Goal: Task Accomplishment & Management: Manage account settings

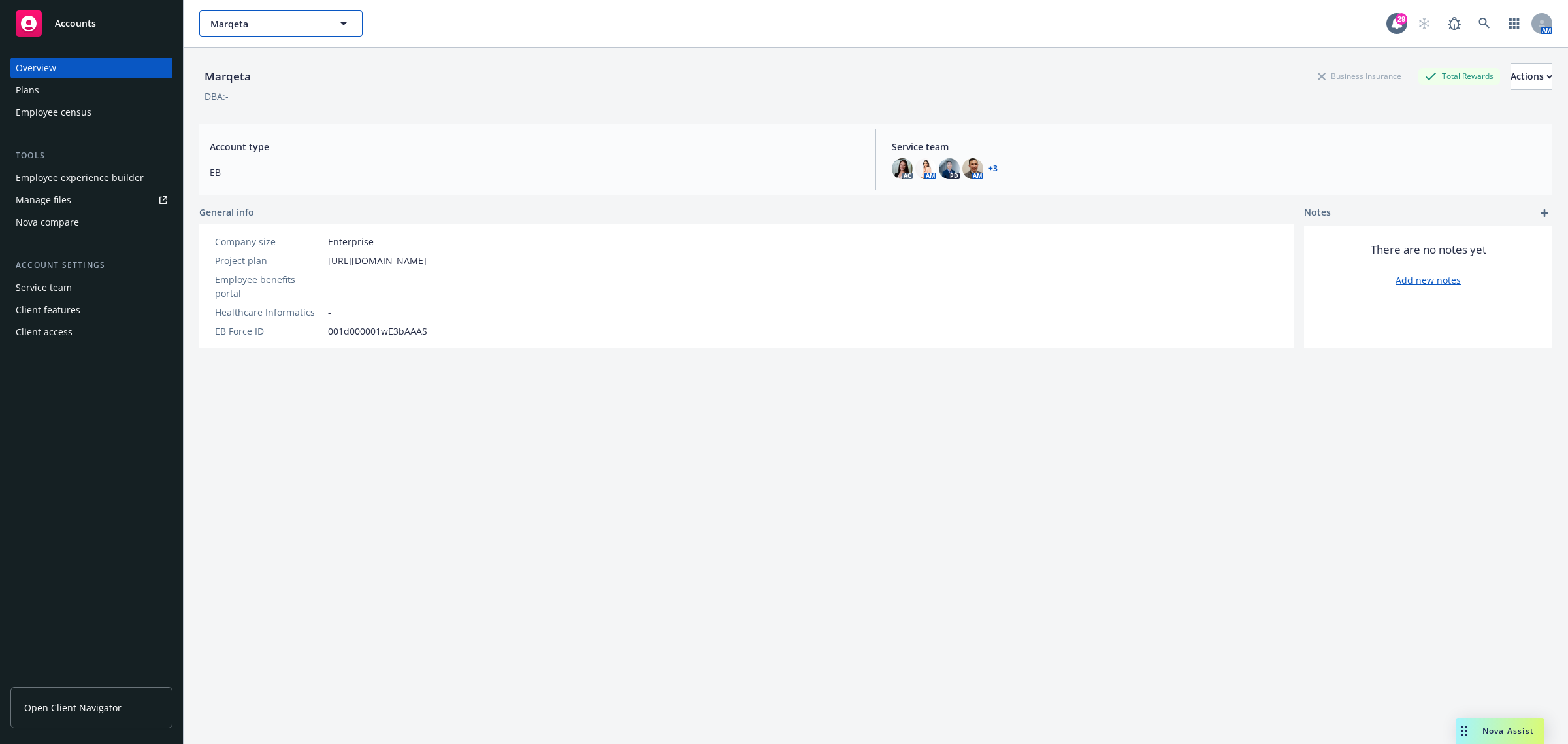
drag, startPoint x: 0, startPoint y: 0, endPoint x: 283, endPoint y: 23, distance: 283.9
click at [283, 23] on span "Marqeta" at bounding box center [267, 23] width 113 height 13
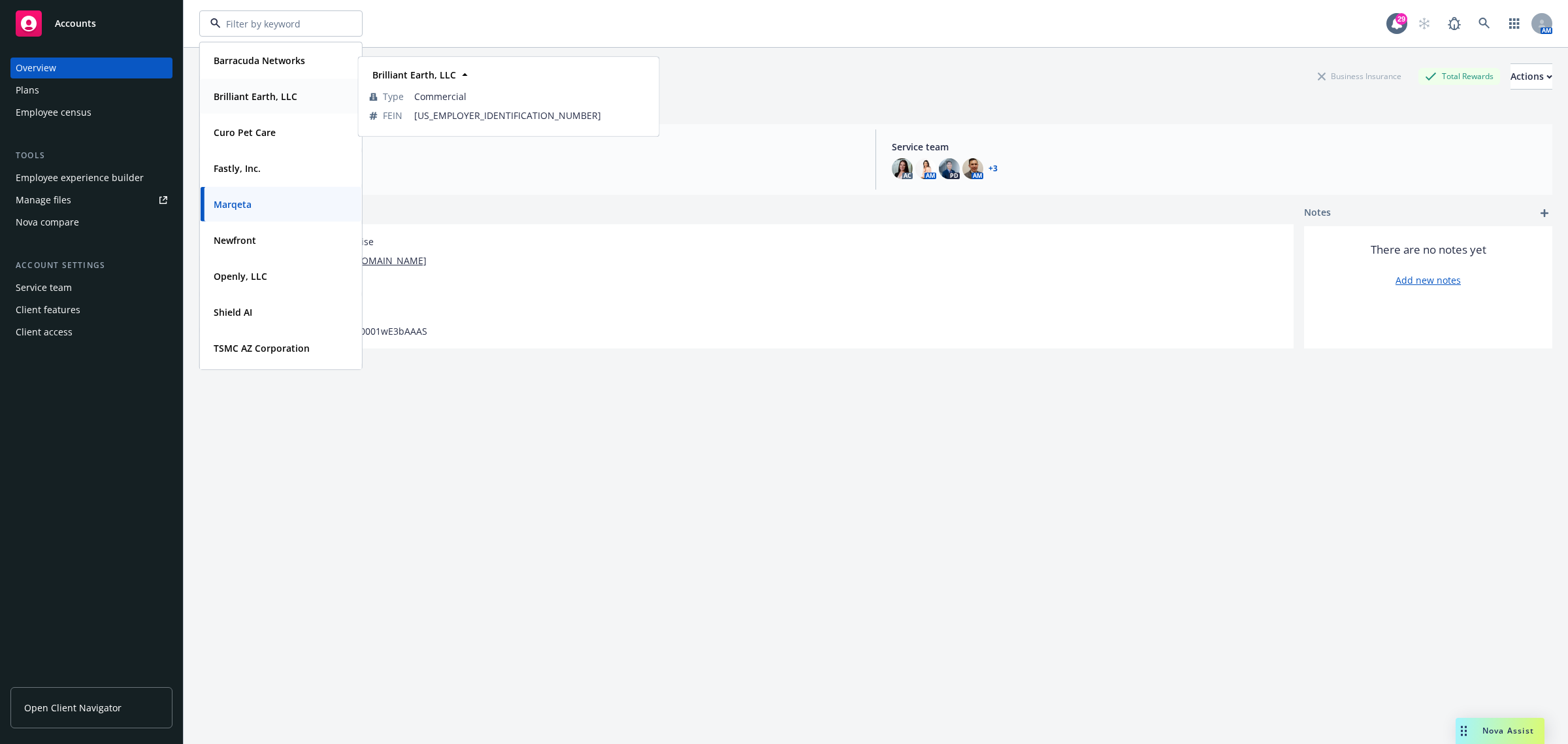
click at [273, 102] on span "Brilliant Earth, LLC" at bounding box center [256, 97] width 84 height 13
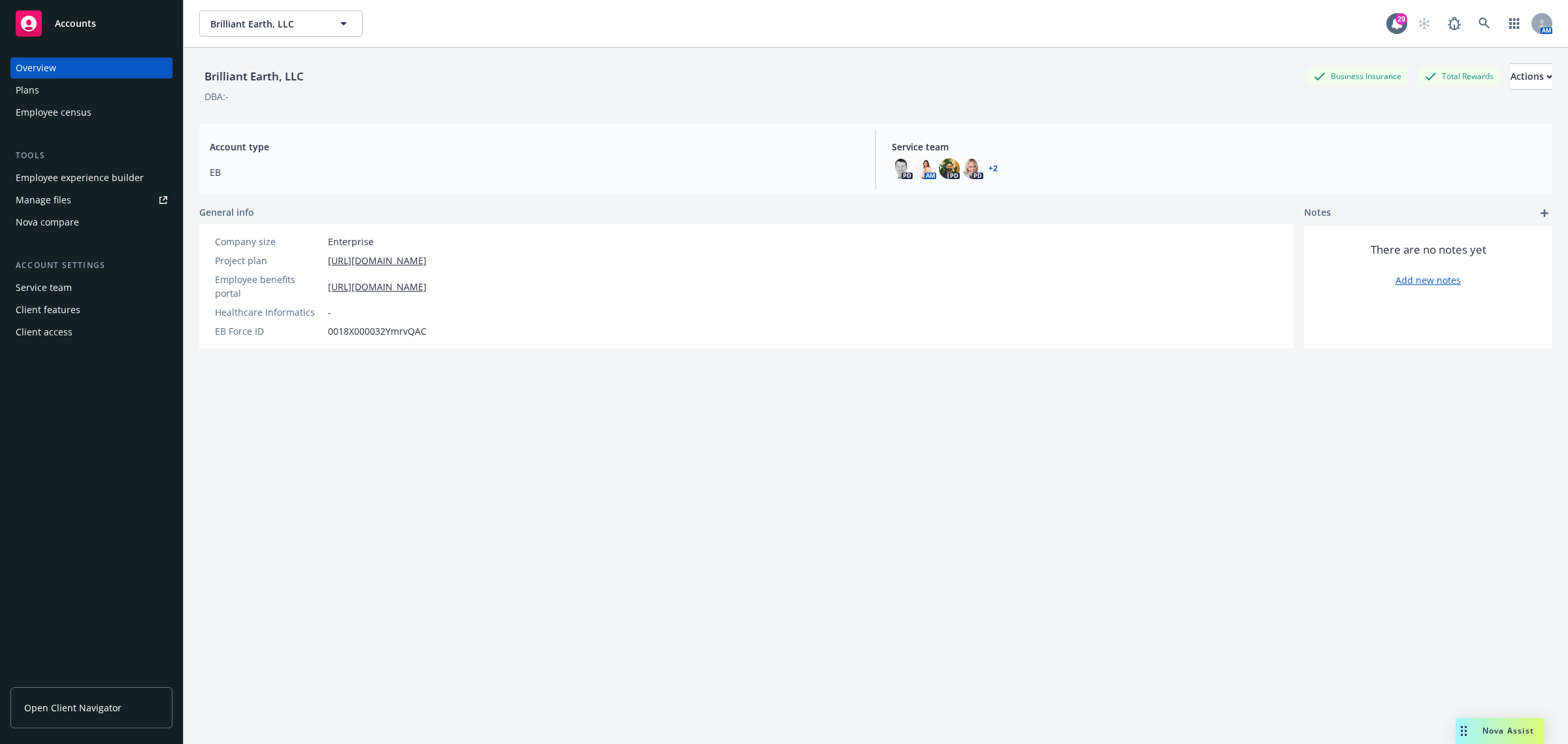
click at [71, 92] on div "Plans" at bounding box center [92, 90] width 151 height 21
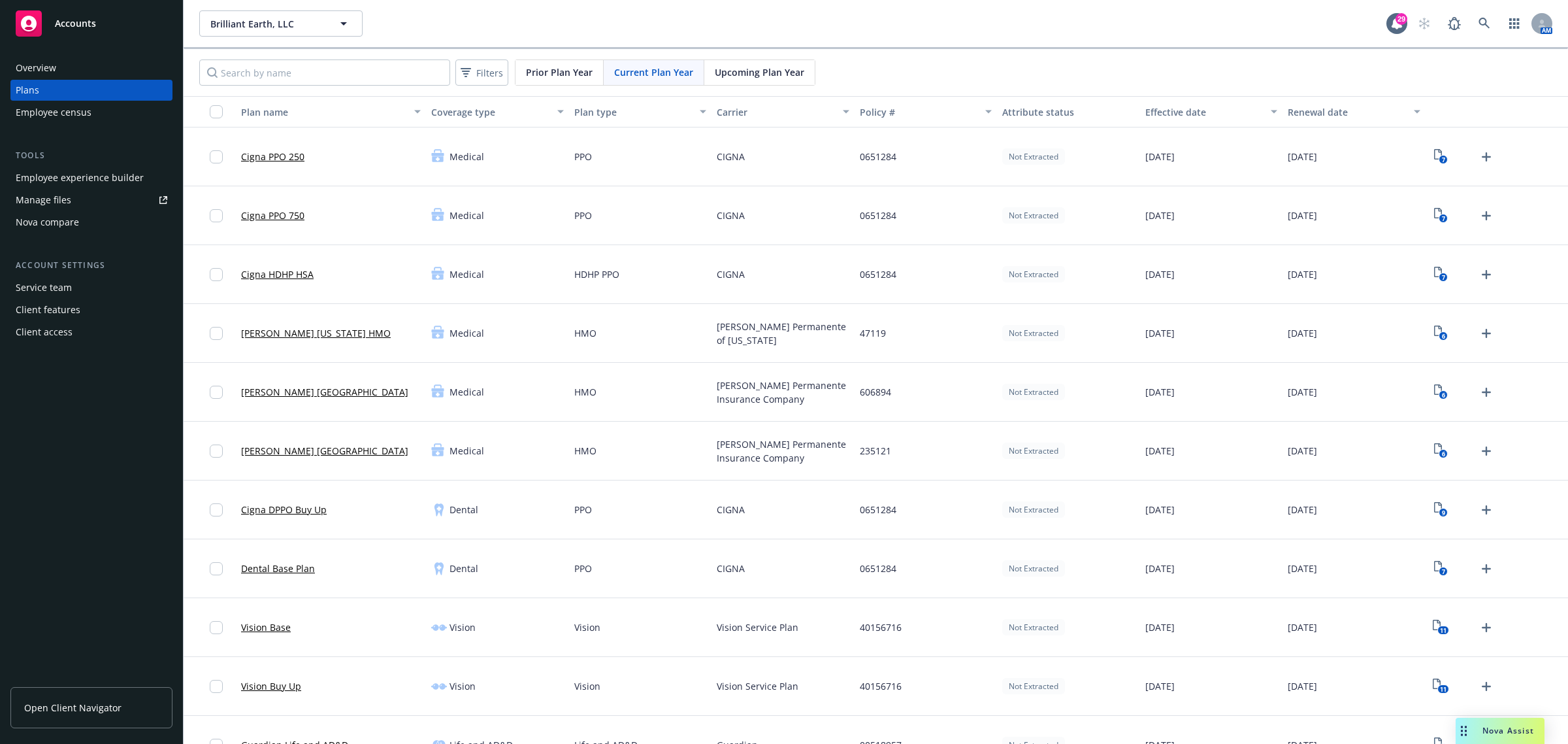
click at [756, 62] on div "Upcoming Plan Year" at bounding box center [759, 72] width 111 height 25
click at [285, 161] on link "Cigna PPO 250" at bounding box center [273, 156] width 63 height 13
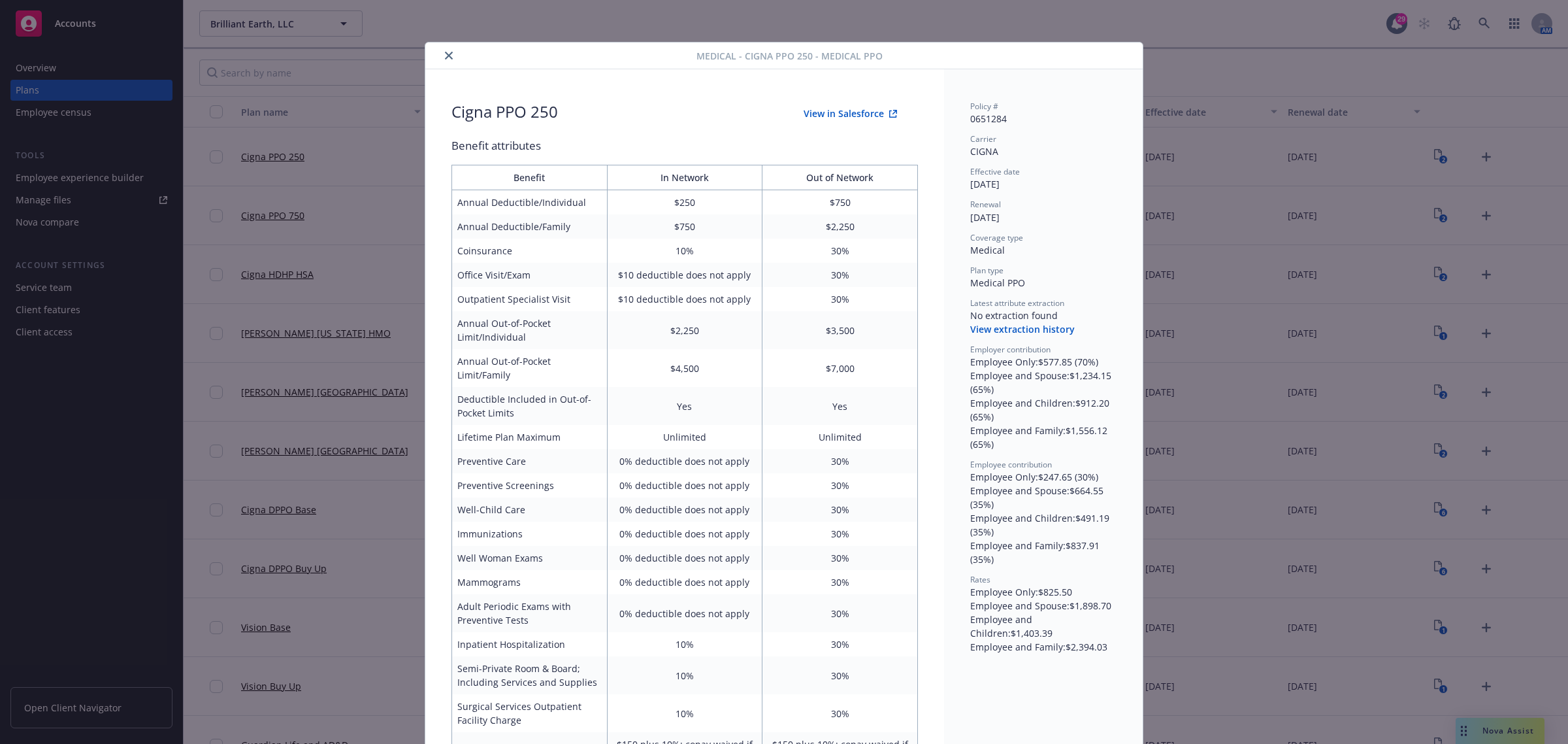
scroll to position [39, 0]
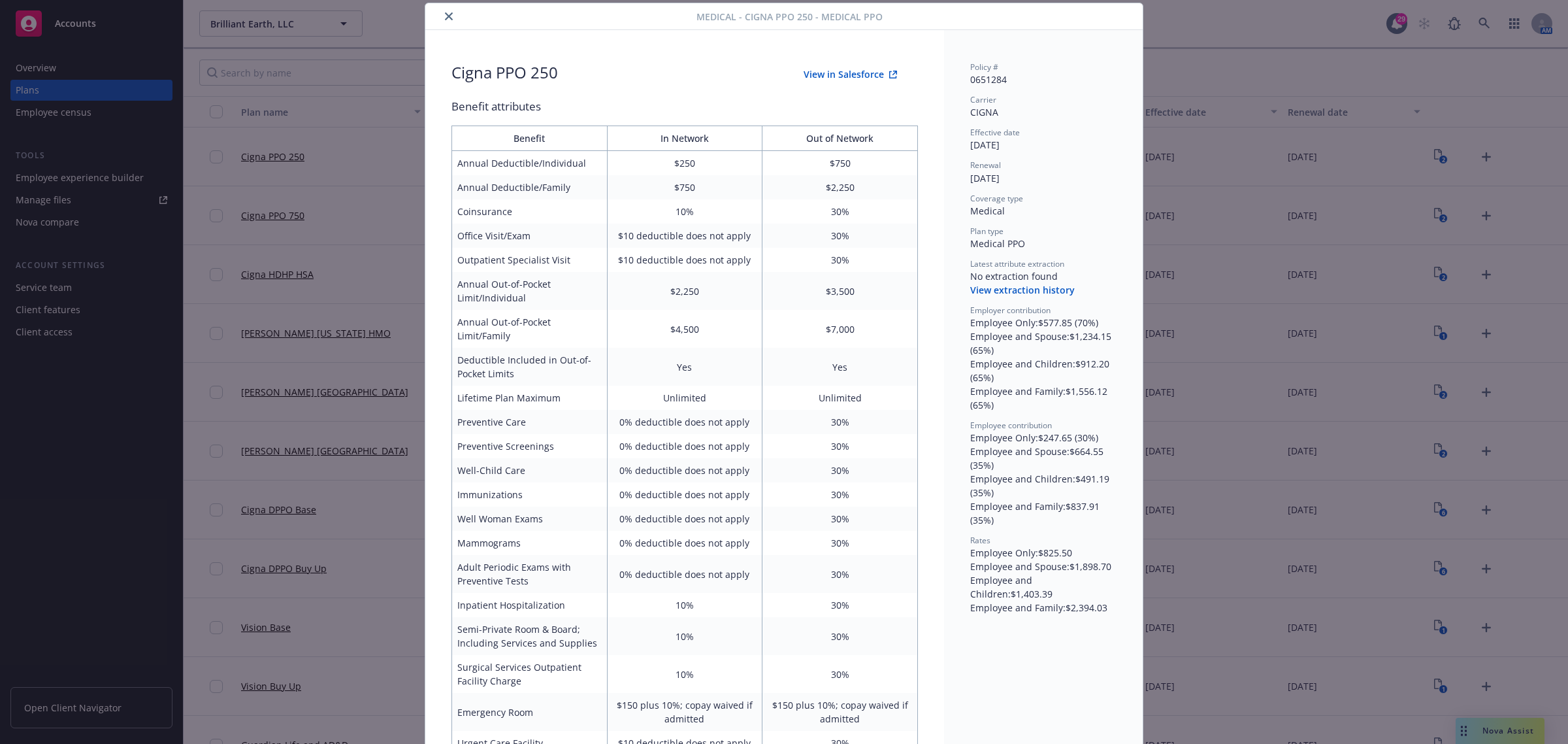
click at [445, 12] on icon "close" at bounding box center [449, 16] width 7 height 7
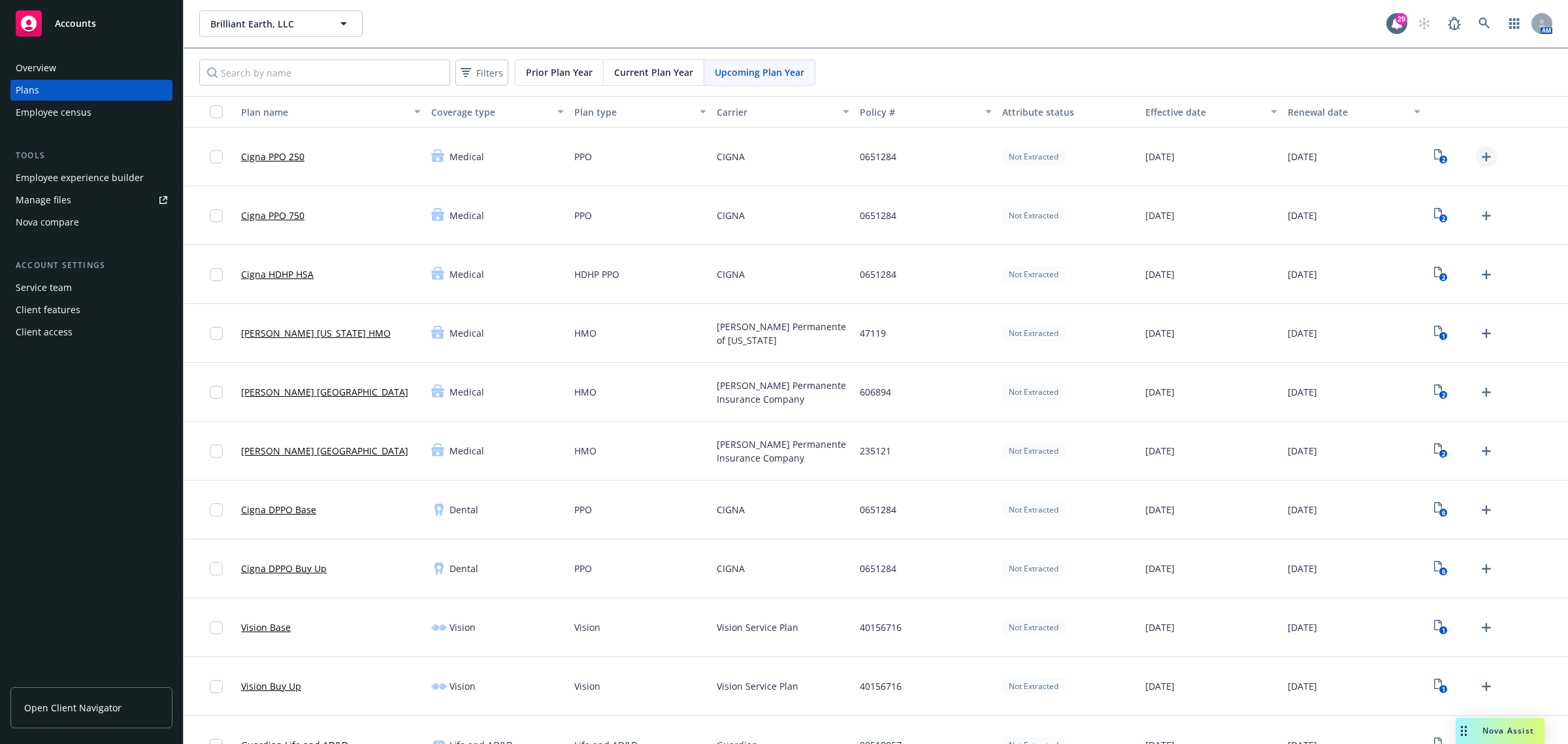
click at [1482, 156] on icon "Upload Plan Documents" at bounding box center [1486, 156] width 9 height 9
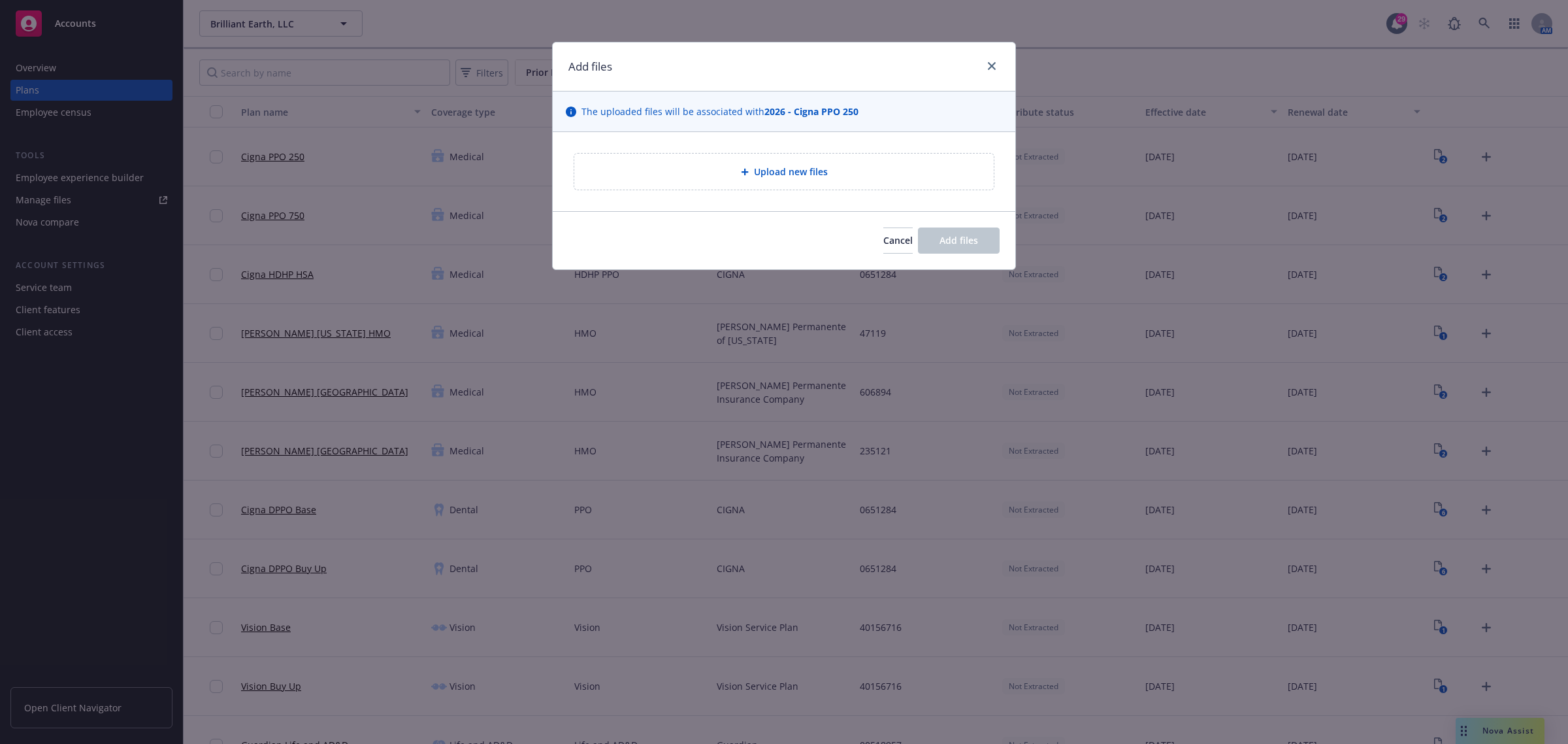
click at [796, 155] on div "Upload new files" at bounding box center [784, 171] width 419 height 36
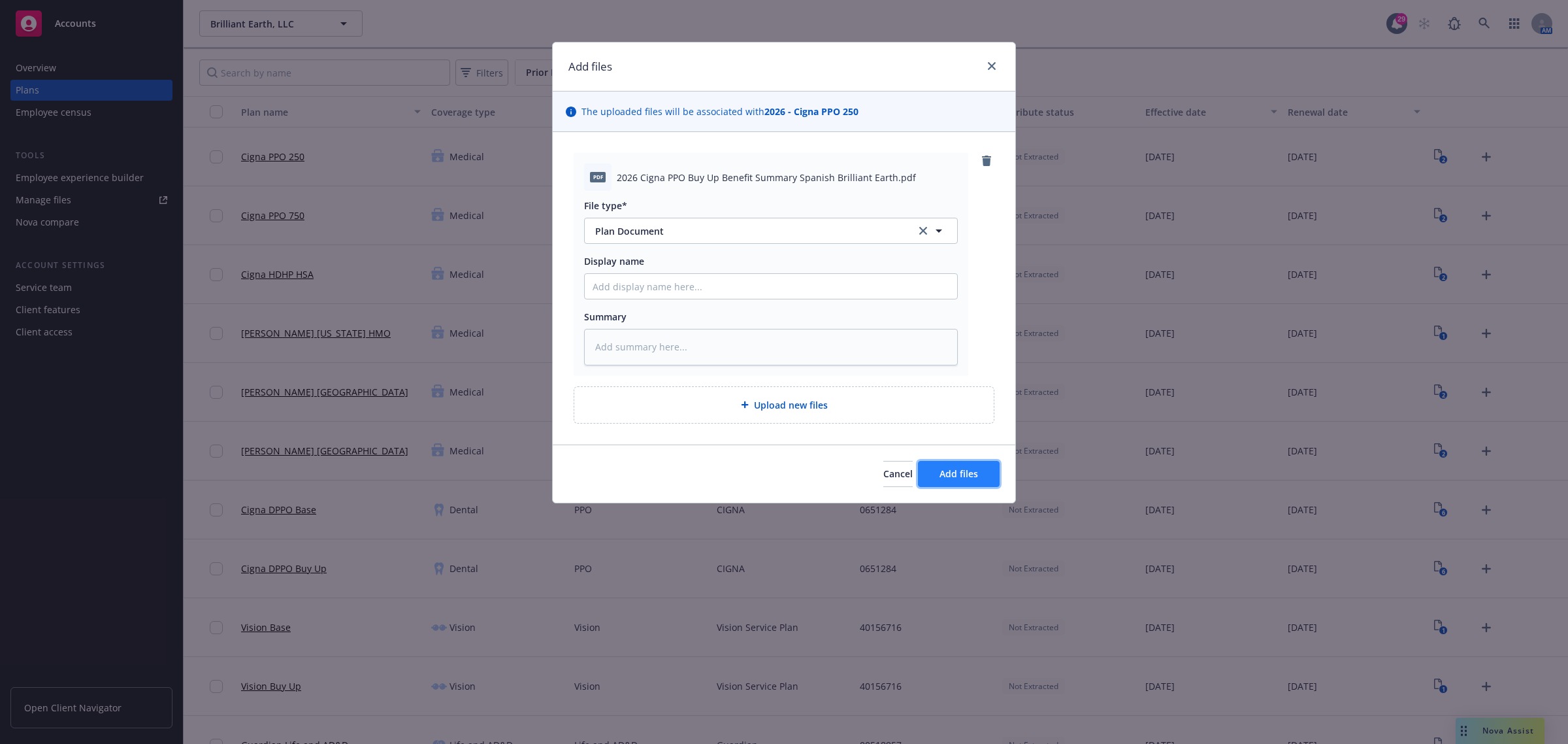
click at [938, 475] on button "Add files" at bounding box center [959, 474] width 82 height 26
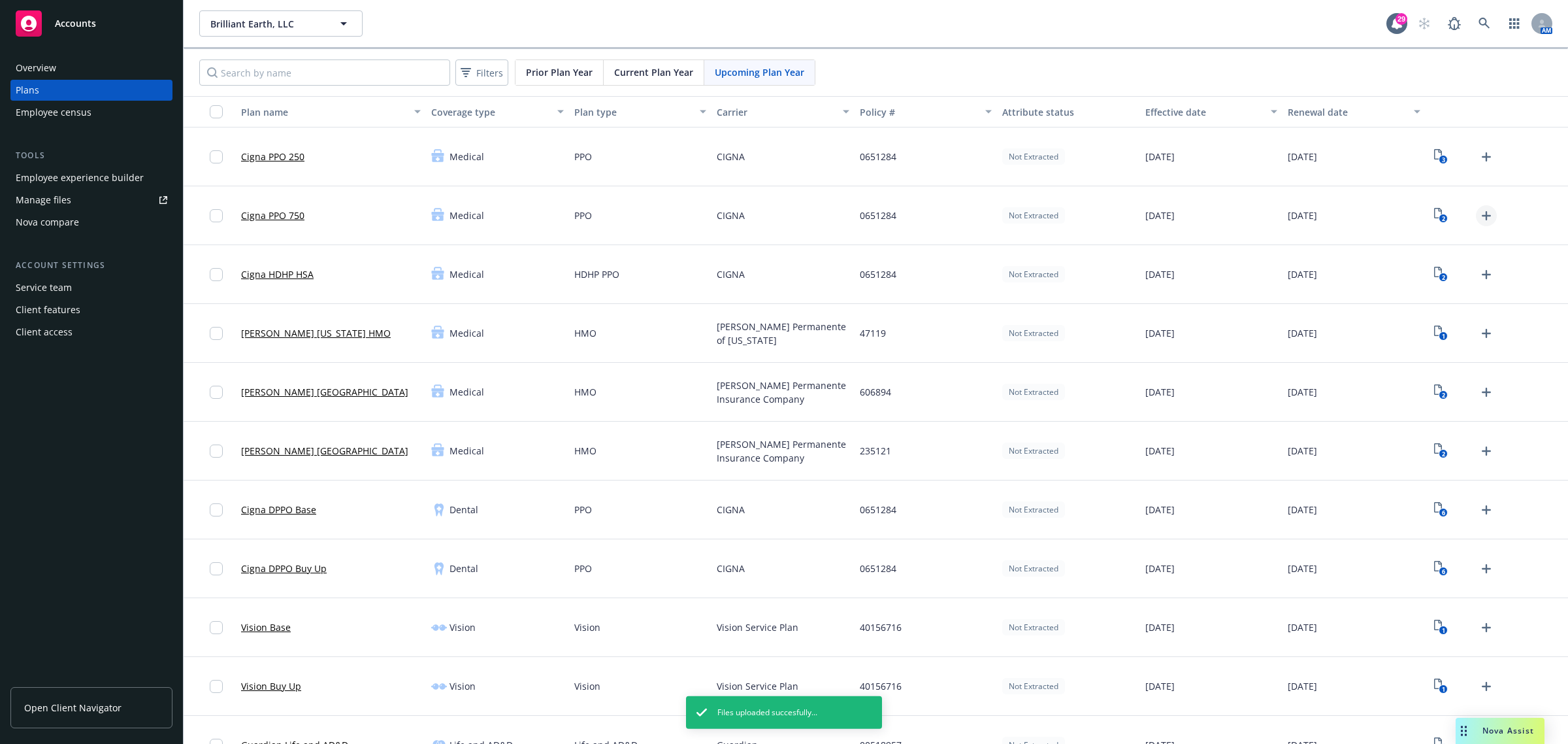
click at [1481, 217] on icon "Upload Plan Documents" at bounding box center [1486, 216] width 16 height 16
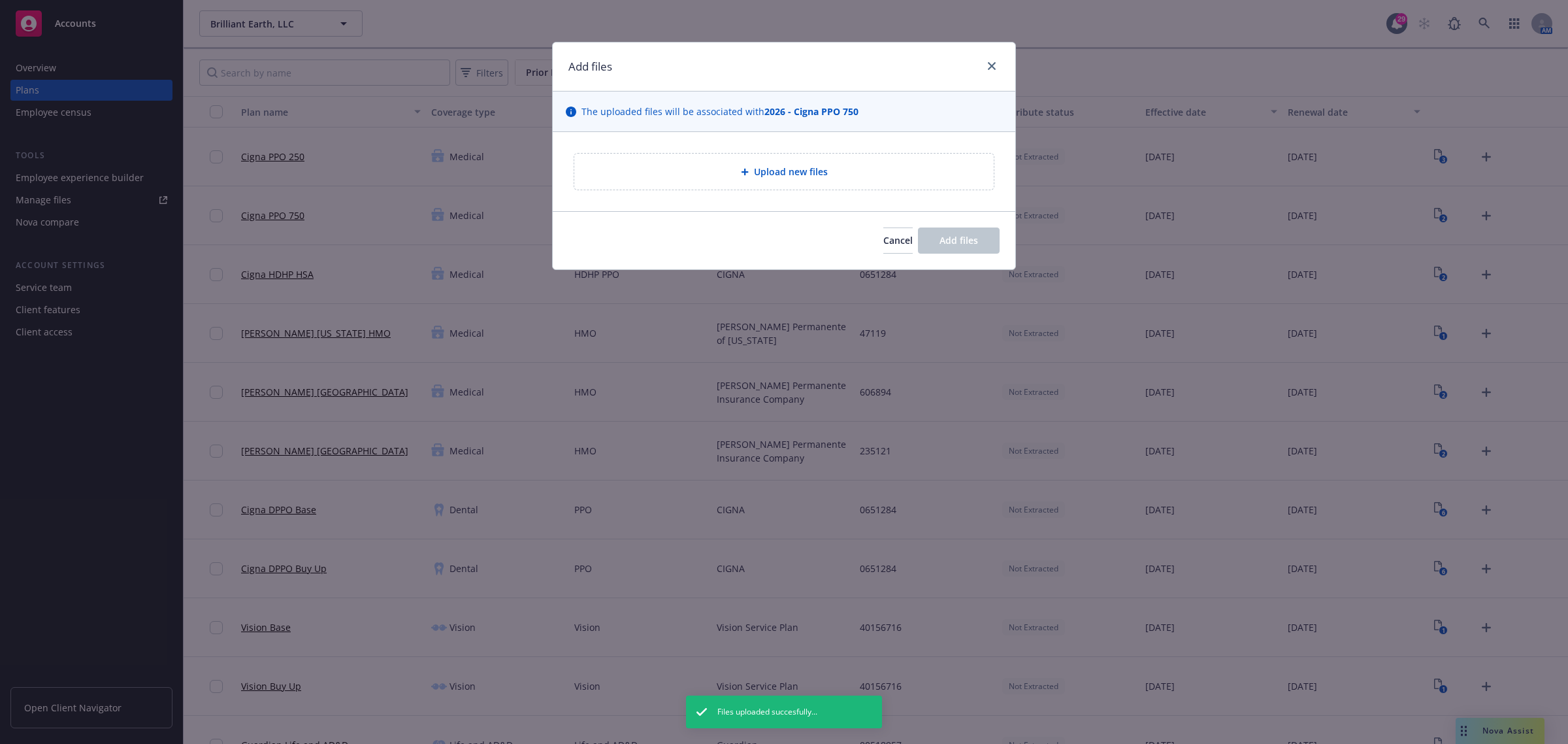
click at [727, 155] on div "Upload new files" at bounding box center [784, 171] width 419 height 36
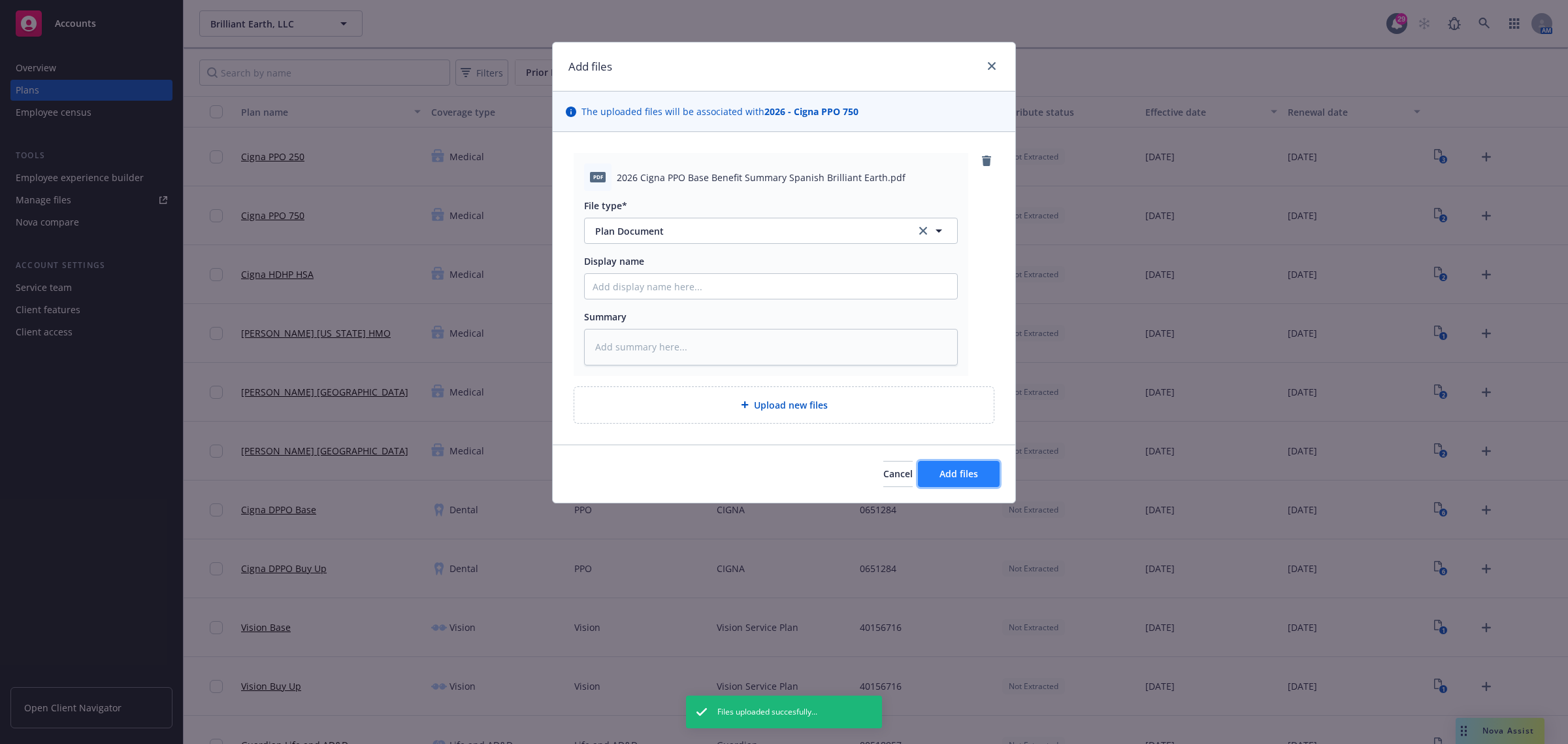
click at [981, 470] on button "Add files" at bounding box center [959, 474] width 82 height 26
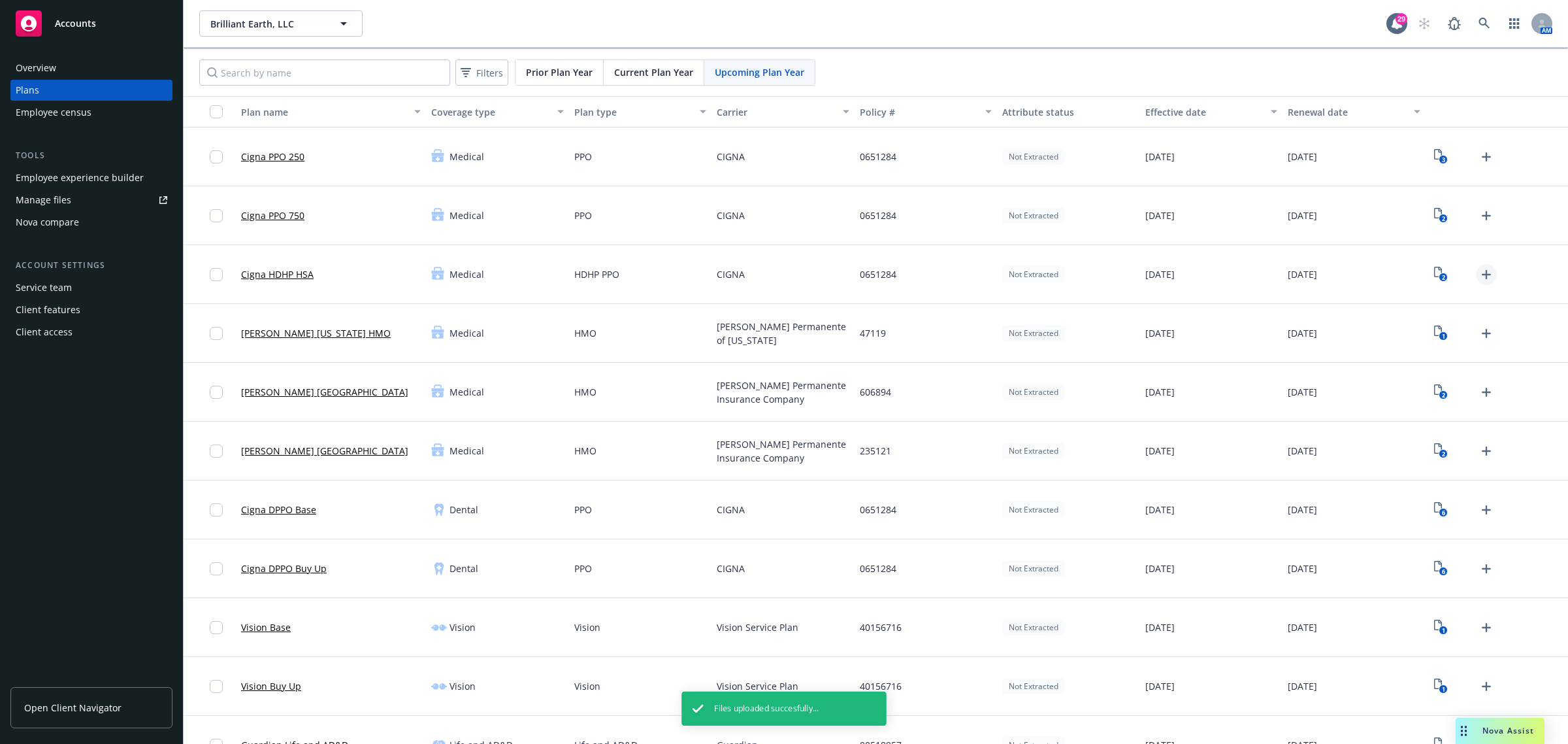
click at [1480, 272] on icon "Upload Plan Documents" at bounding box center [1486, 274] width 16 height 16
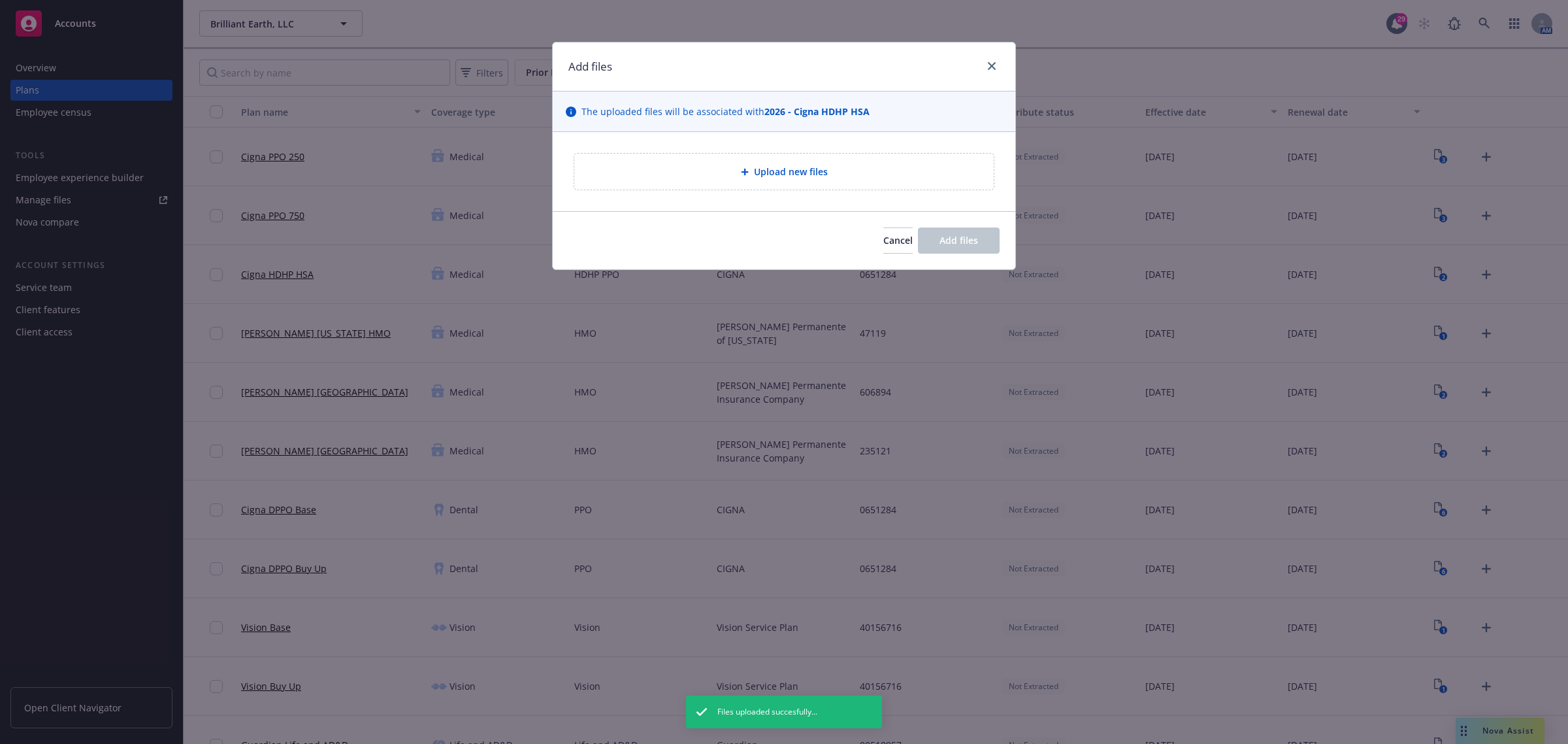
click at [966, 166] on div "Upload new files" at bounding box center [784, 171] width 399 height 15
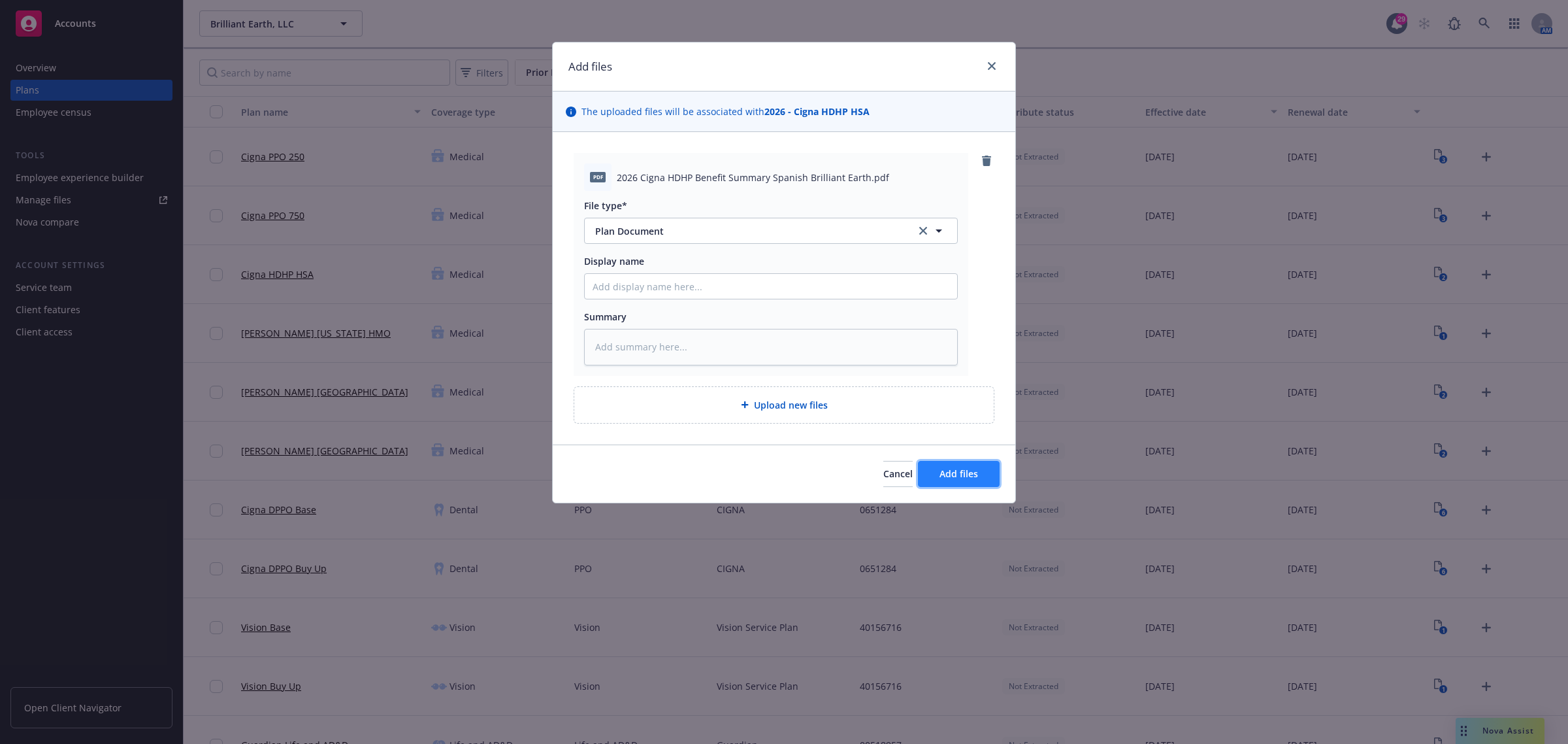
click at [981, 479] on button "Add files" at bounding box center [959, 474] width 82 height 26
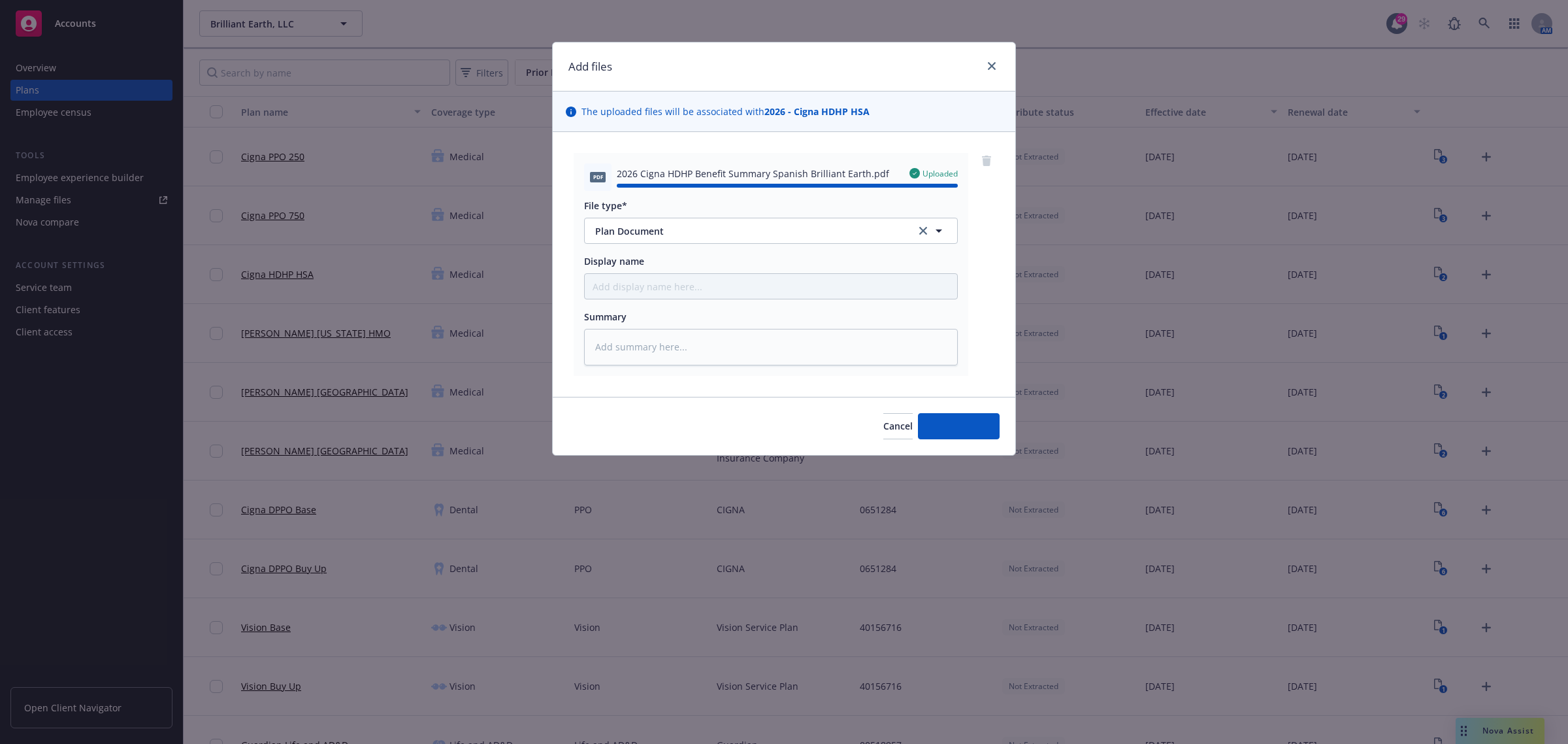
type textarea "x"
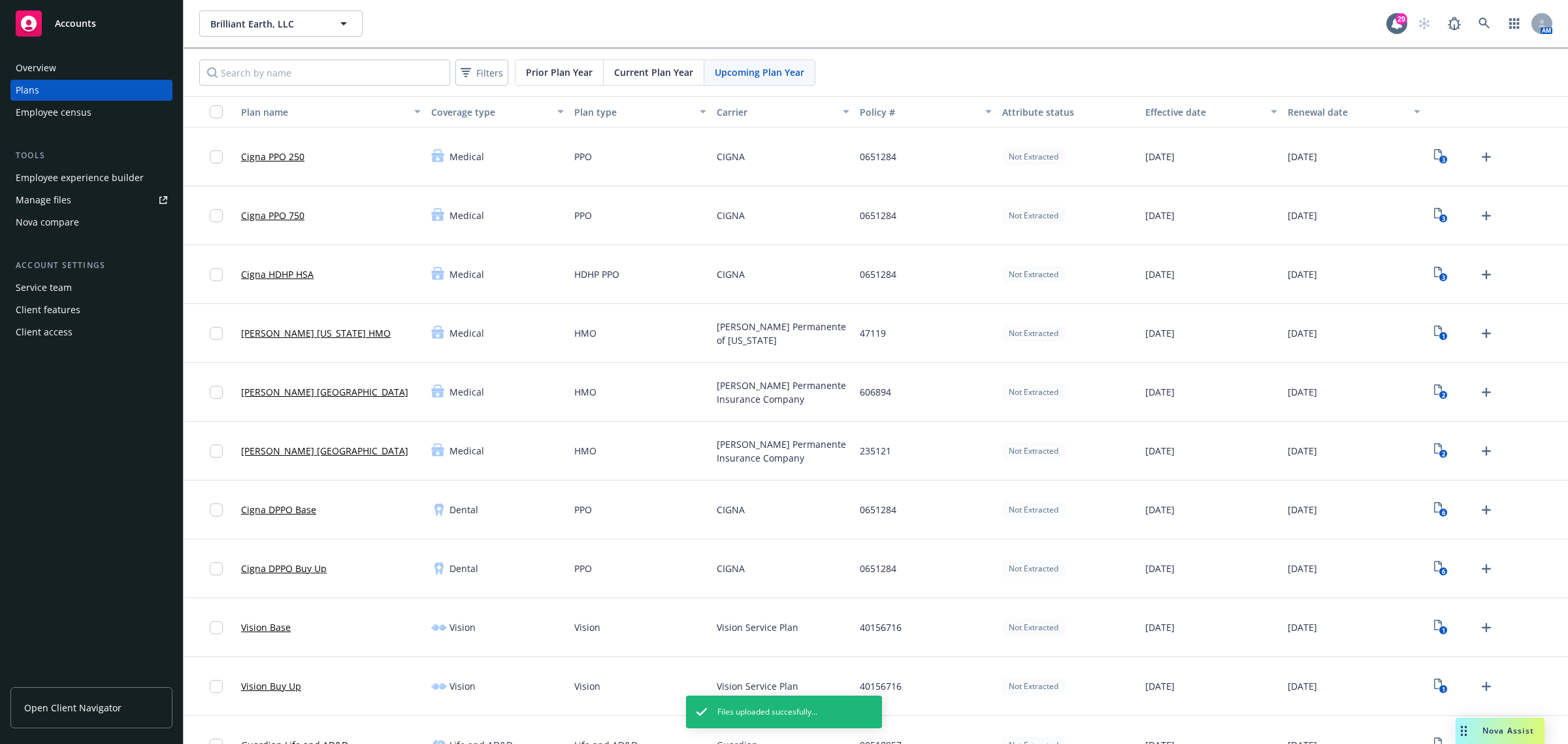
click at [66, 180] on div "Employee experience builder" at bounding box center [80, 177] width 128 height 21
click at [258, 20] on span "Brilliant Earth, LLC" at bounding box center [267, 23] width 113 height 13
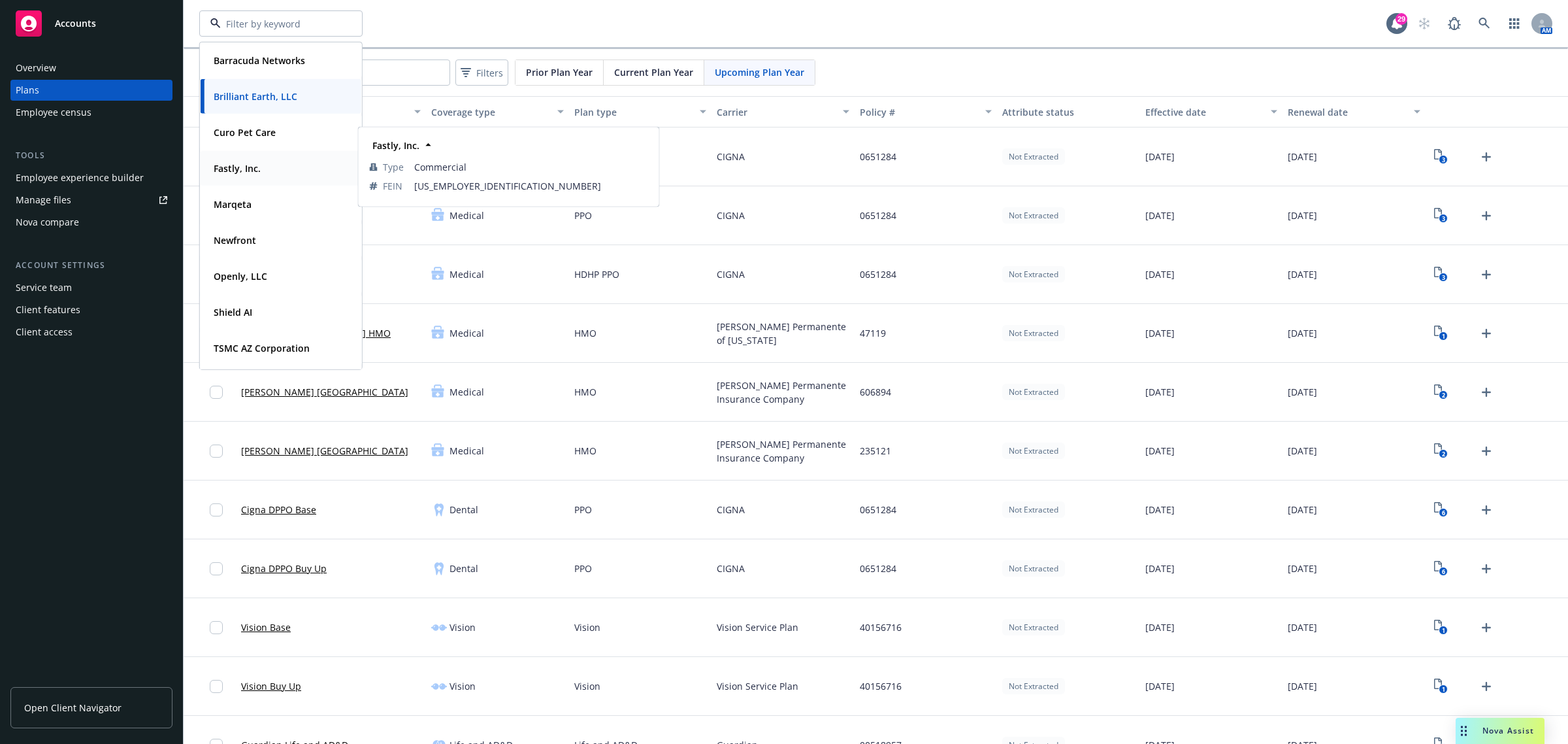
click at [253, 173] on strong "Fastly, Inc." at bounding box center [237, 168] width 47 height 12
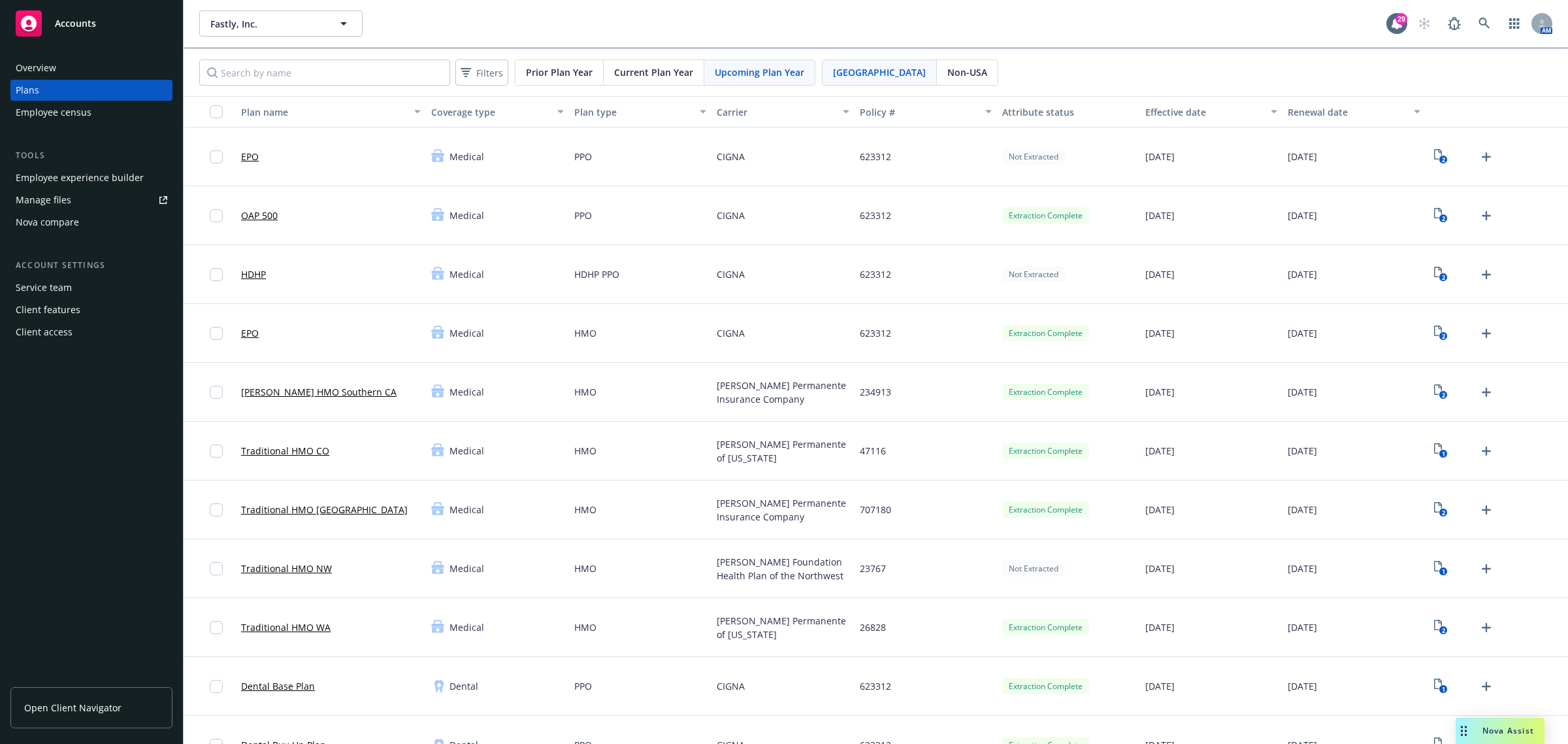
click at [49, 201] on div "Manage files" at bounding box center [43, 200] width 56 height 21
click at [272, 18] on span "Fastly, Inc." at bounding box center [267, 23] width 113 height 13
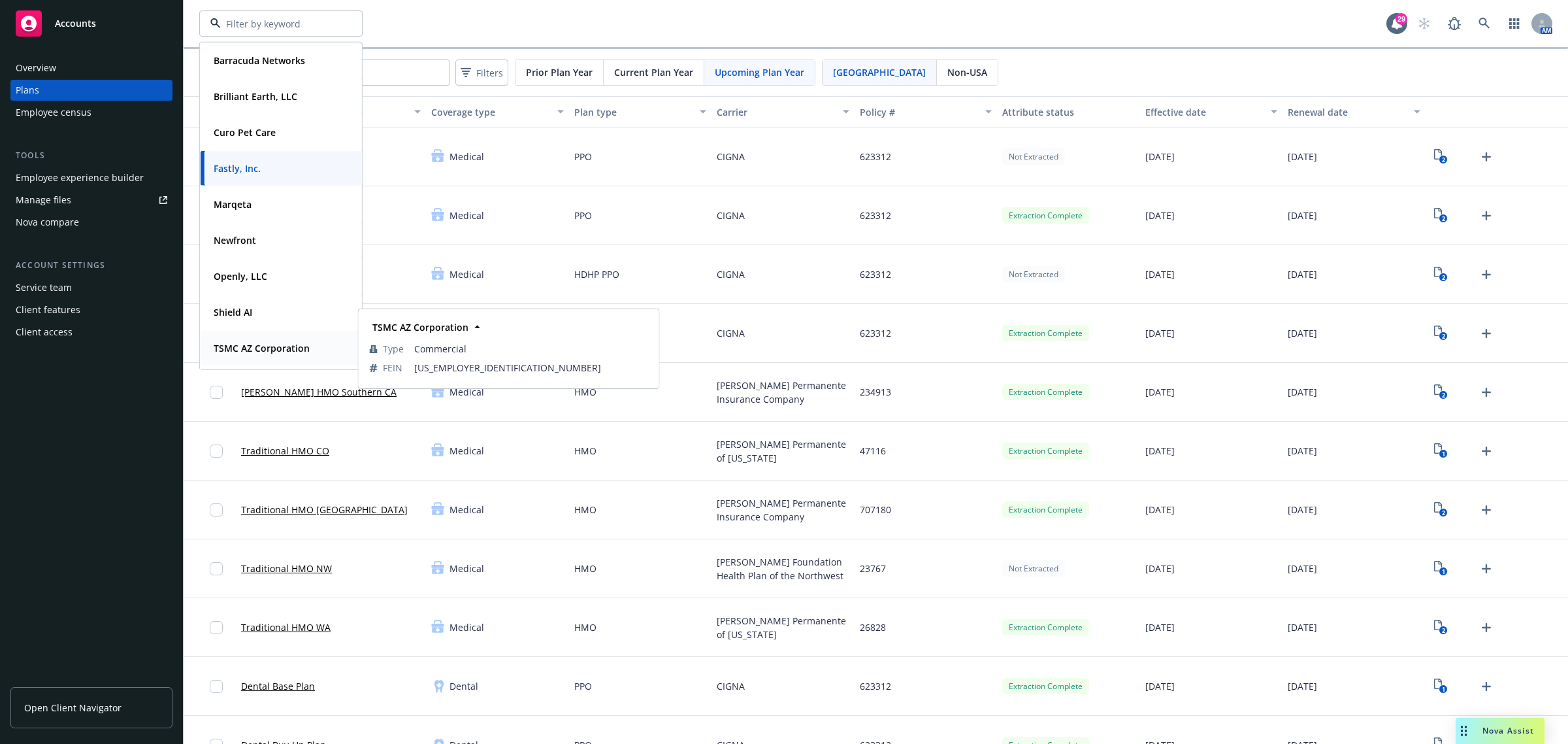
click at [242, 354] on span "TSMC AZ Corporation" at bounding box center [261, 348] width 96 height 13
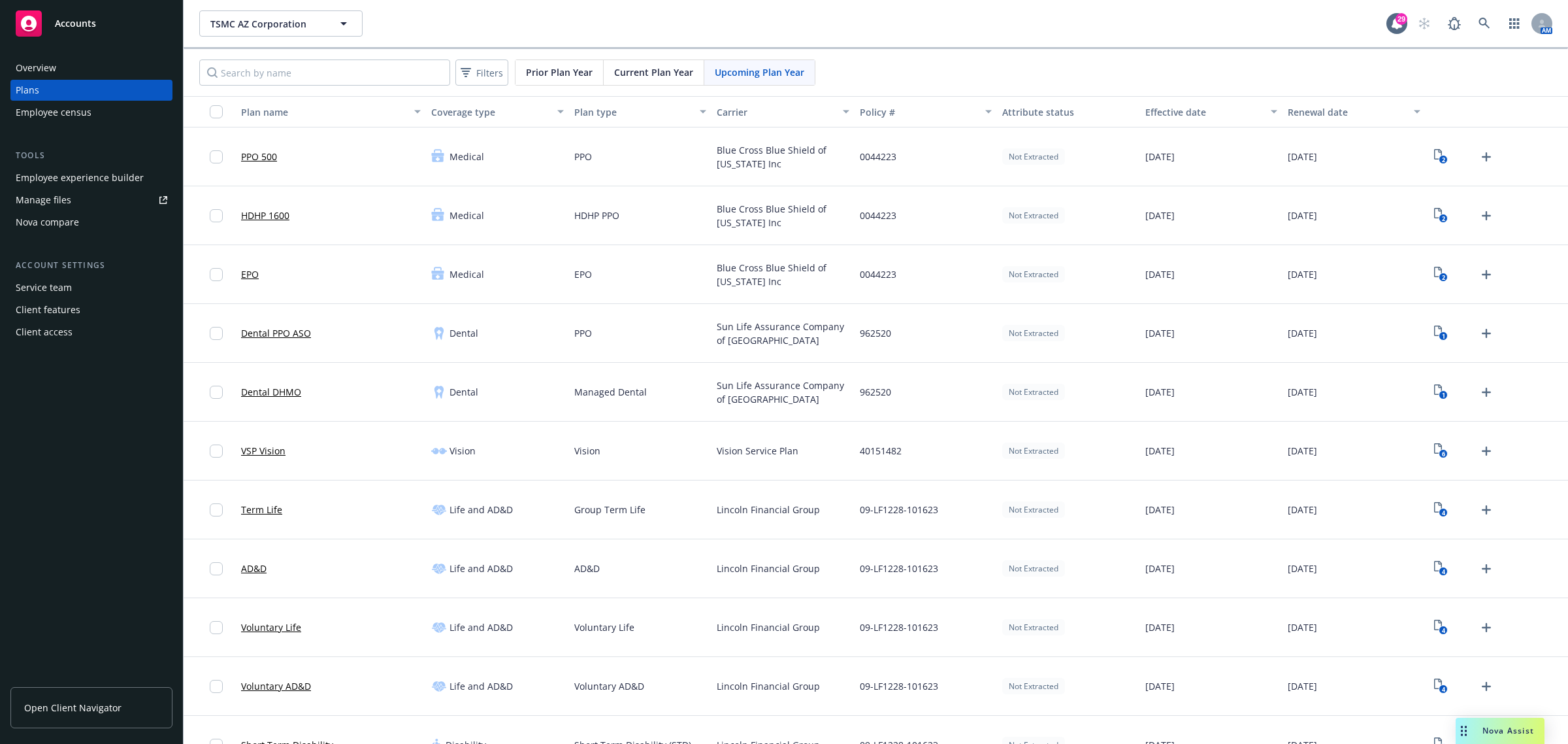
click at [59, 199] on div "Manage files" at bounding box center [43, 200] width 56 height 21
click at [311, 36] on button "TSMC AZ Corporation" at bounding box center [280, 23] width 163 height 26
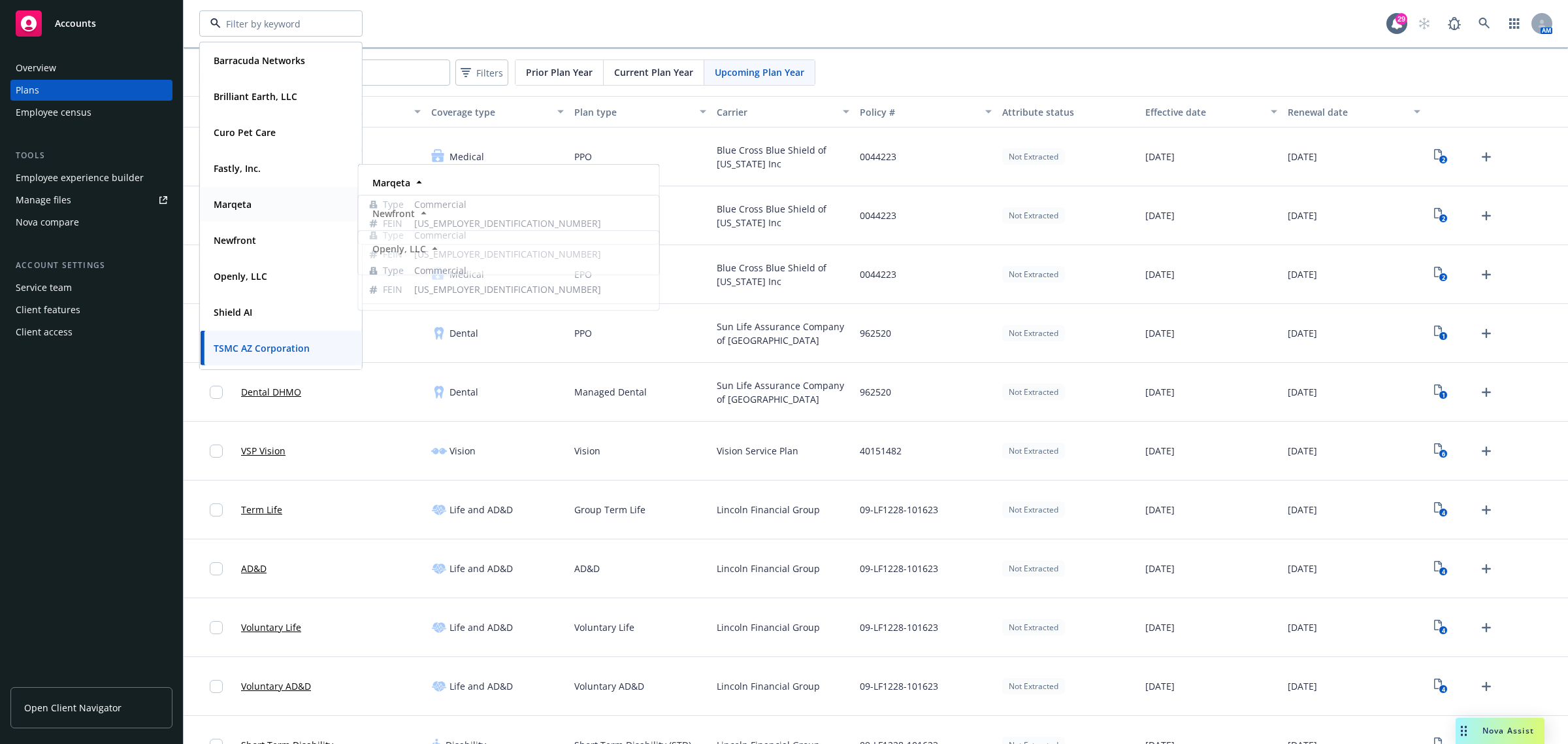
click at [260, 196] on div "Marqeta" at bounding box center [280, 204] width 145 height 19
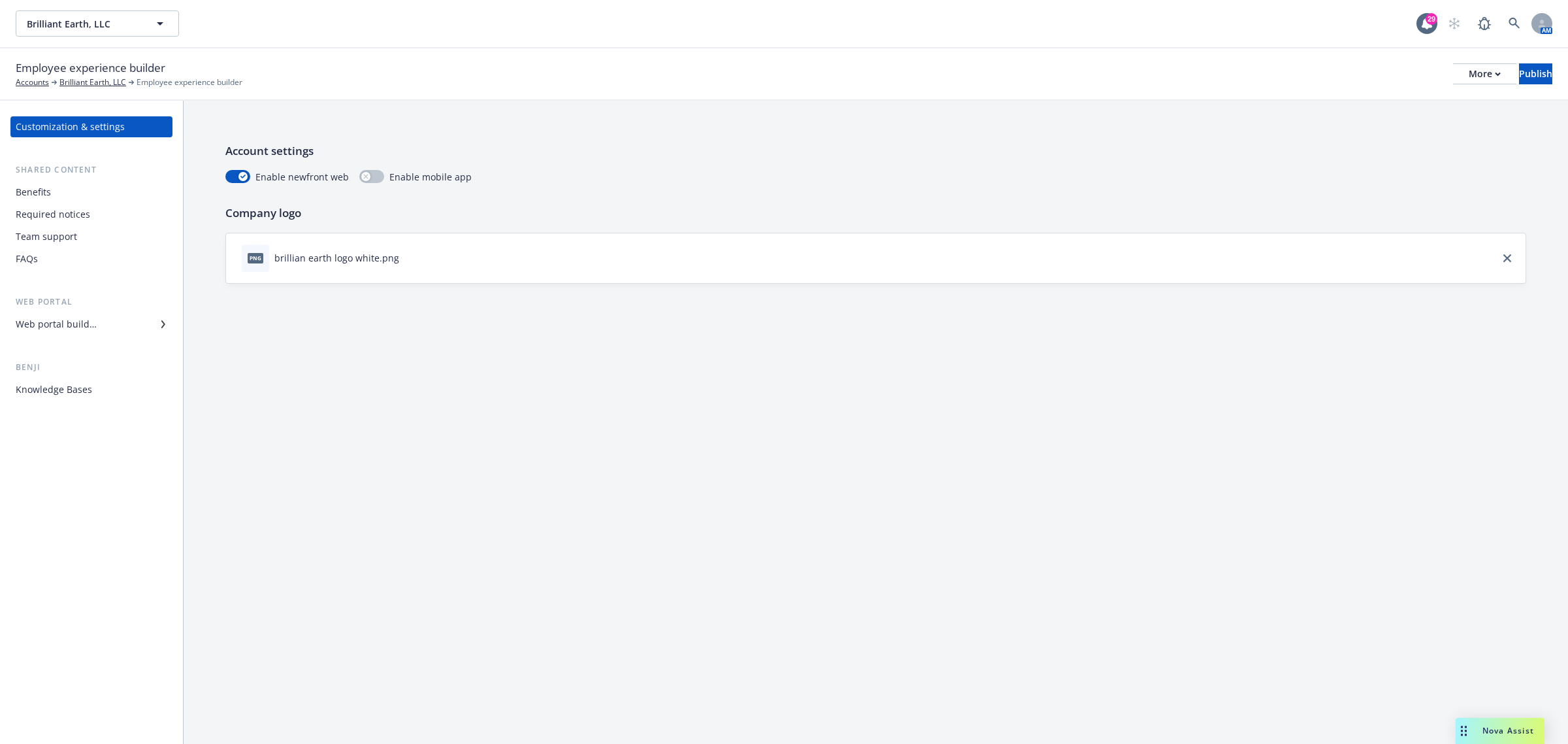
click at [88, 324] on div "Web portal builder" at bounding box center [56, 324] width 81 height 21
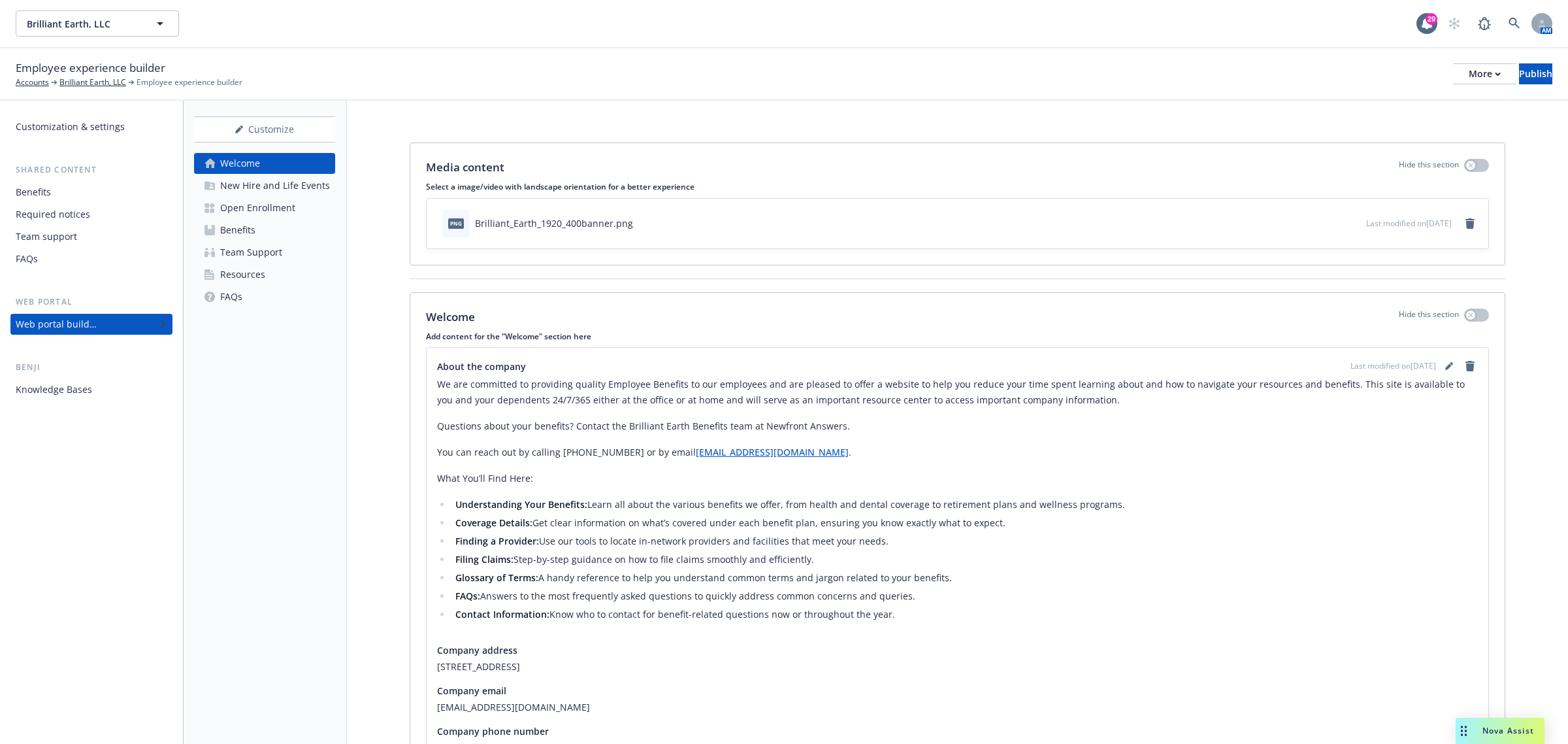
click at [257, 230] on link "Benefits" at bounding box center [265, 230] width 141 height 21
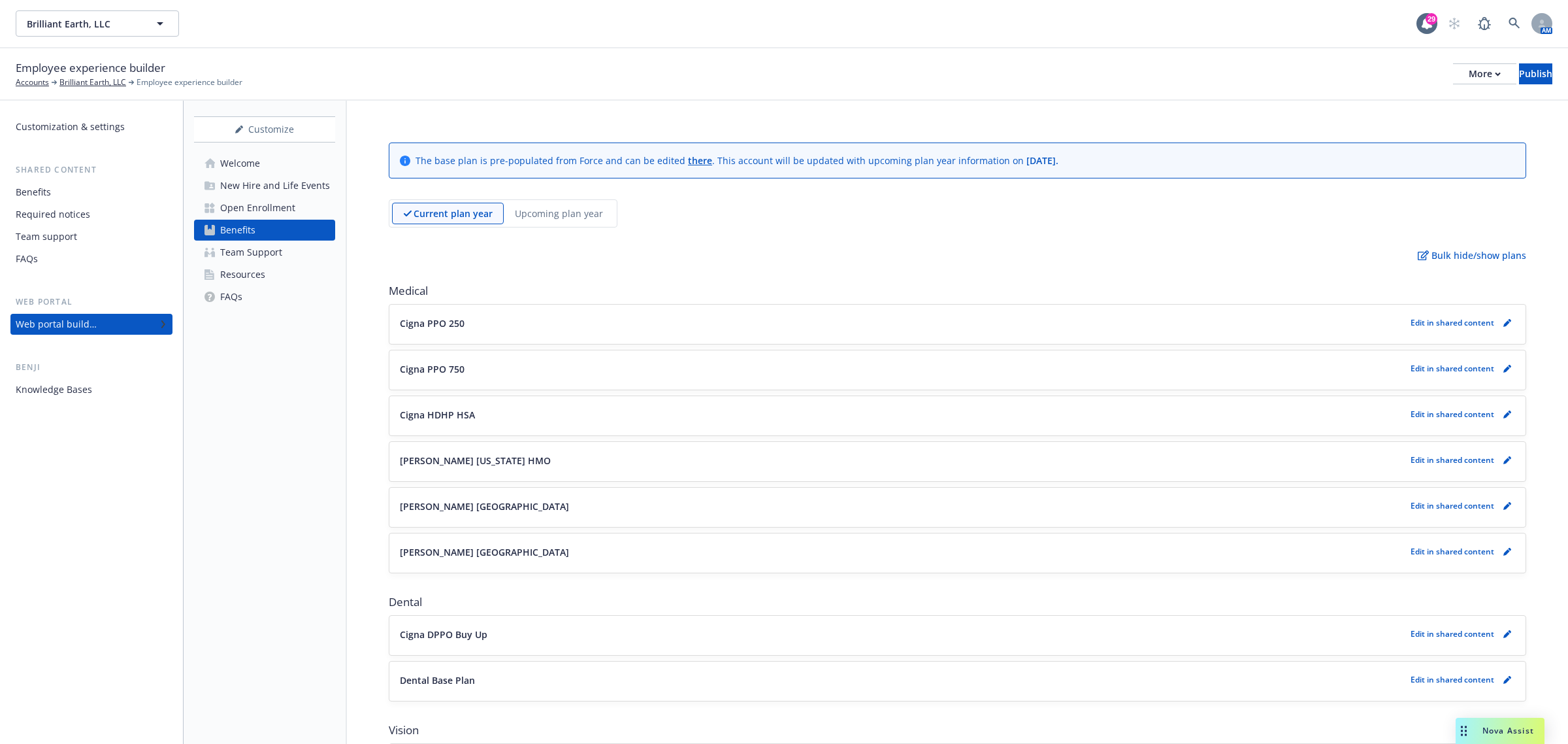
click at [577, 217] on p "Upcoming plan year" at bounding box center [559, 213] width 88 height 13
click at [1504, 324] on icon "pencil" at bounding box center [1507, 324] width 7 height 7
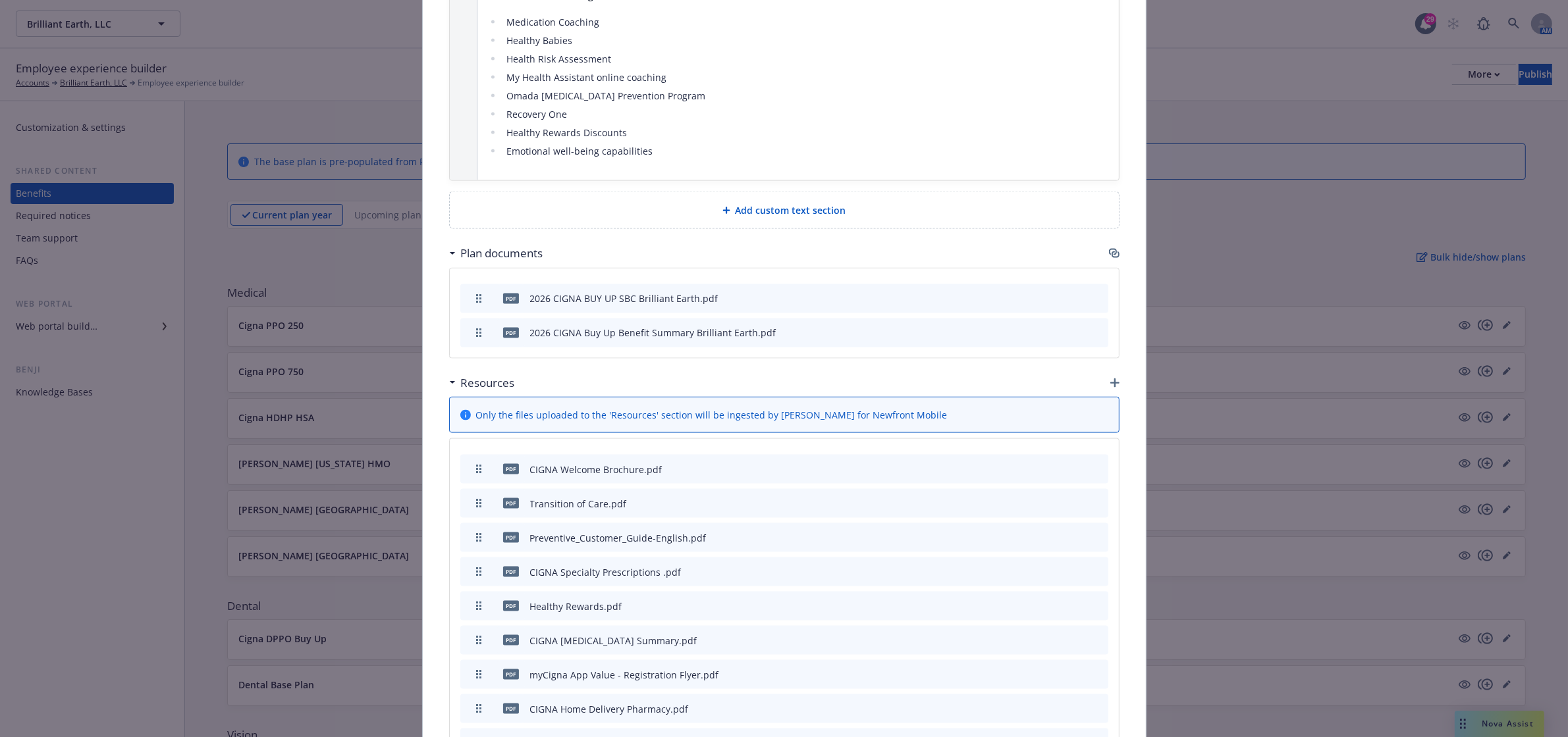
scroll to position [2426, 0]
click at [1109, 247] on icon "button" at bounding box center [1114, 252] width 11 height 11
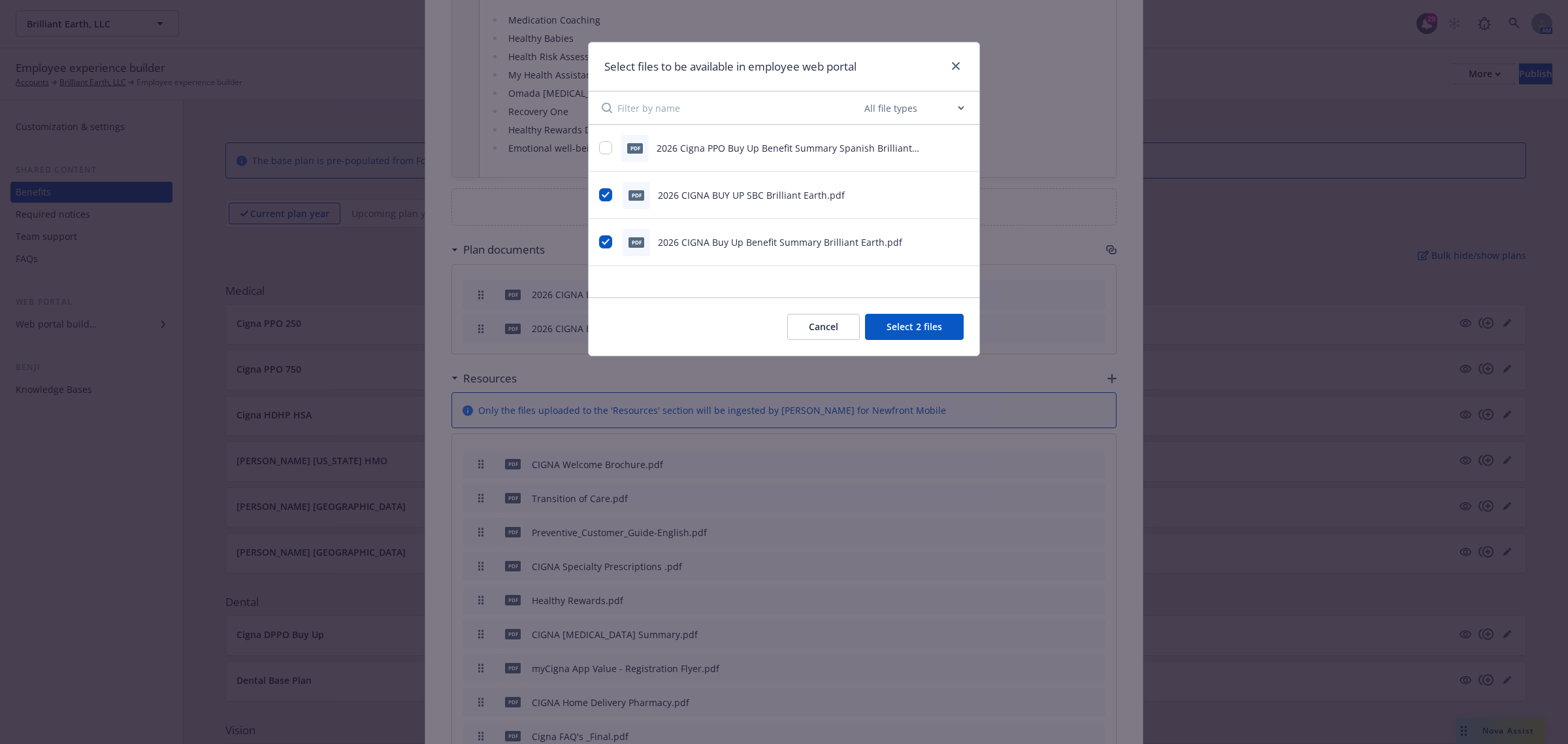
click at [615, 151] on div "pdf 2026 Cigna PPO Buy Up Benefit Summary Spanish Brilliant Earth.pdf" at bounding box center [767, 148] width 337 height 27
click at [609, 146] on input "checkbox" at bounding box center [606, 148] width 13 height 13
checkbox input "true"
click at [912, 327] on button "Select 3 files" at bounding box center [915, 326] width 99 height 26
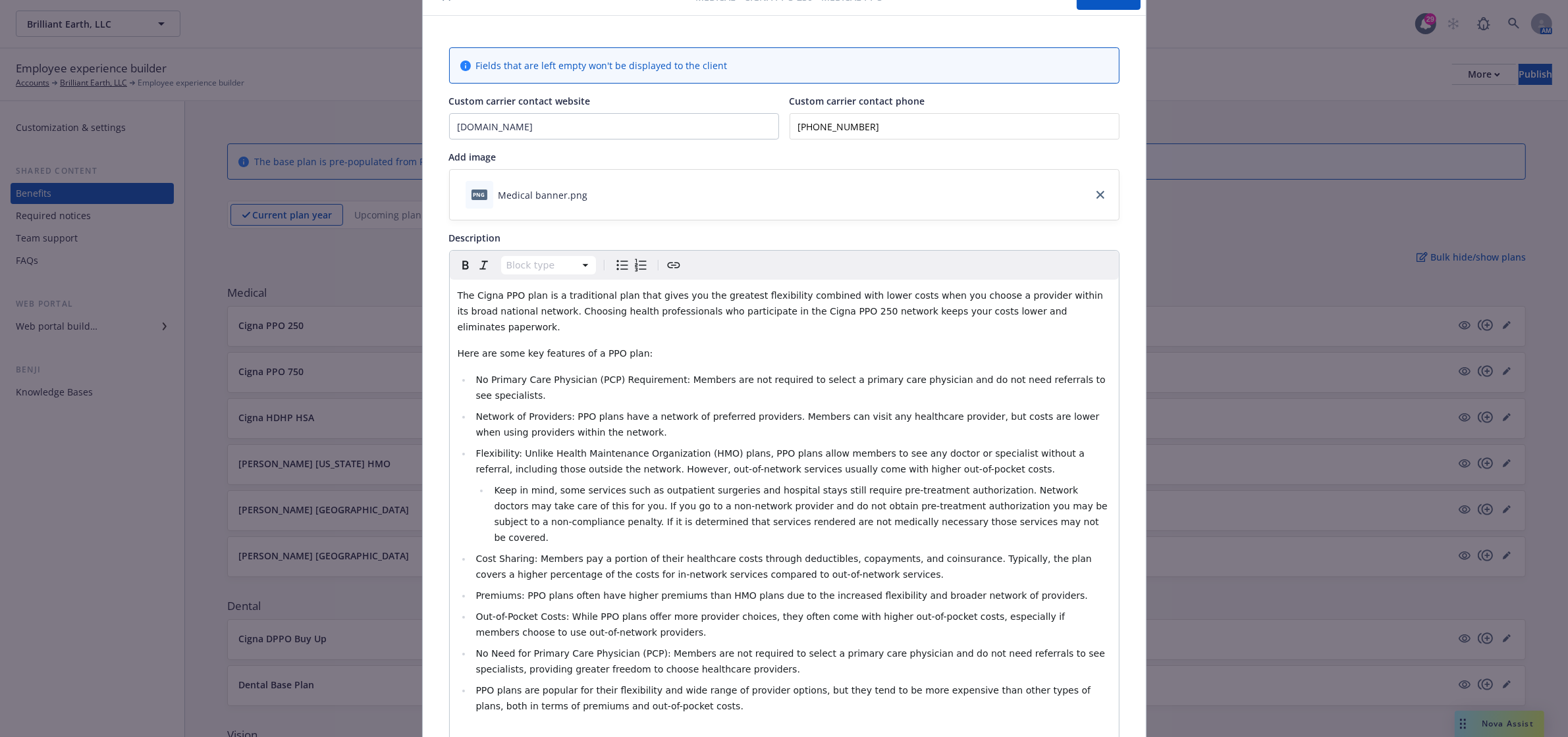
scroll to position [0, 0]
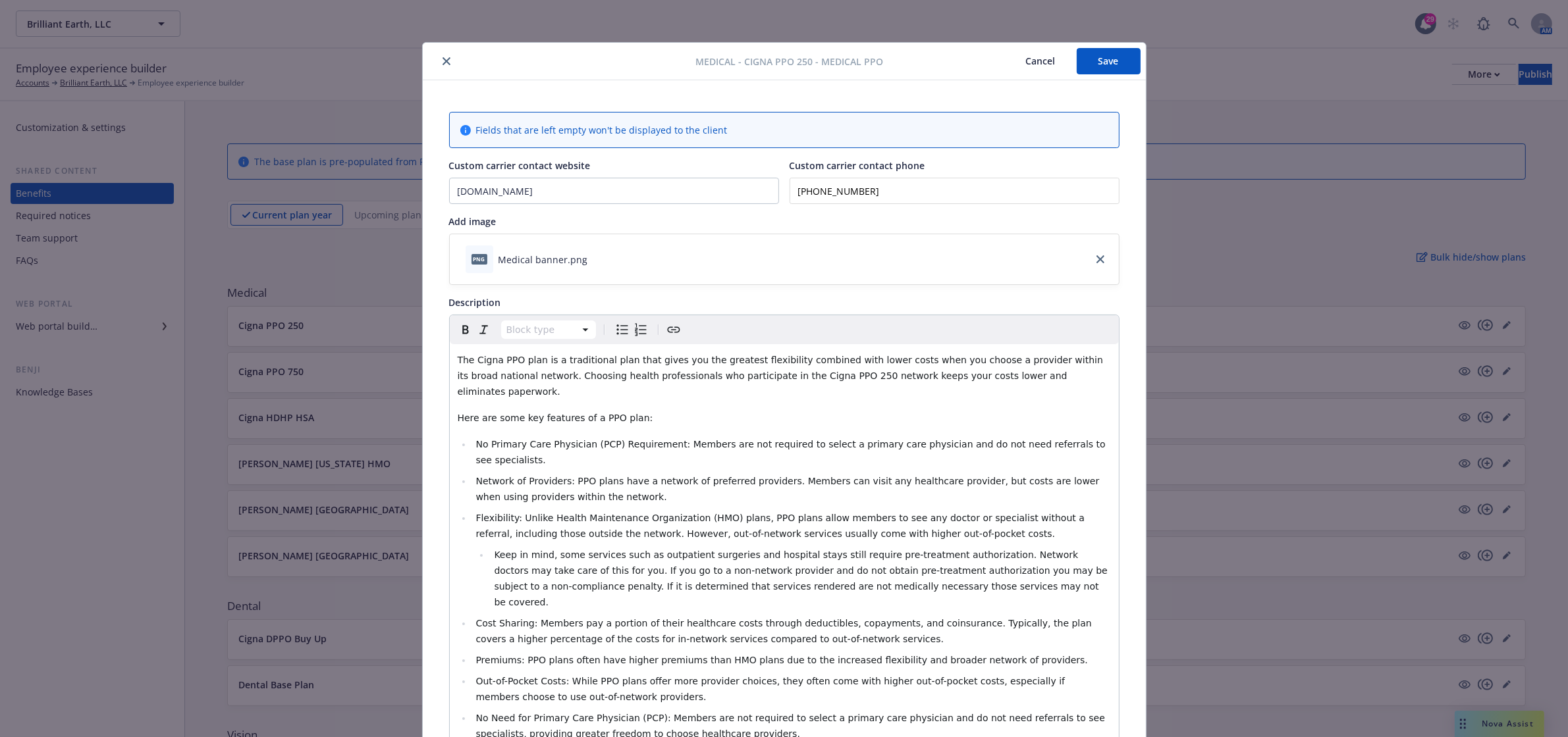
click at [1093, 70] on button "Save" at bounding box center [1109, 60] width 64 height 26
click at [428, 63] on div at bounding box center [562, 61] width 268 height 16
click at [443, 63] on icon "close" at bounding box center [446, 60] width 8 height 8
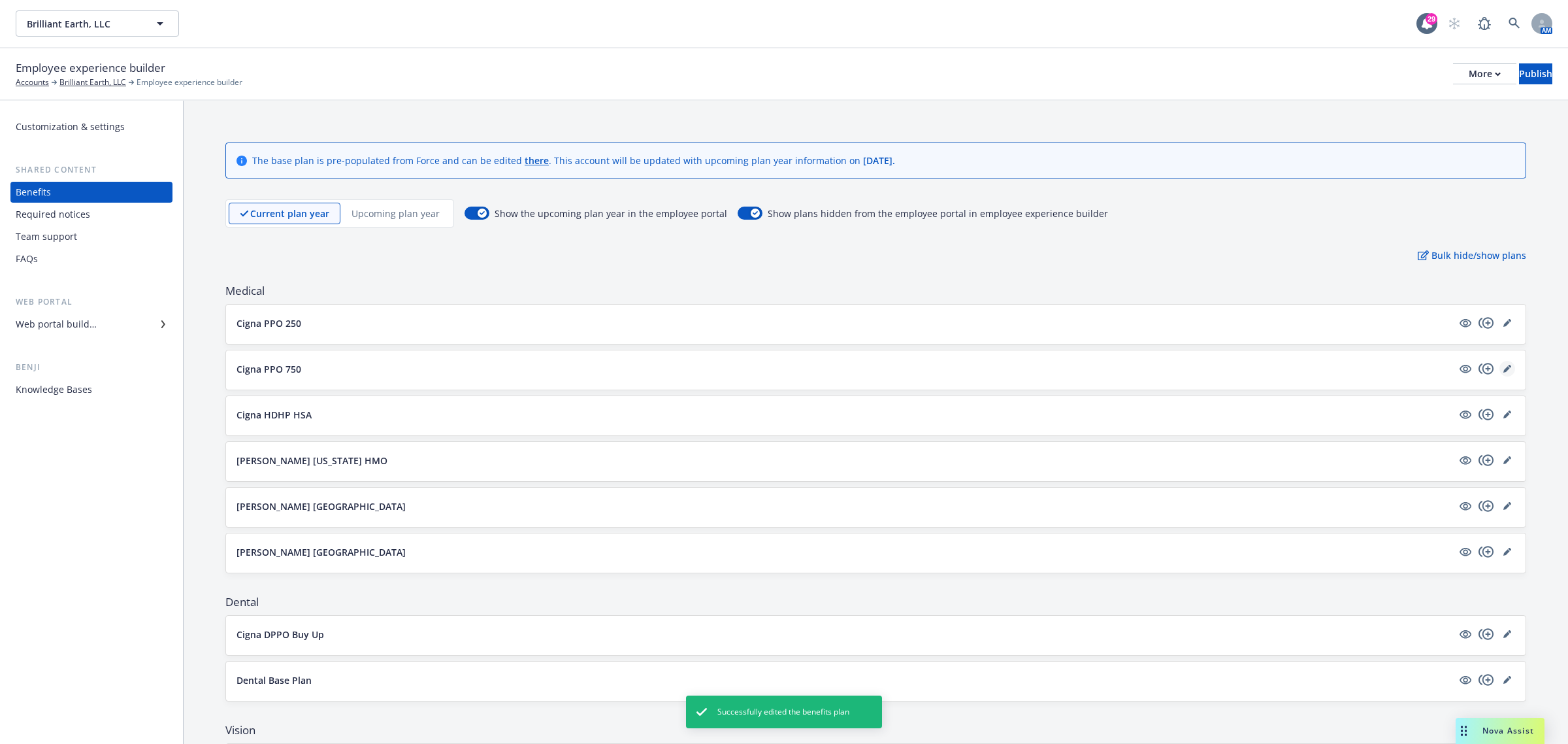
click at [1500, 375] on link "editPencil" at bounding box center [1507, 368] width 16 height 16
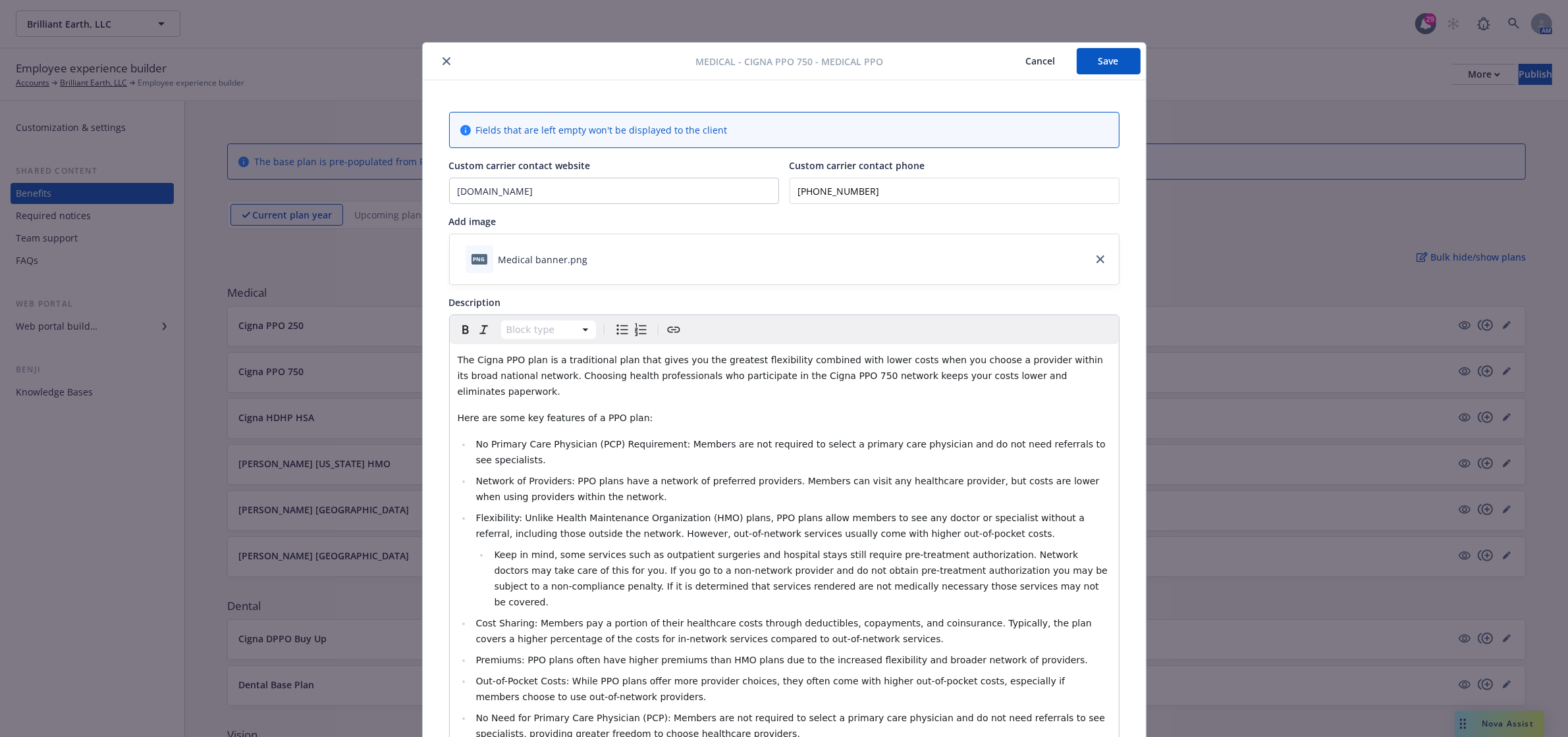
click at [443, 58] on icon "close" at bounding box center [446, 60] width 8 height 8
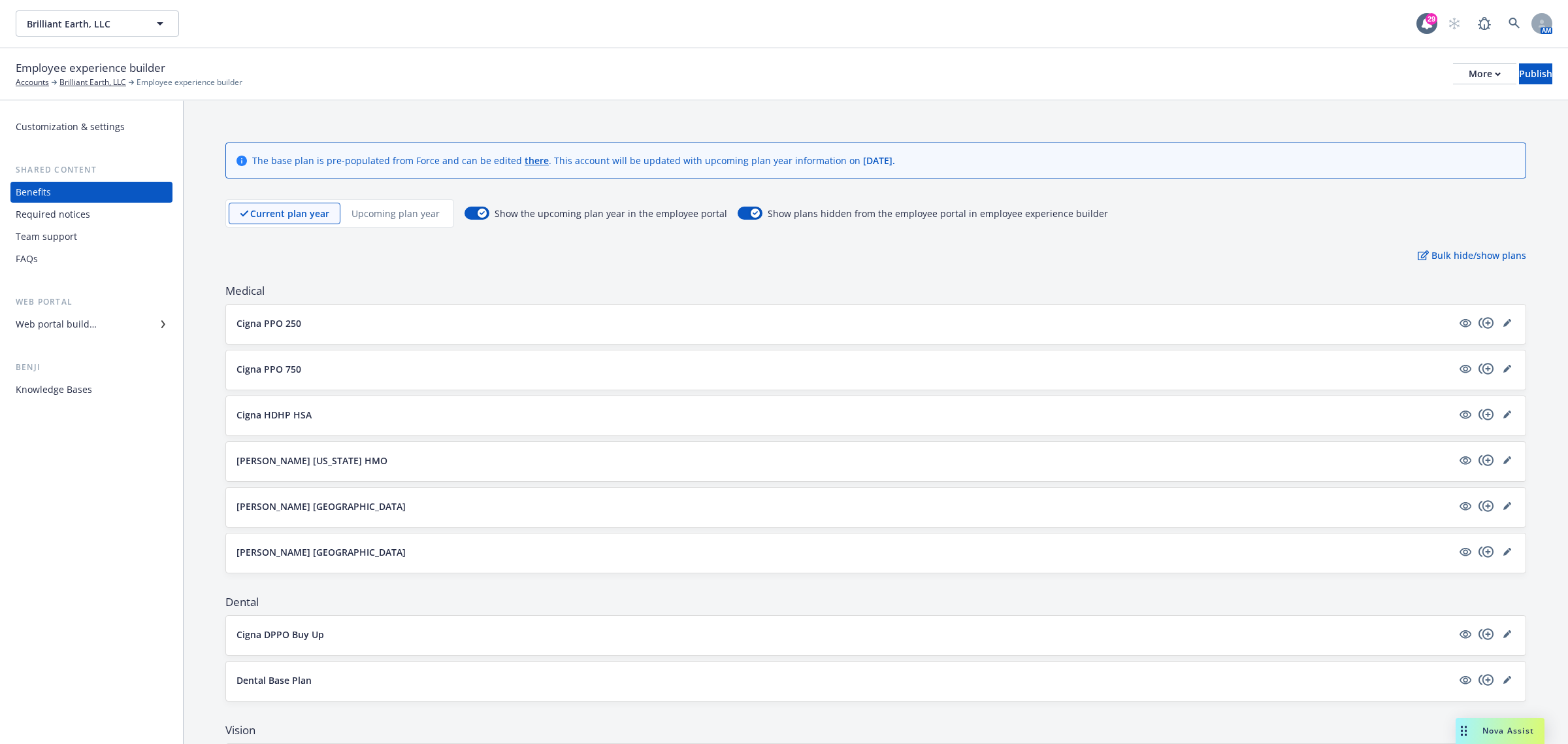
click at [389, 206] on p "Upcoming plan year" at bounding box center [395, 213] width 88 height 13
click at [1504, 366] on icon "editPencil" at bounding box center [1507, 368] width 7 height 7
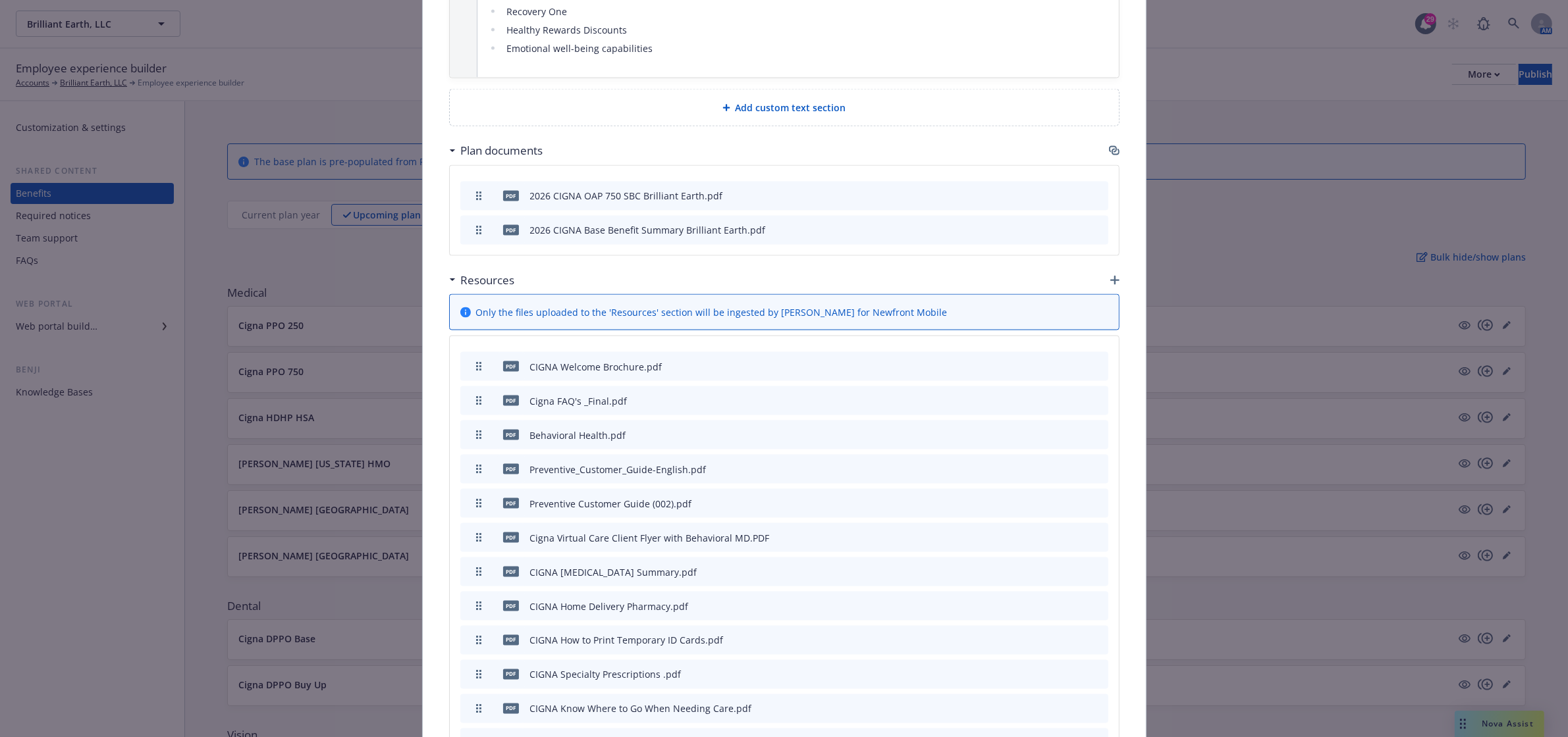
scroll to position [2343, 0]
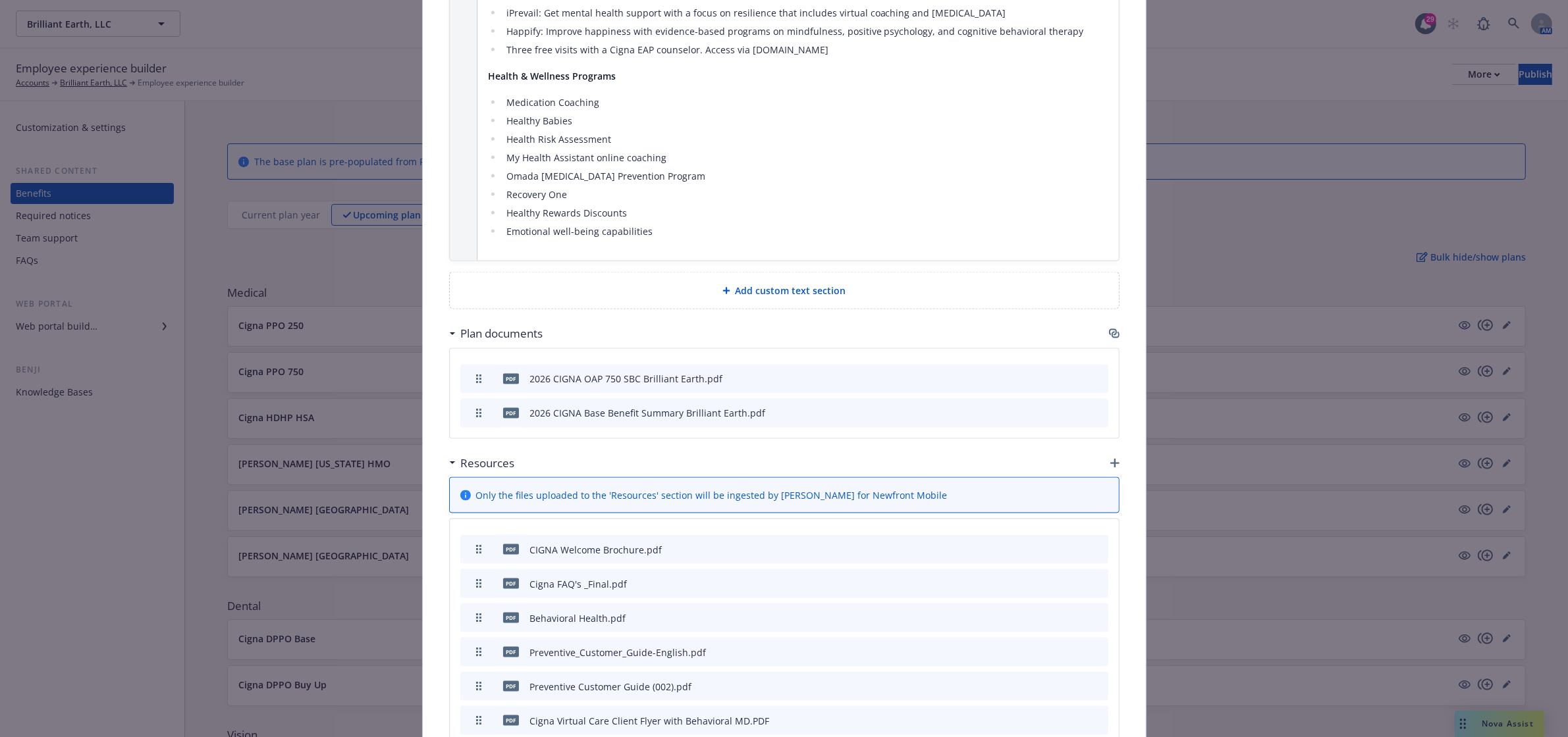
click at [1109, 329] on icon "button" at bounding box center [1114, 334] width 11 height 11
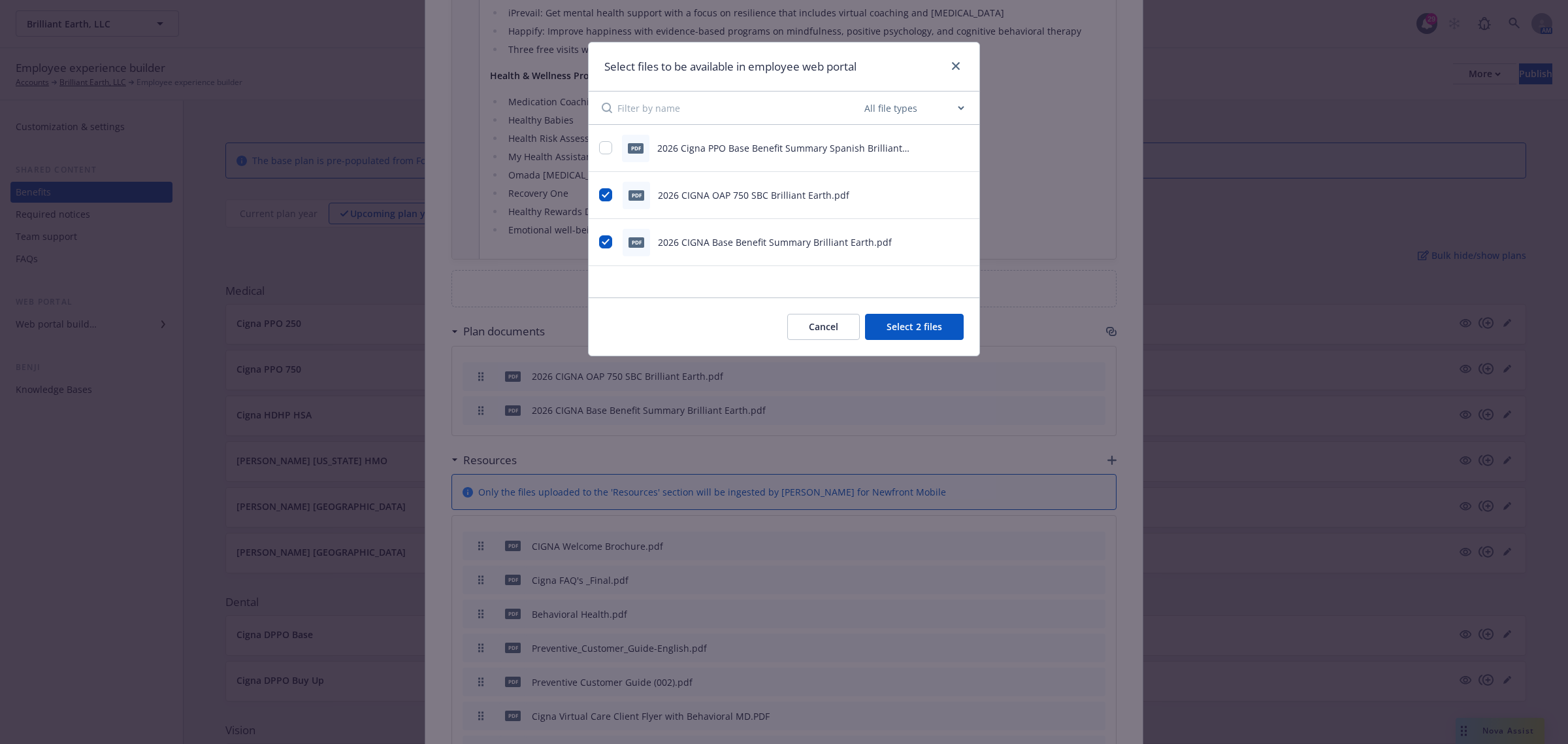
click at [613, 148] on div at bounding box center [607, 148] width 15 height 13
click at [609, 148] on input "checkbox" at bounding box center [606, 148] width 13 height 13
checkbox input "true"
click at [883, 324] on button "Select 3 files" at bounding box center [915, 326] width 99 height 26
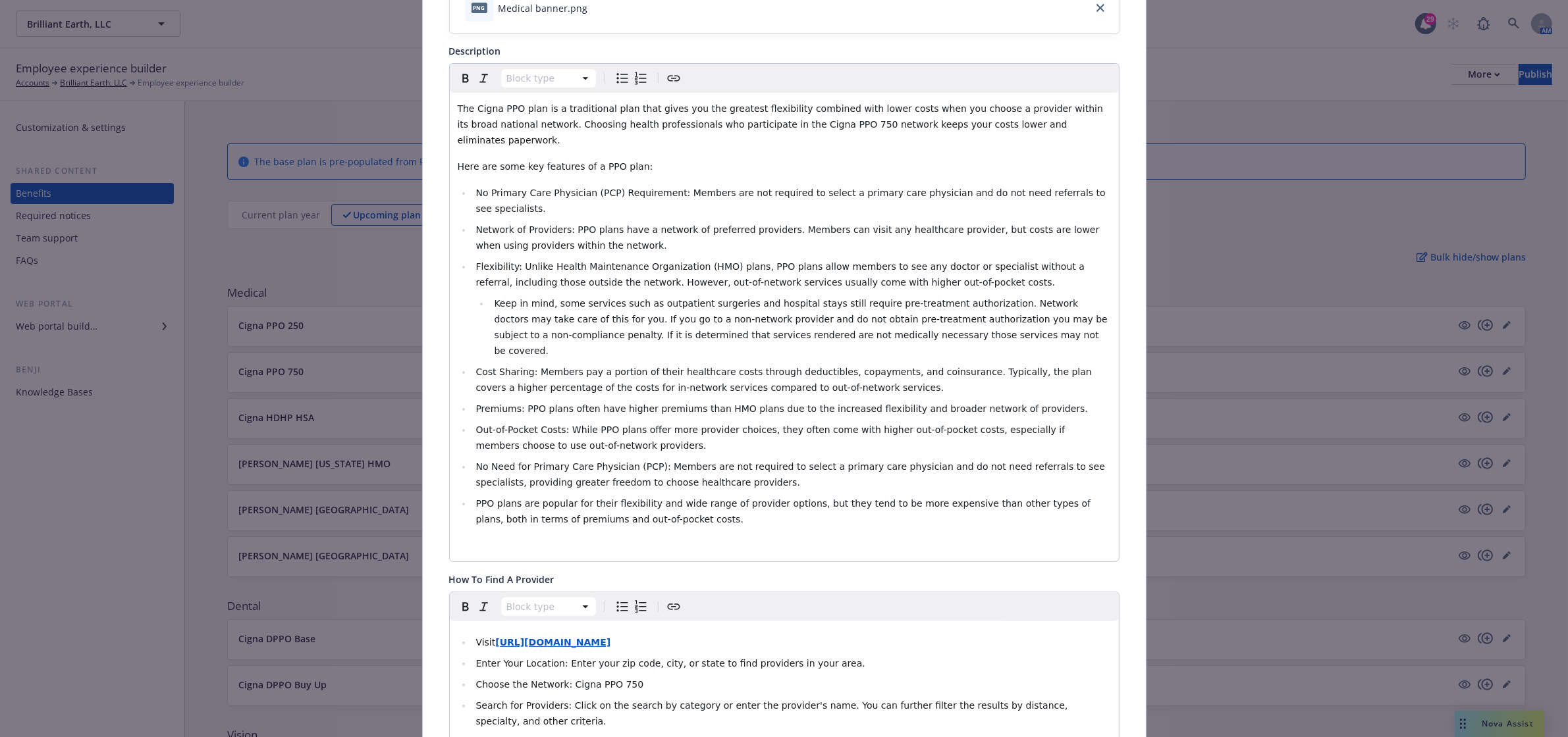
scroll to position [0, 0]
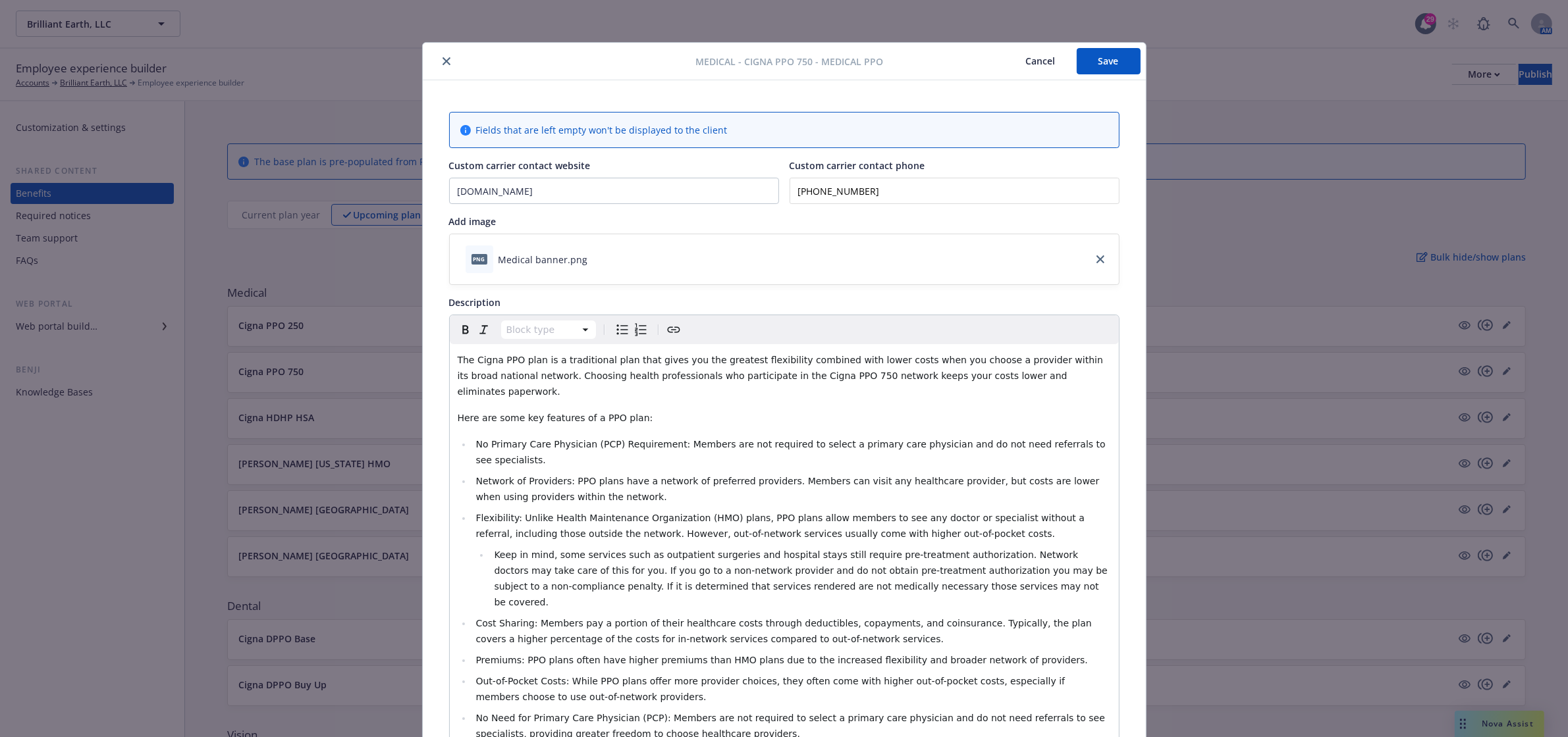
click at [1114, 49] on button "Save" at bounding box center [1109, 60] width 64 height 26
click at [443, 63] on icon "close" at bounding box center [446, 60] width 8 height 8
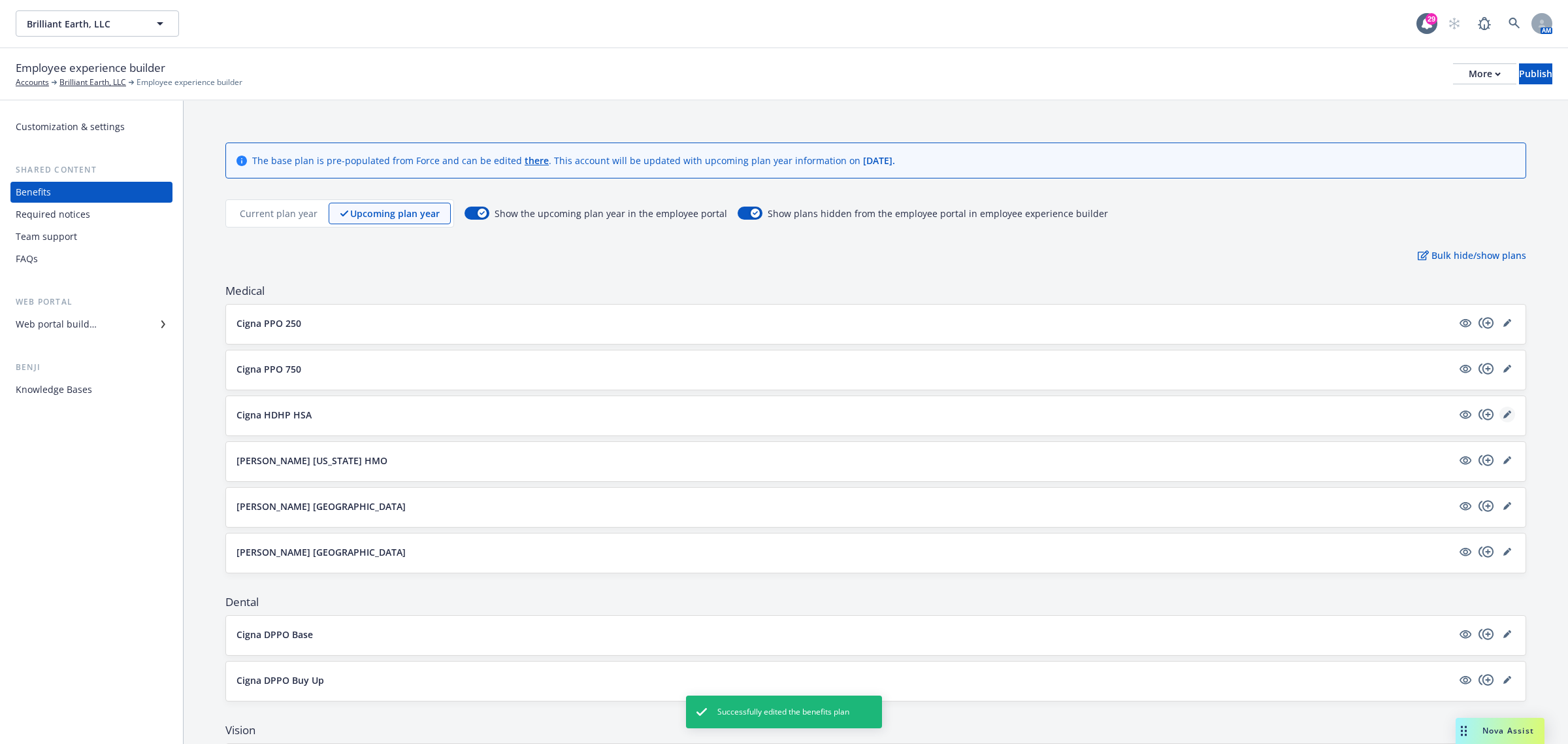
click at [1504, 419] on icon "editPencil" at bounding box center [1507, 414] width 7 height 7
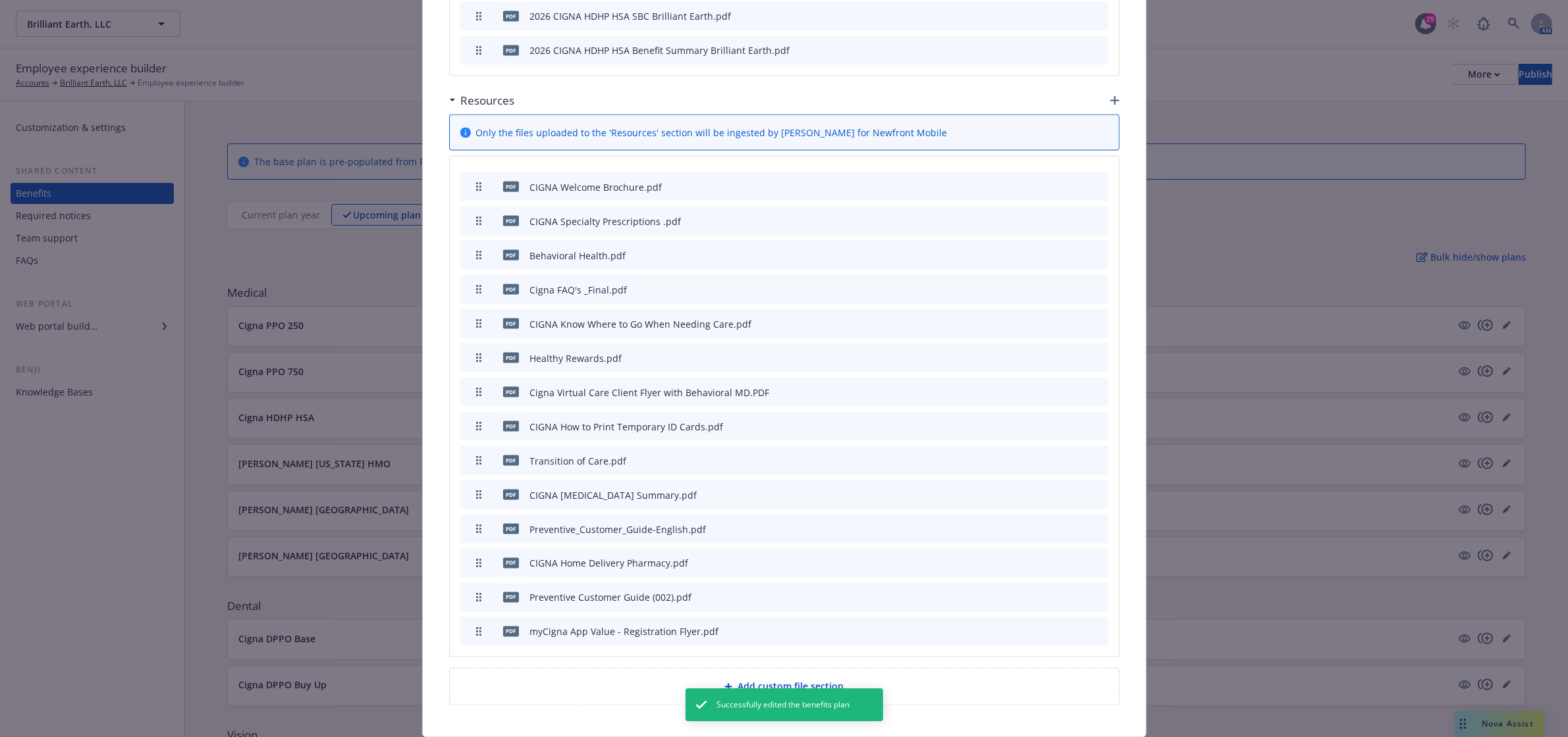
scroll to position [2260, 0]
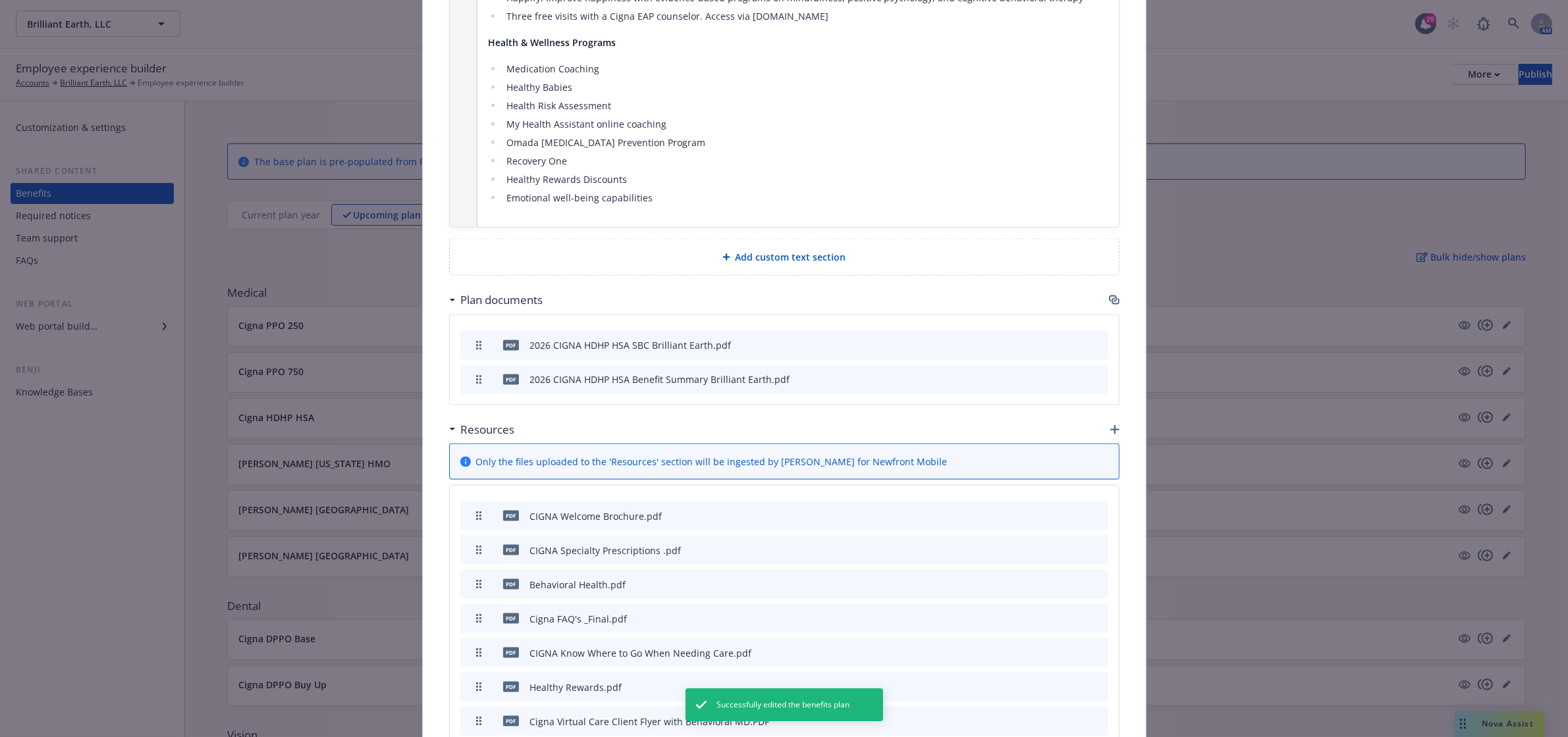
click at [1105, 287] on div "Plan documents" at bounding box center [784, 300] width 670 height 28
click at [1109, 296] on icon "button" at bounding box center [1112, 299] width 8 height 7
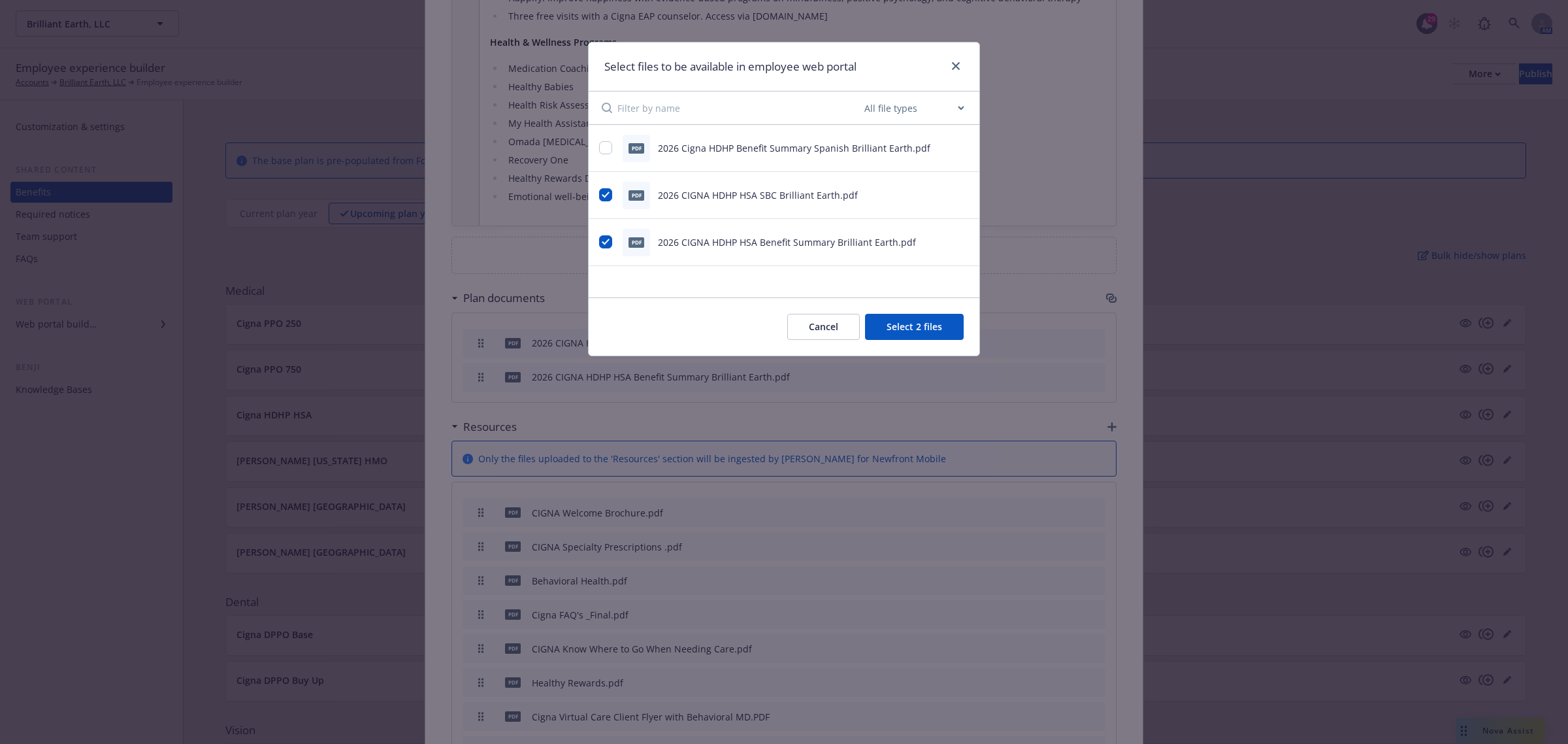
click at [608, 141] on div "pdf 2026 Cigna HDHP Benefit Summary Spanish Brilliant Earth.pdf" at bounding box center [767, 148] width 337 height 27
click at [605, 146] on input "checkbox" at bounding box center [606, 148] width 13 height 13
checkbox input "true"
click at [941, 324] on button "Select 3 files" at bounding box center [915, 326] width 99 height 26
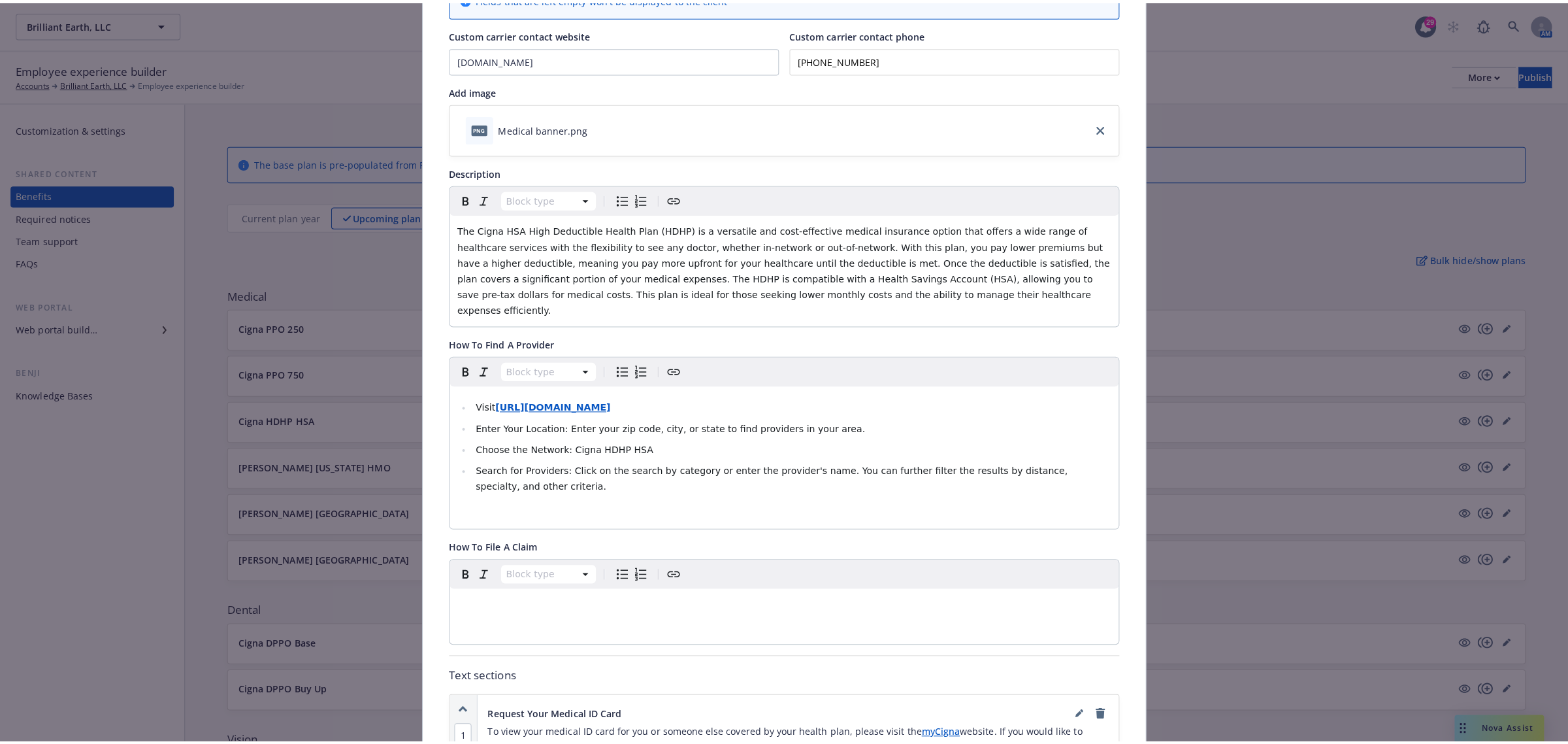
scroll to position [0, 0]
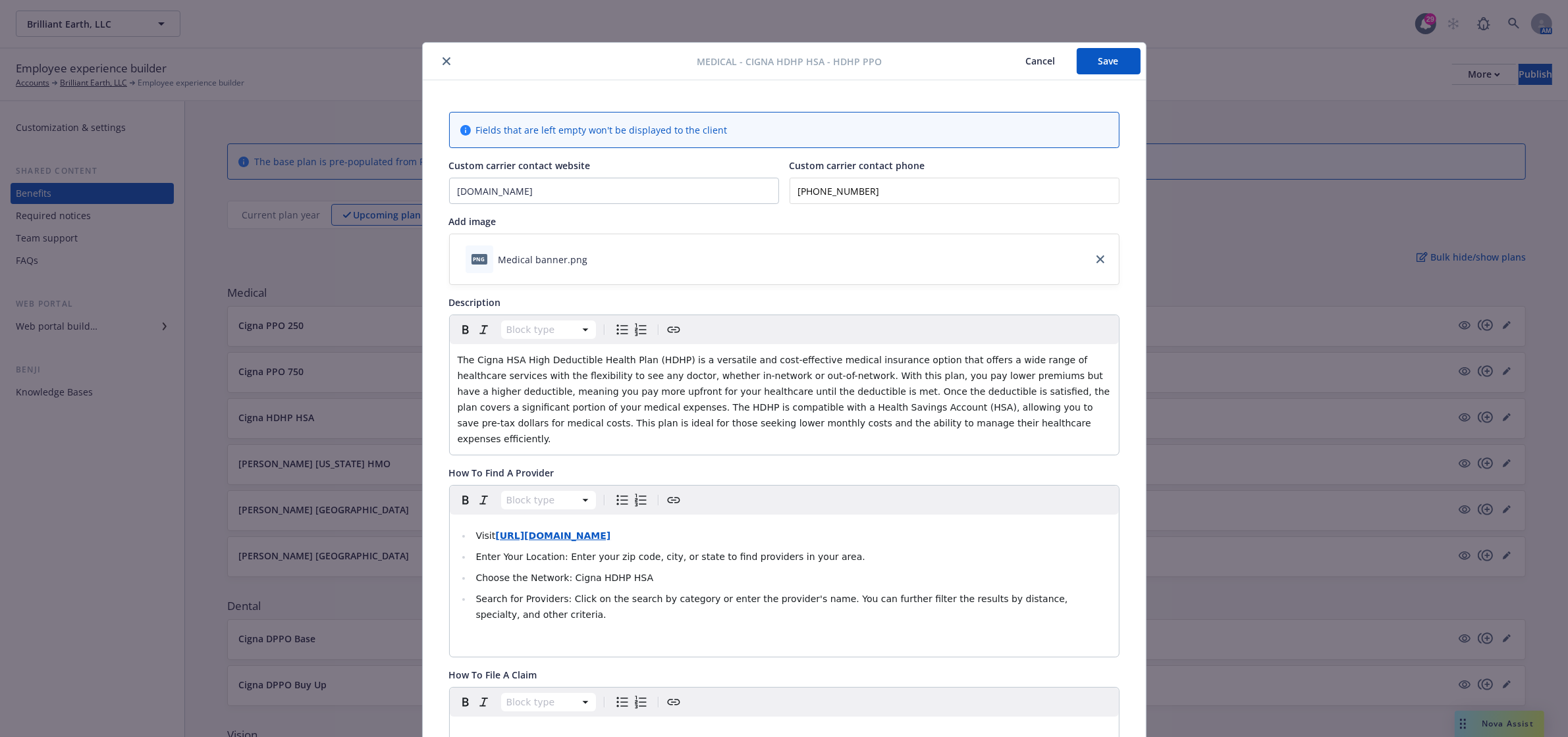
click at [1098, 63] on button "Save" at bounding box center [1109, 60] width 64 height 26
click at [443, 63] on icon "close" at bounding box center [446, 60] width 8 height 8
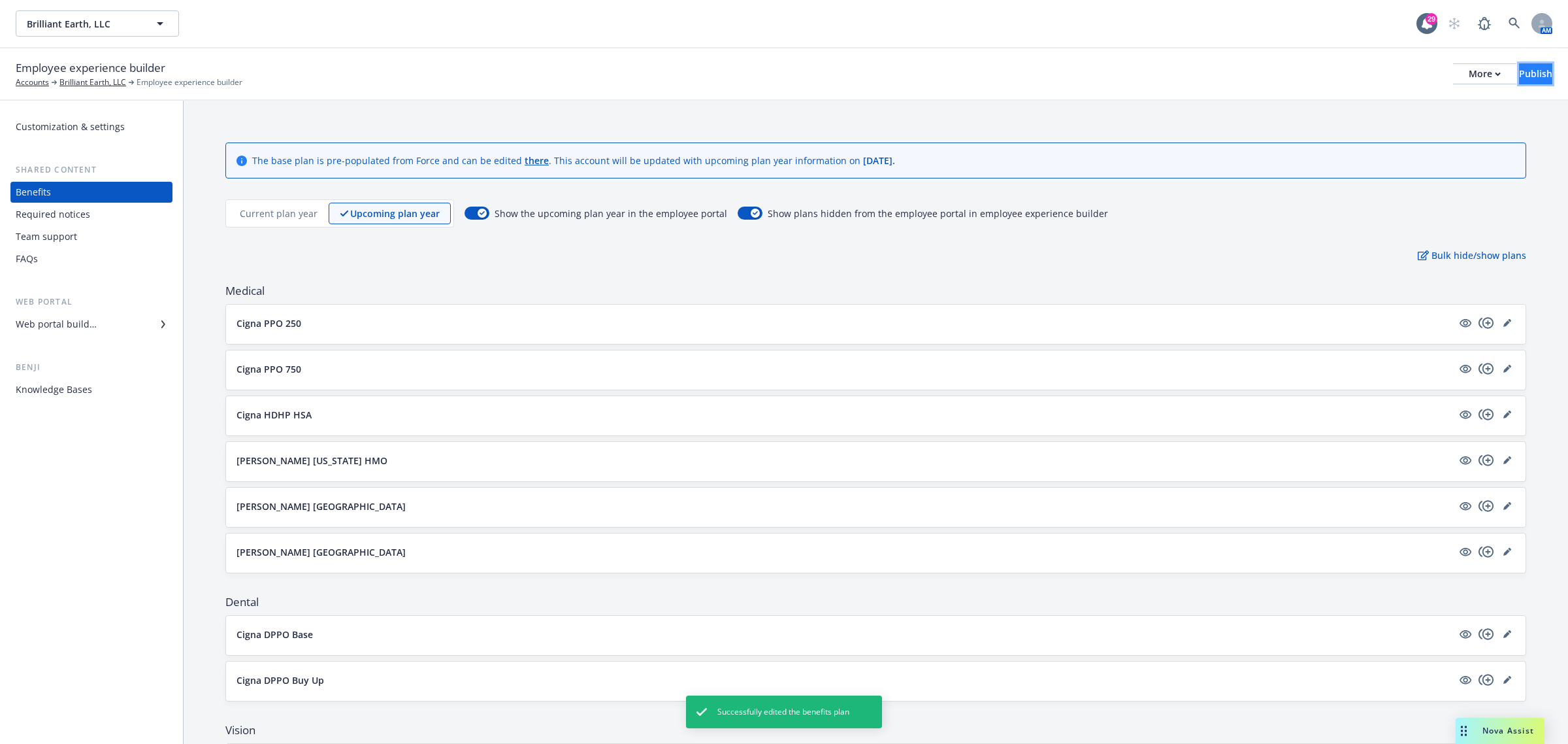
click at [1533, 76] on button "Publish" at bounding box center [1536, 73] width 33 height 21
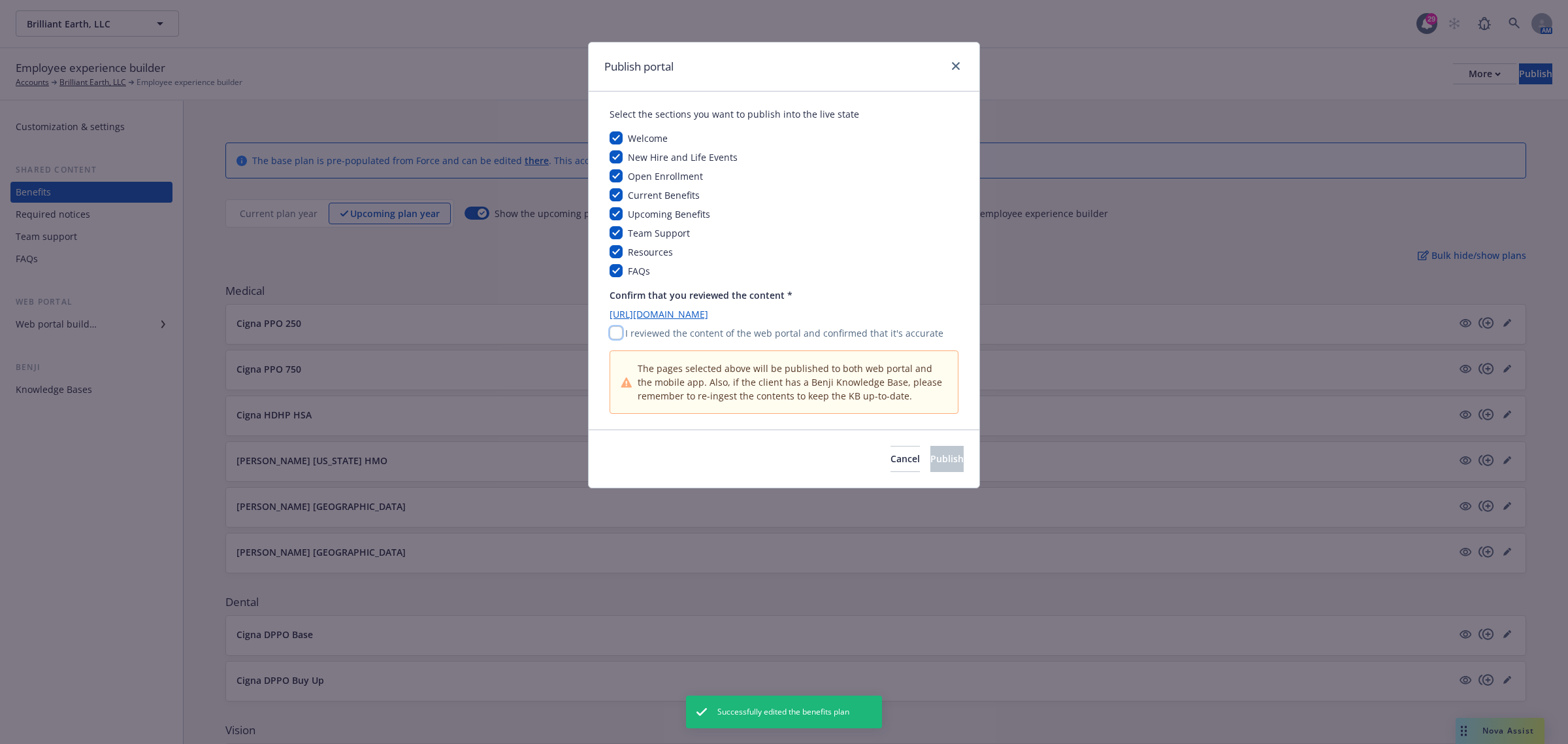
click at [616, 336] on input "checkbox" at bounding box center [617, 333] width 13 height 13
checkbox input "true"
click at [930, 468] on button "Publish" at bounding box center [947, 459] width 33 height 26
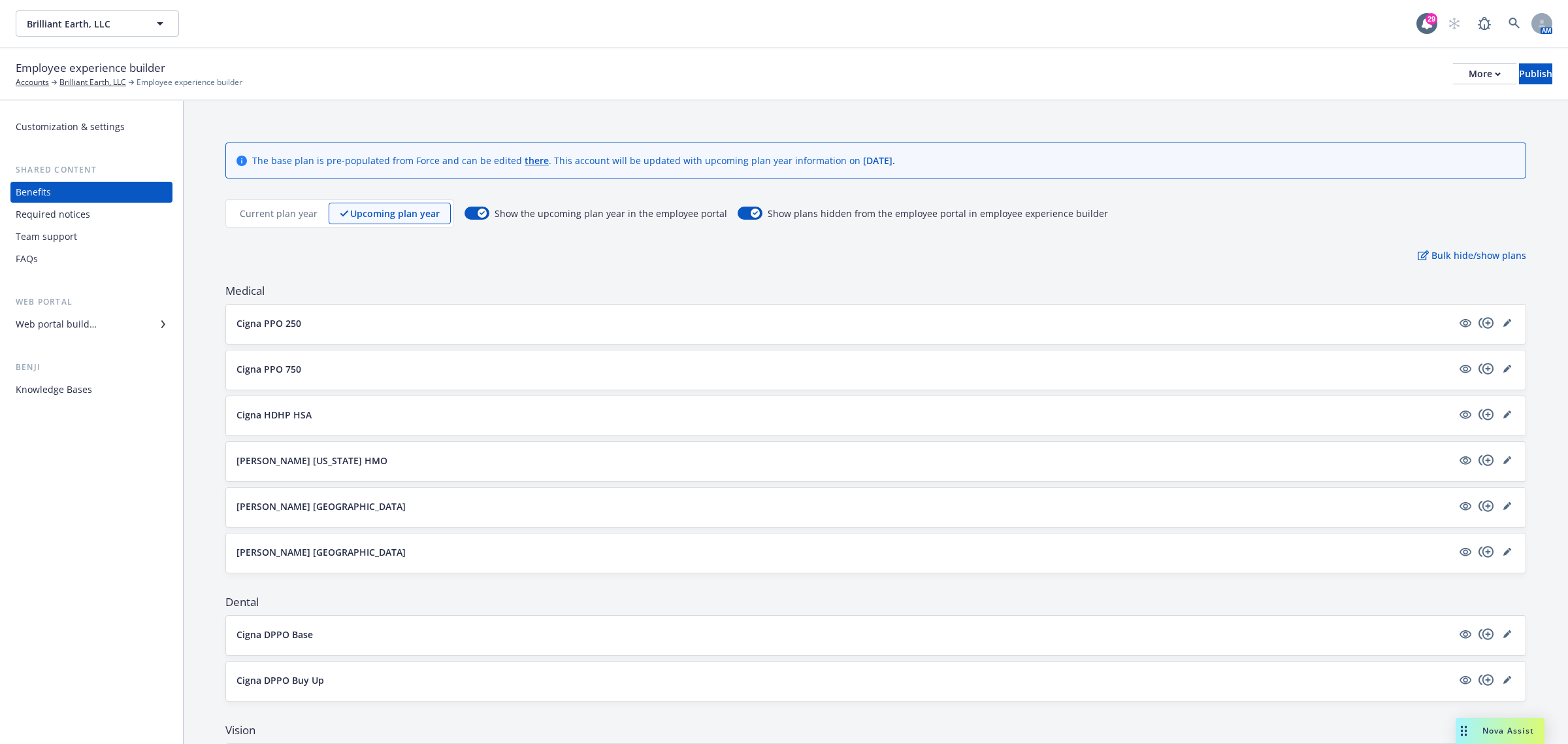
click at [76, 318] on div "Web portal builder" at bounding box center [56, 324] width 81 height 21
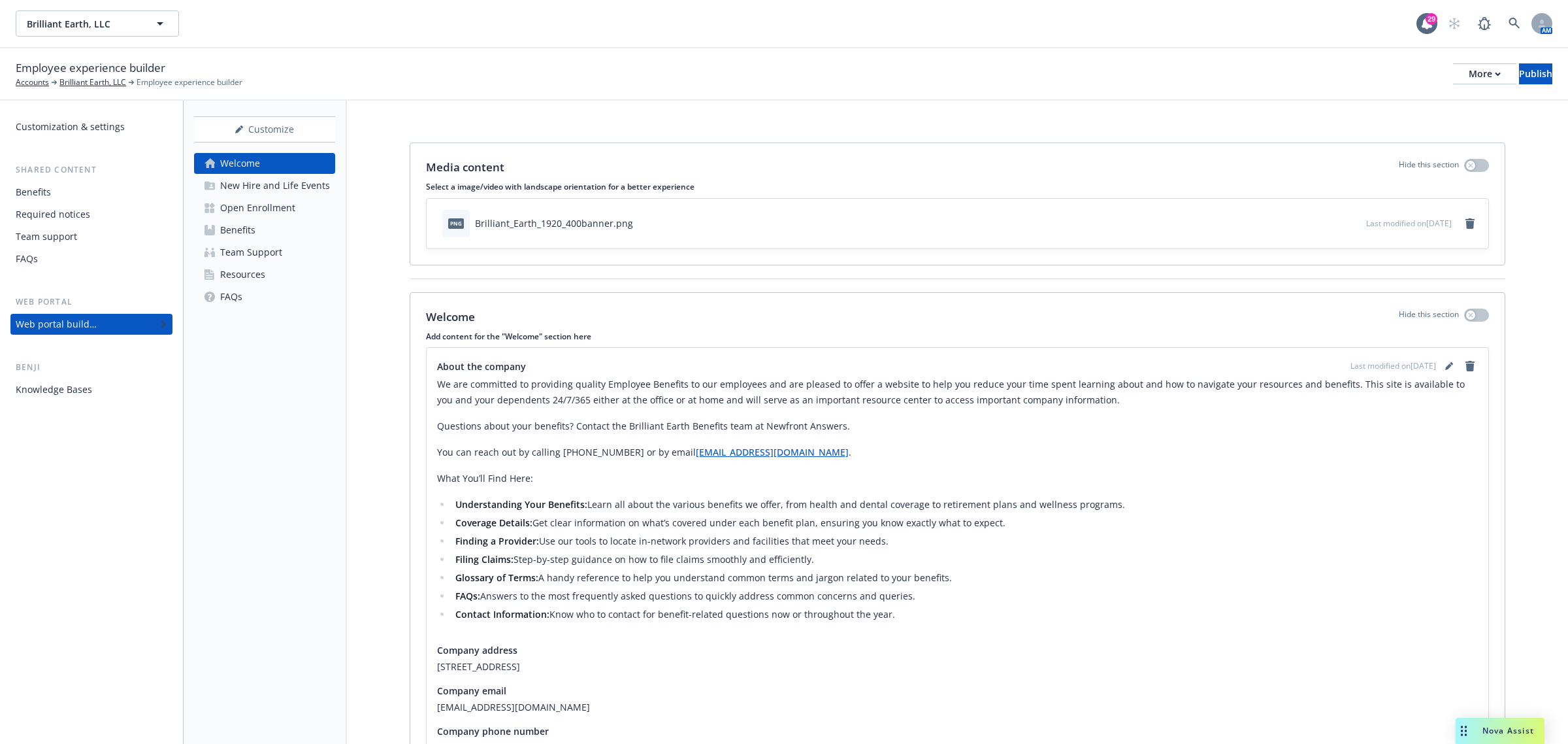
click at [275, 210] on div "Open Enrollment" at bounding box center [258, 207] width 75 height 21
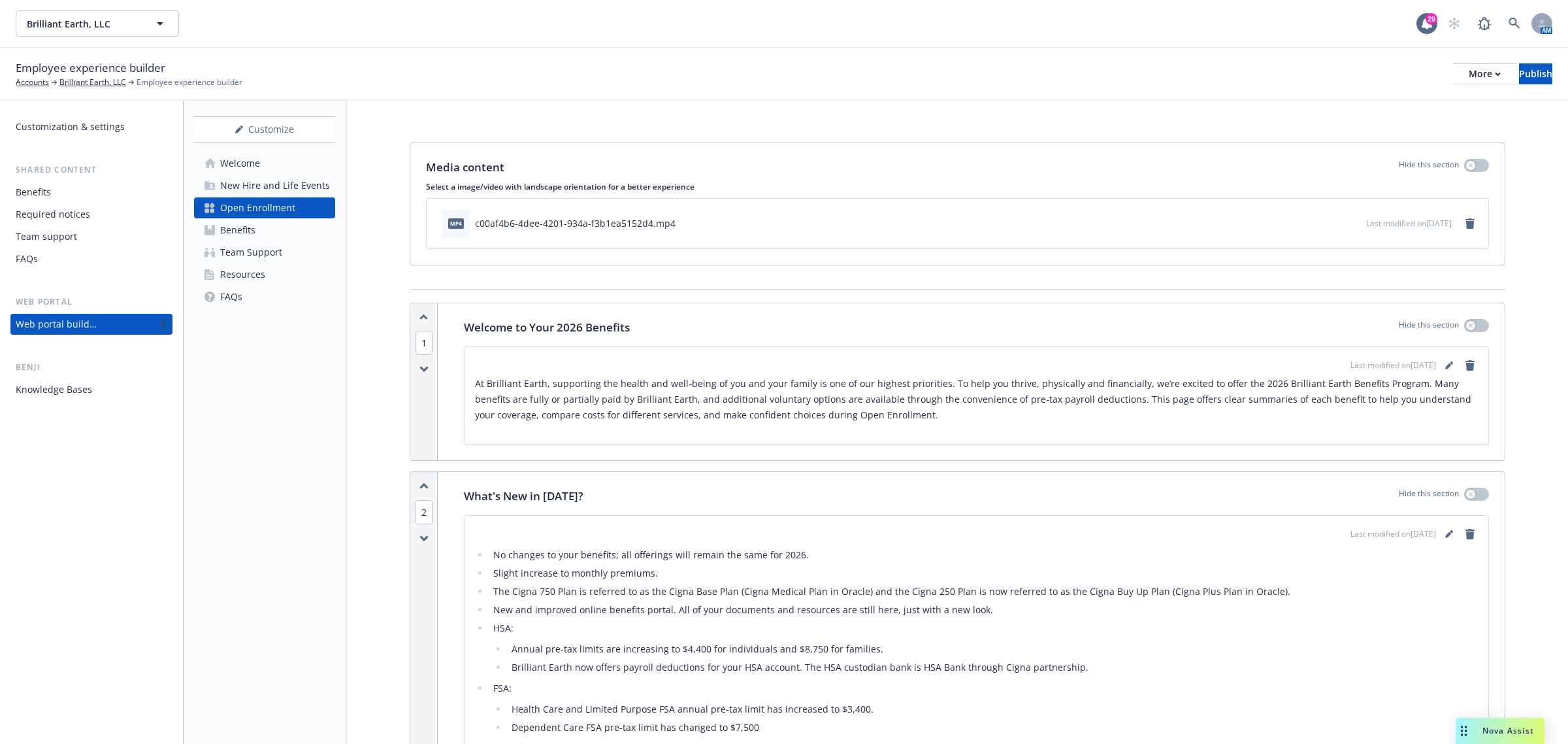
click at [1433, 88] on div "Employee experience builder Accounts Brilliant Earth, LLC Employee experience b…" at bounding box center [784, 74] width 1568 height 52
click at [1469, 75] on div "More" at bounding box center [1485, 74] width 32 height 20
click at [1377, 128] on link "Copy portal link" at bounding box center [1377, 128] width 193 height 26
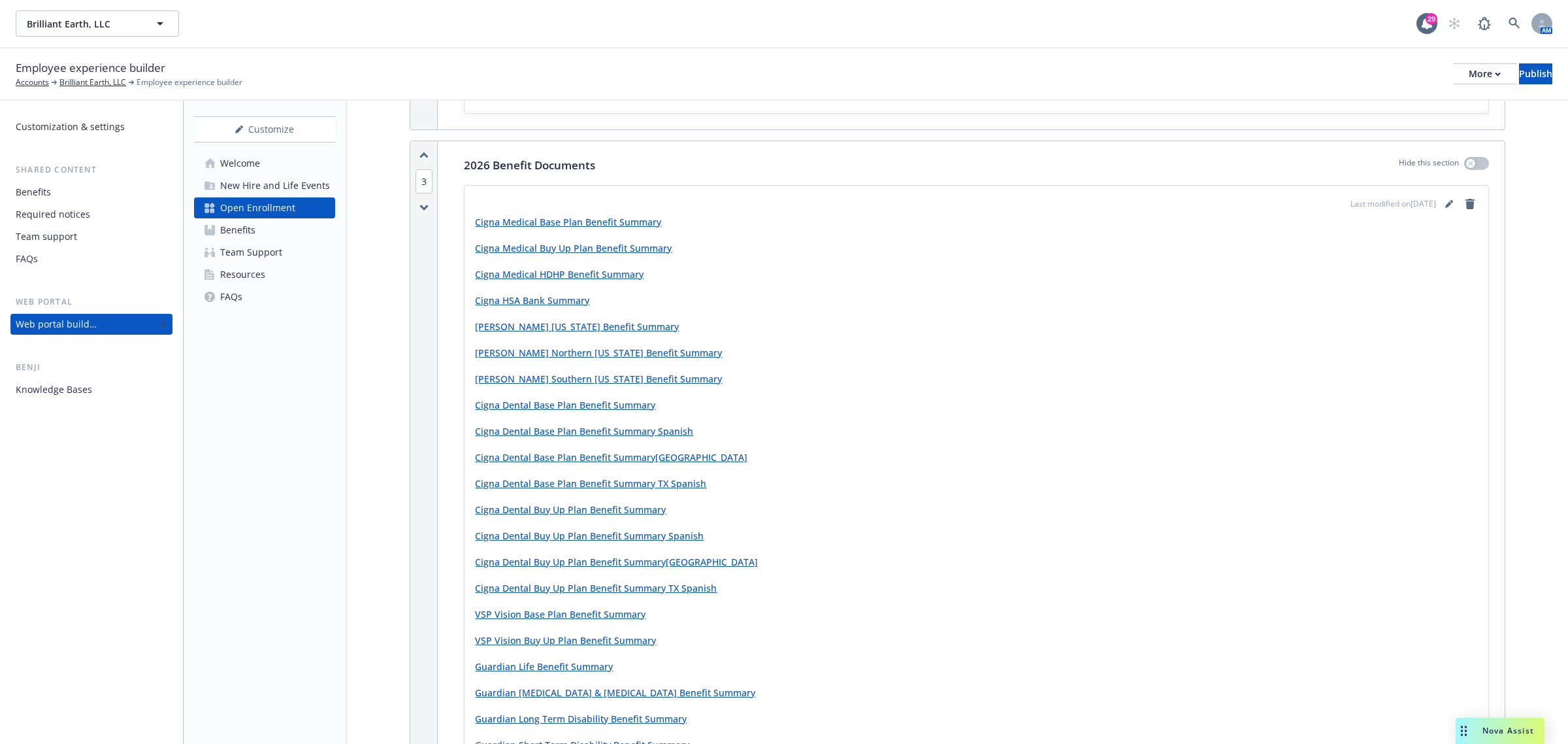
scroll to position [653, 0]
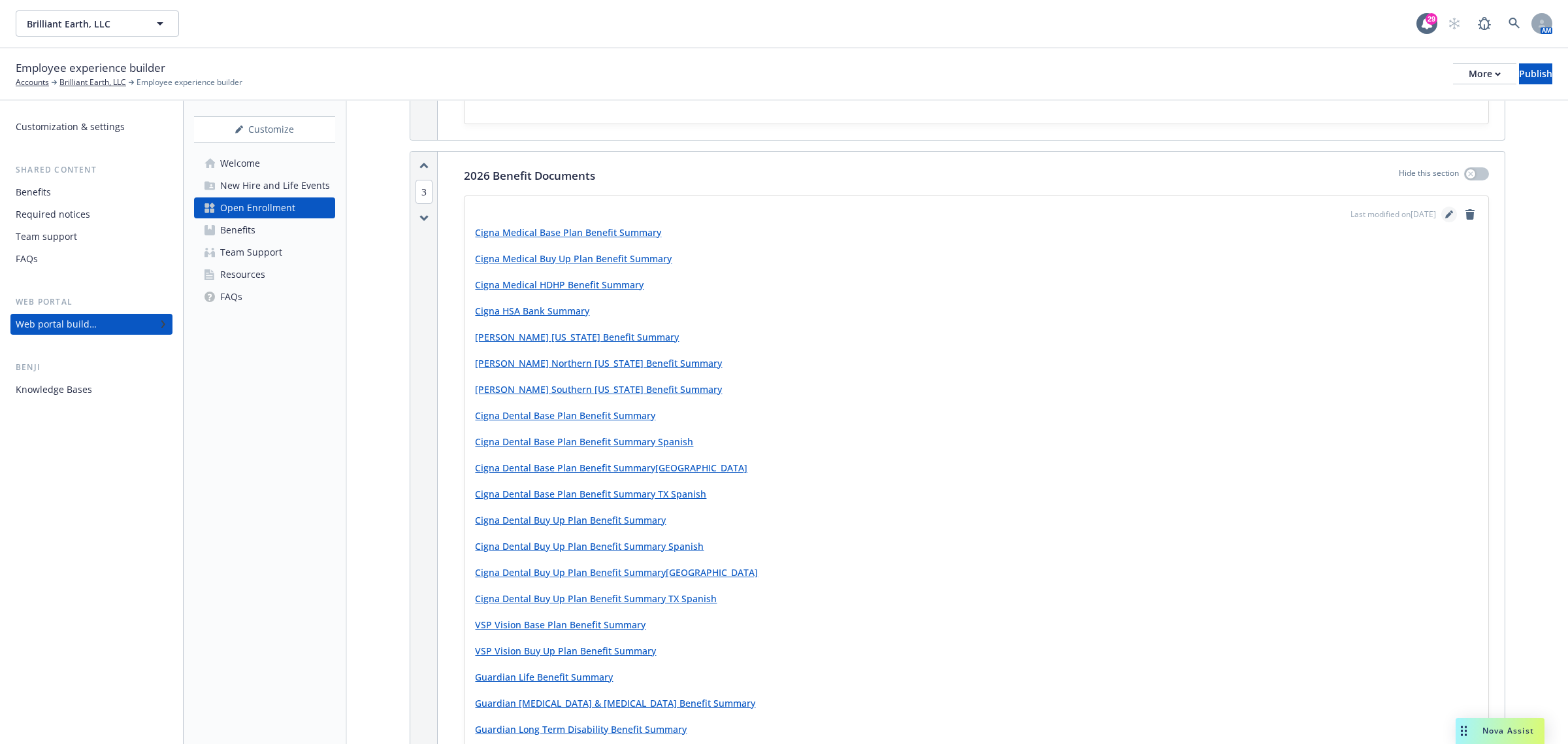
click at [1446, 213] on icon "editPencil" at bounding box center [1449, 214] width 7 height 7
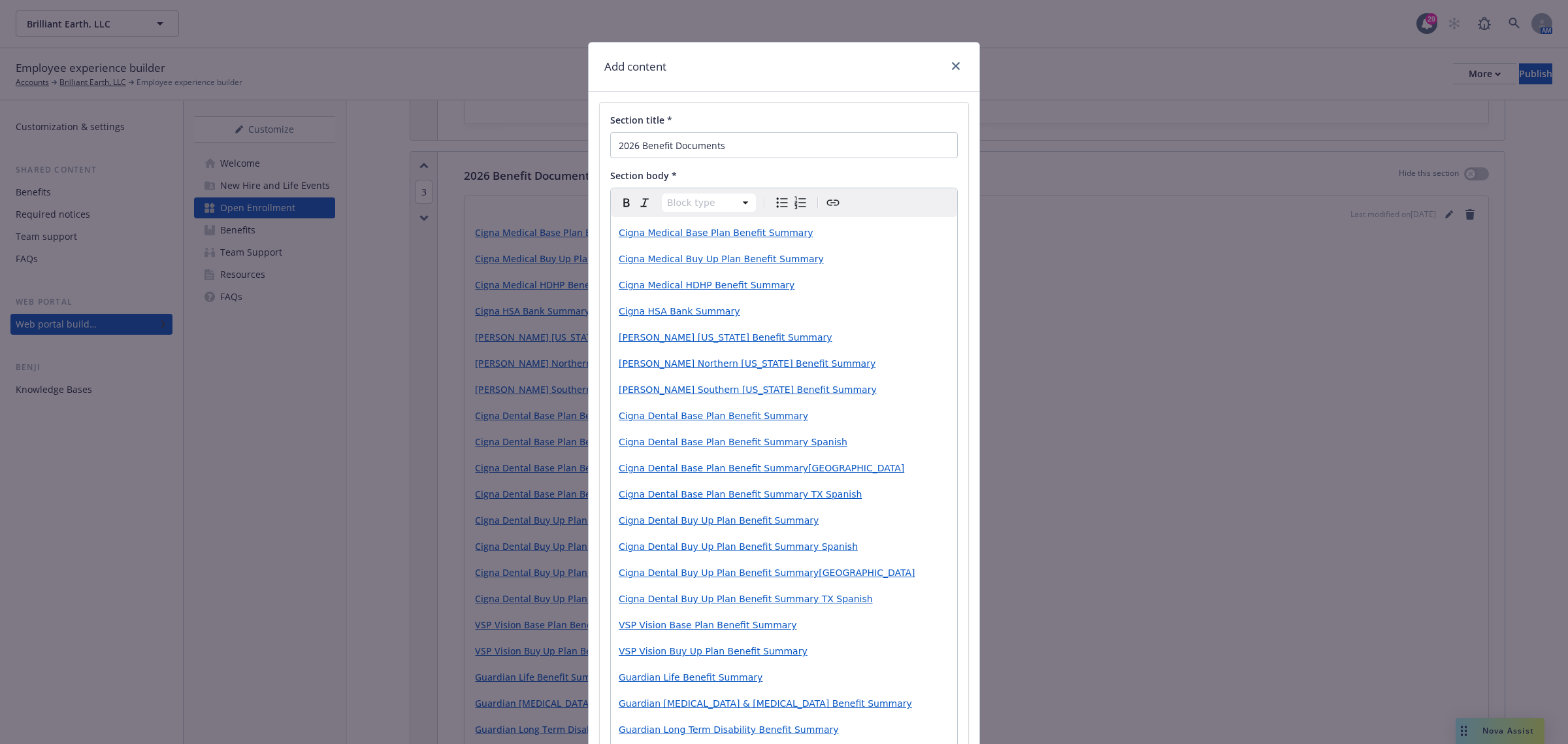
click at [729, 234] on span "Cigna Medical Base Plan Benefit Summary" at bounding box center [716, 232] width 194 height 11
click at [812, 232] on p "Cigna Medical Base Plan Benefit Summary" at bounding box center [784, 232] width 330 height 16
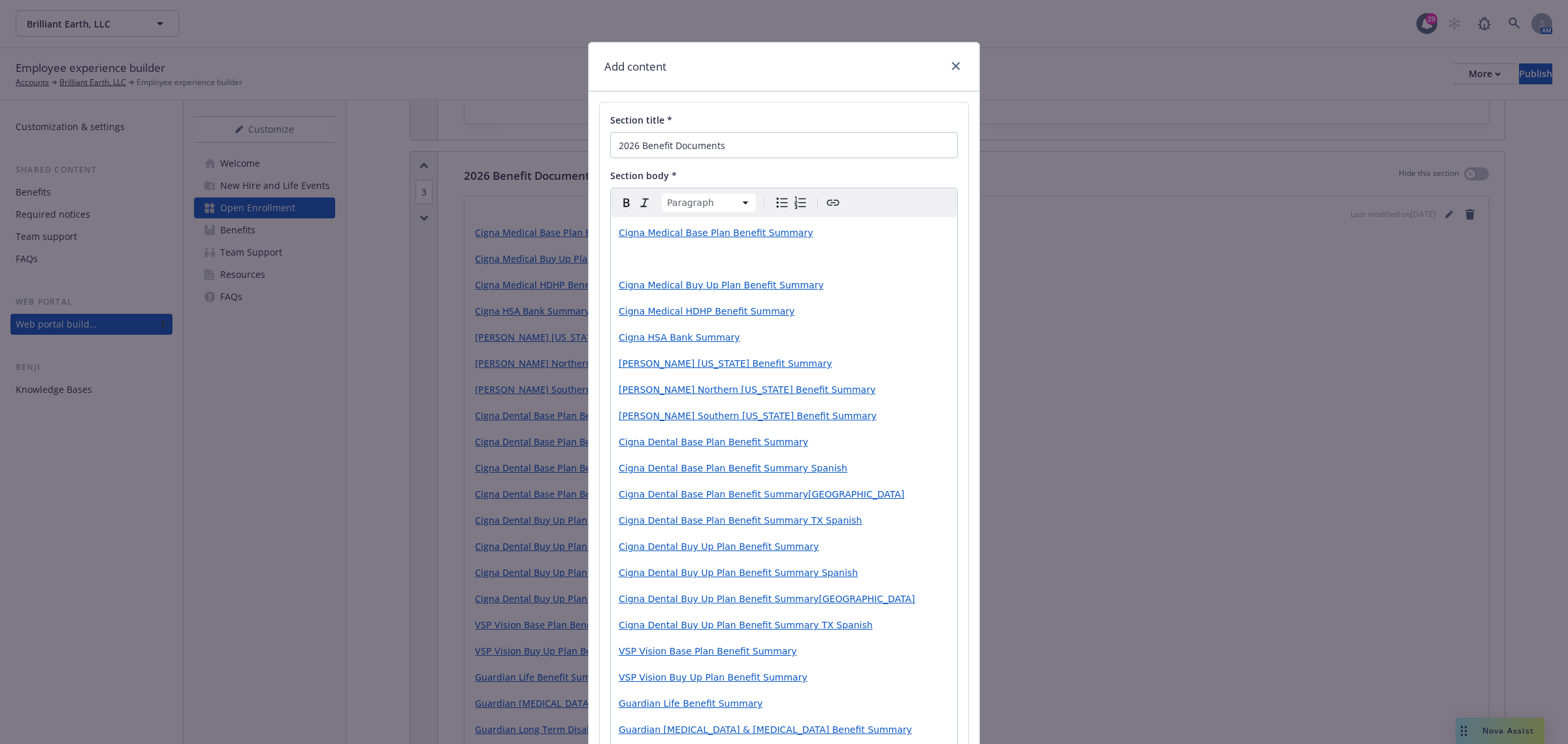
paste div "editable markdown"
click at [775, 289] on span "Cigna Medical Buy Up Plan Benefit Summary" at bounding box center [722, 285] width 206 height 11
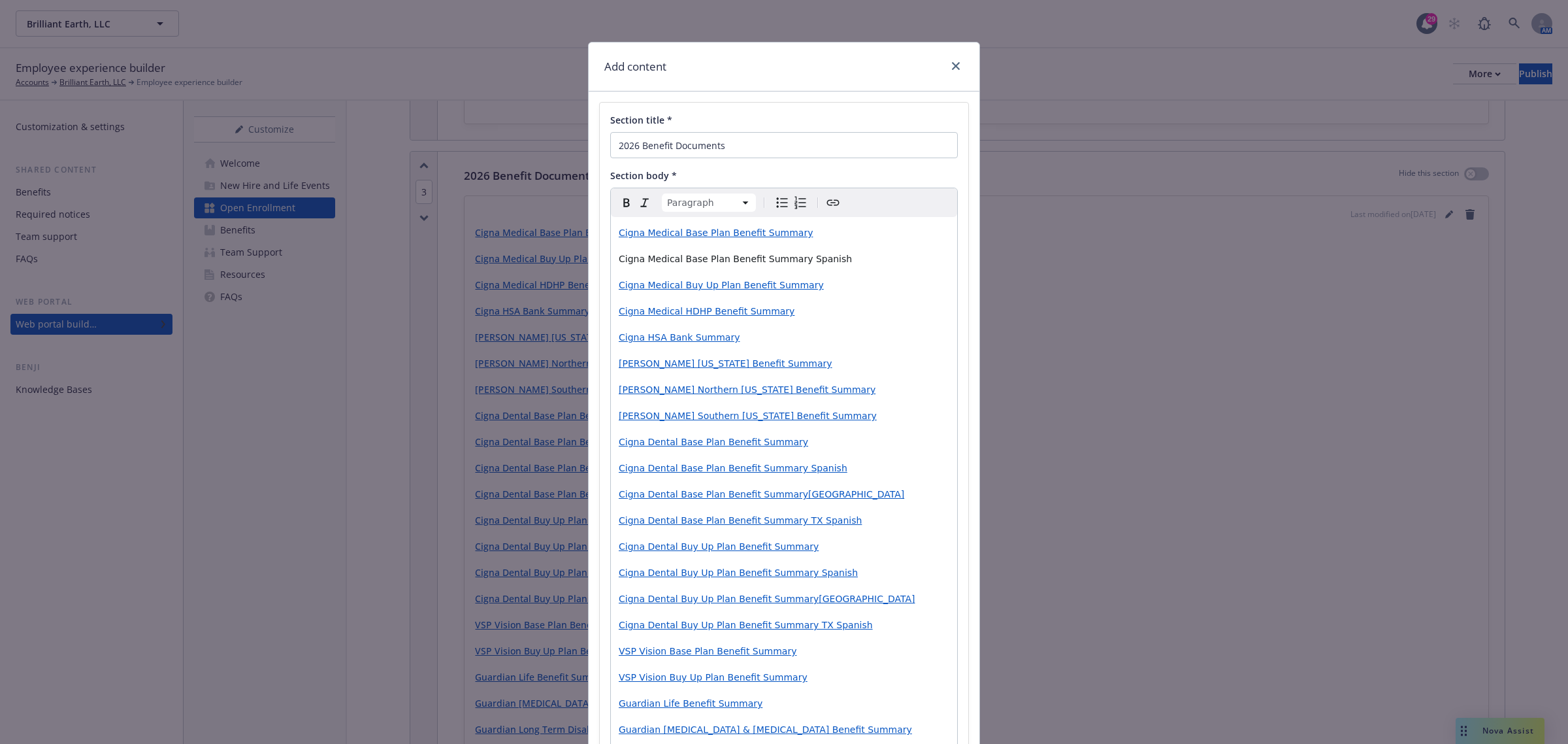
click at [808, 289] on p "Cigna Medical Buy Up Plan Benefit Summary" at bounding box center [784, 285] width 330 height 16
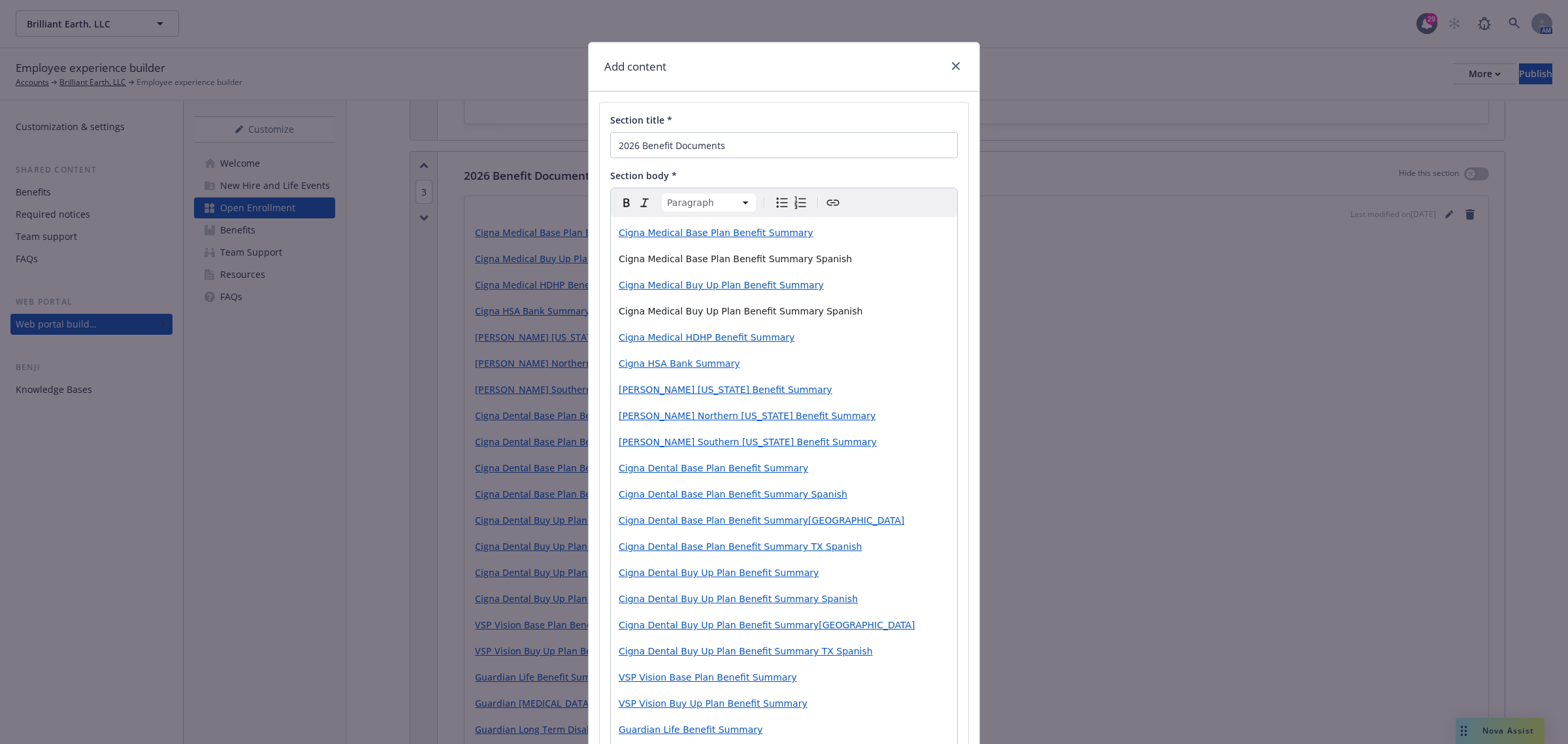
click at [657, 337] on span "Cigna Medical HDHP Benefit Summary" at bounding box center [707, 337] width 176 height 11
click at [823, 335] on p "Cigna Medical HDHP Benefit Summary" at bounding box center [784, 337] width 330 height 16
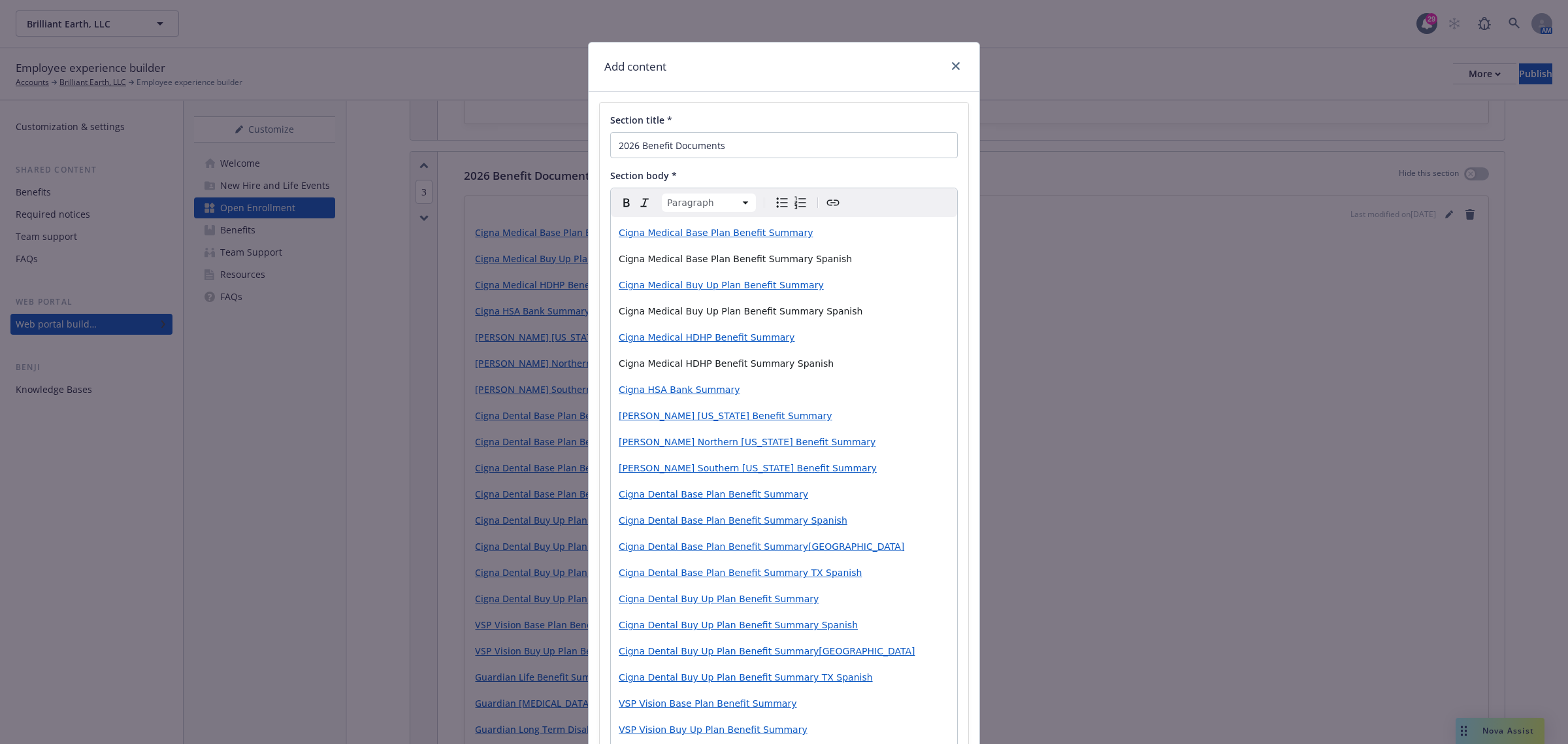
click at [726, 263] on span "Cigna Medical Base Plan Benefit Summary Spanish" at bounding box center [736, 259] width 233 height 11
click at [693, 318] on p "Cigna Medical Buy Up Plan Benefit Summary Spanish" at bounding box center [784, 310] width 330 height 16
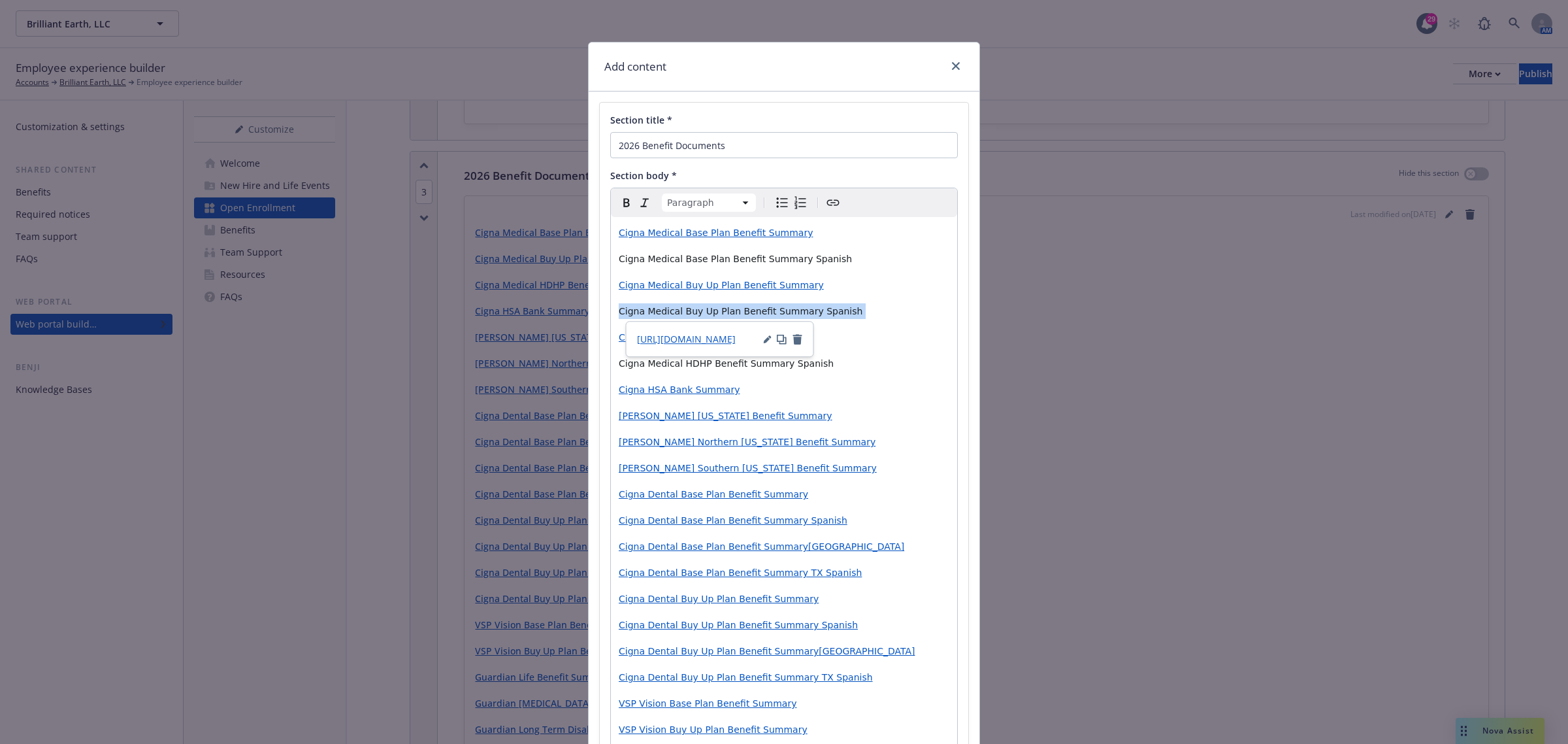
click at [693, 318] on p "Cigna Medical Buy Up Plan Benefit Summary Spanish" at bounding box center [784, 310] width 330 height 16
click at [826, 202] on icon "Create link" at bounding box center [833, 202] width 16 height 16
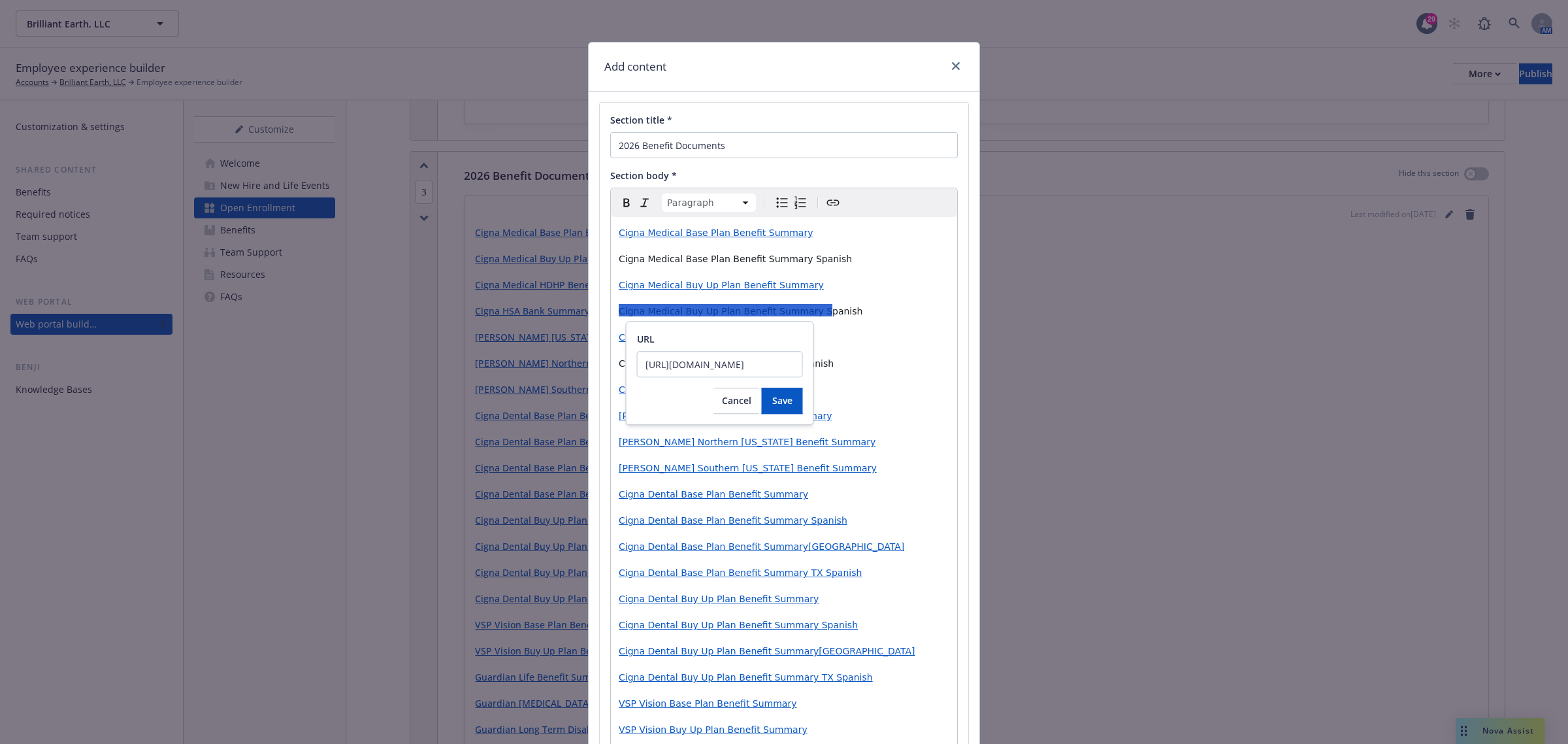
scroll to position [0, 213]
type input "https://cdn.newfront.com/uploads/files-api/73fea754-4bfd-46d4-930d-cbedacb12b4b"
click at [785, 407] on button "Save" at bounding box center [782, 400] width 41 height 26
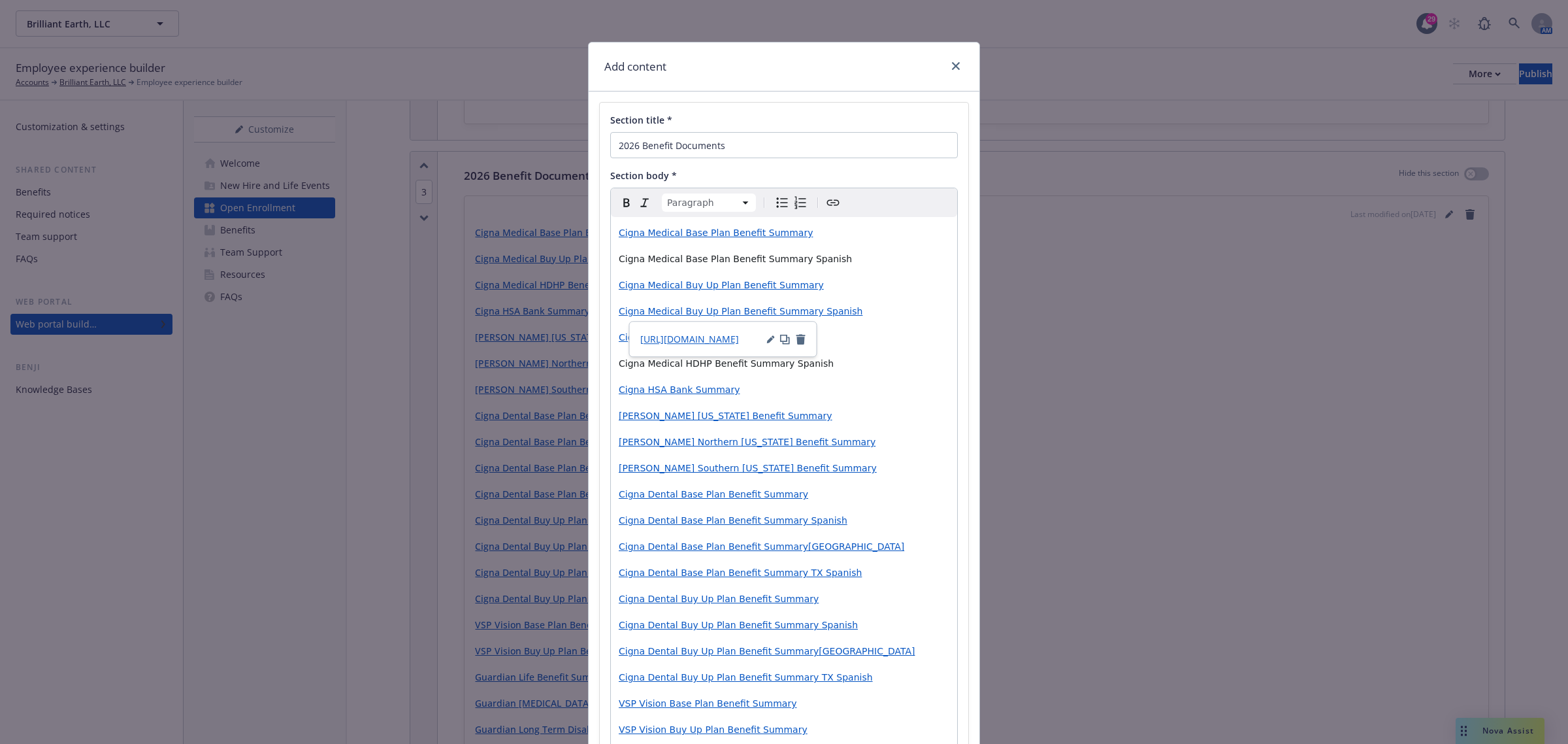
click at [782, 263] on span "Cigna Medical Base Plan Benefit Summary Spanish" at bounding box center [736, 259] width 233 height 11
click at [834, 209] on icon "Create link" at bounding box center [833, 202] width 16 height 16
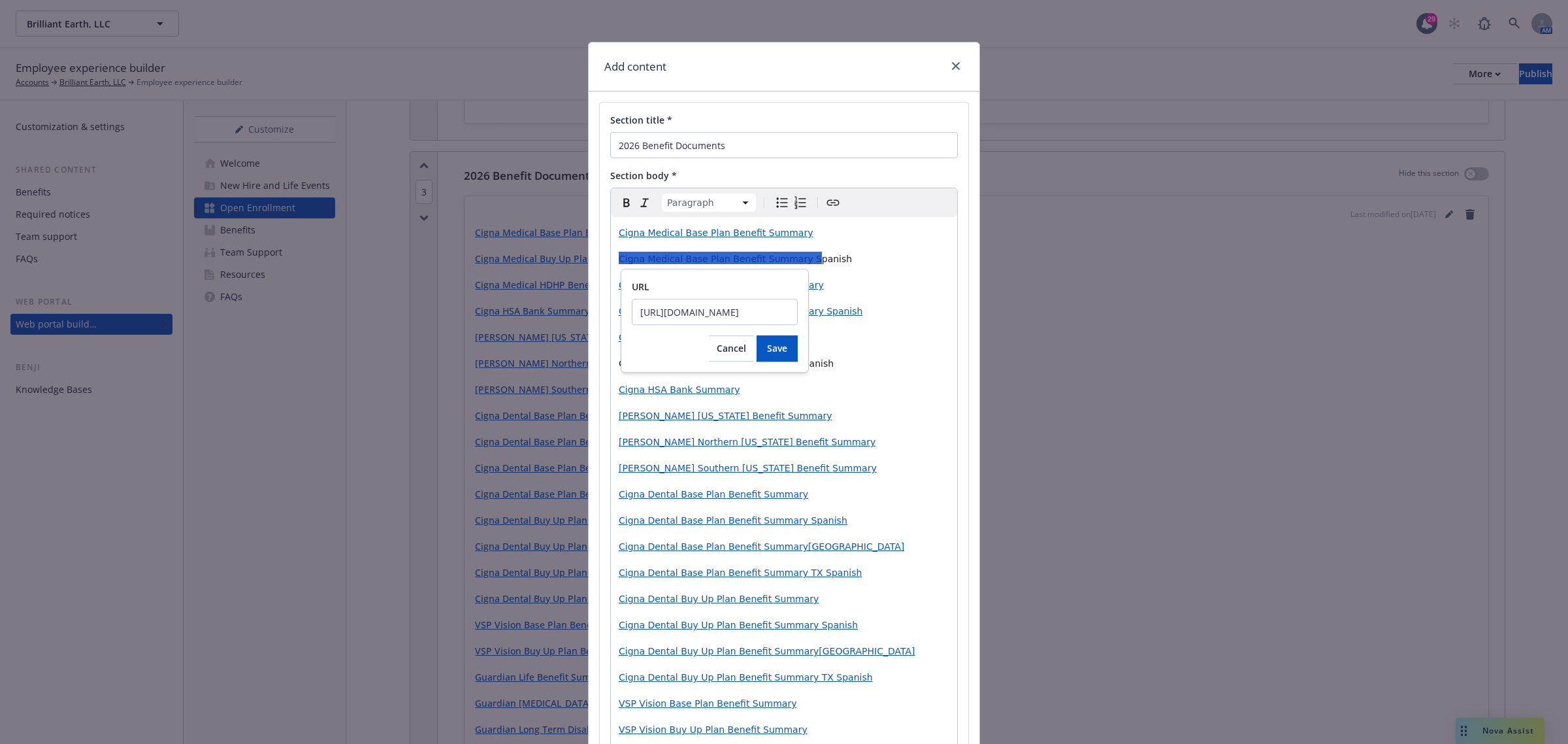
scroll to position [0, 217]
type input "https://cdn.newfront.com/uploads/files-api/a7966597-439b-4b42-a67b-37d7da0a3066"
click at [776, 342] on span "Save" at bounding box center [777, 348] width 20 height 12
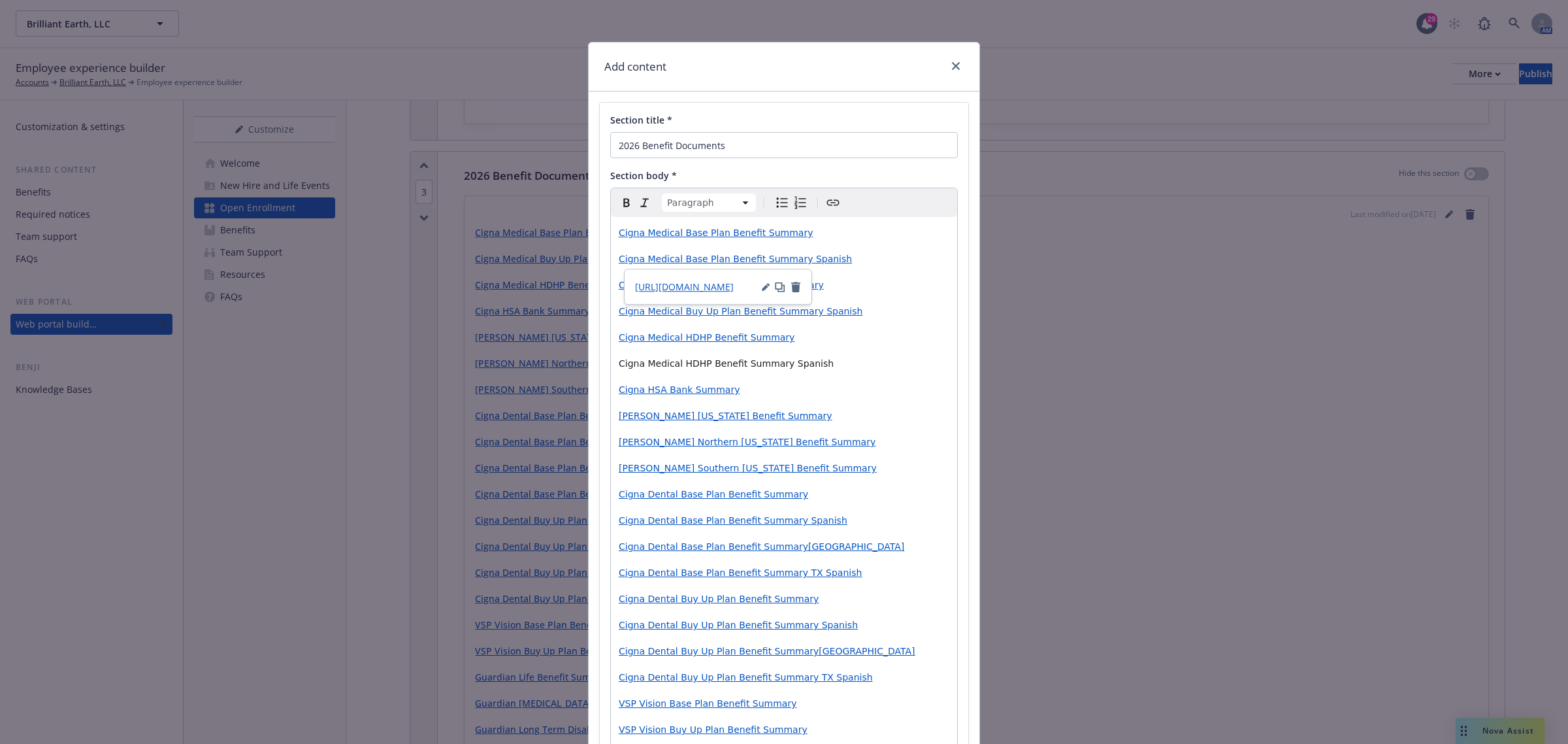
click at [844, 380] on div "Cigna Medical Base Plan Benefit Summary Cigna Medical Base Plan Benefit Summary…" at bounding box center [784, 677] width 346 height 920
click at [737, 357] on p "Cigna Medical HDHP Benefit Summary Spanish" at bounding box center [784, 363] width 330 height 16
click at [829, 199] on icon "Create link" at bounding box center [833, 202] width 16 height 16
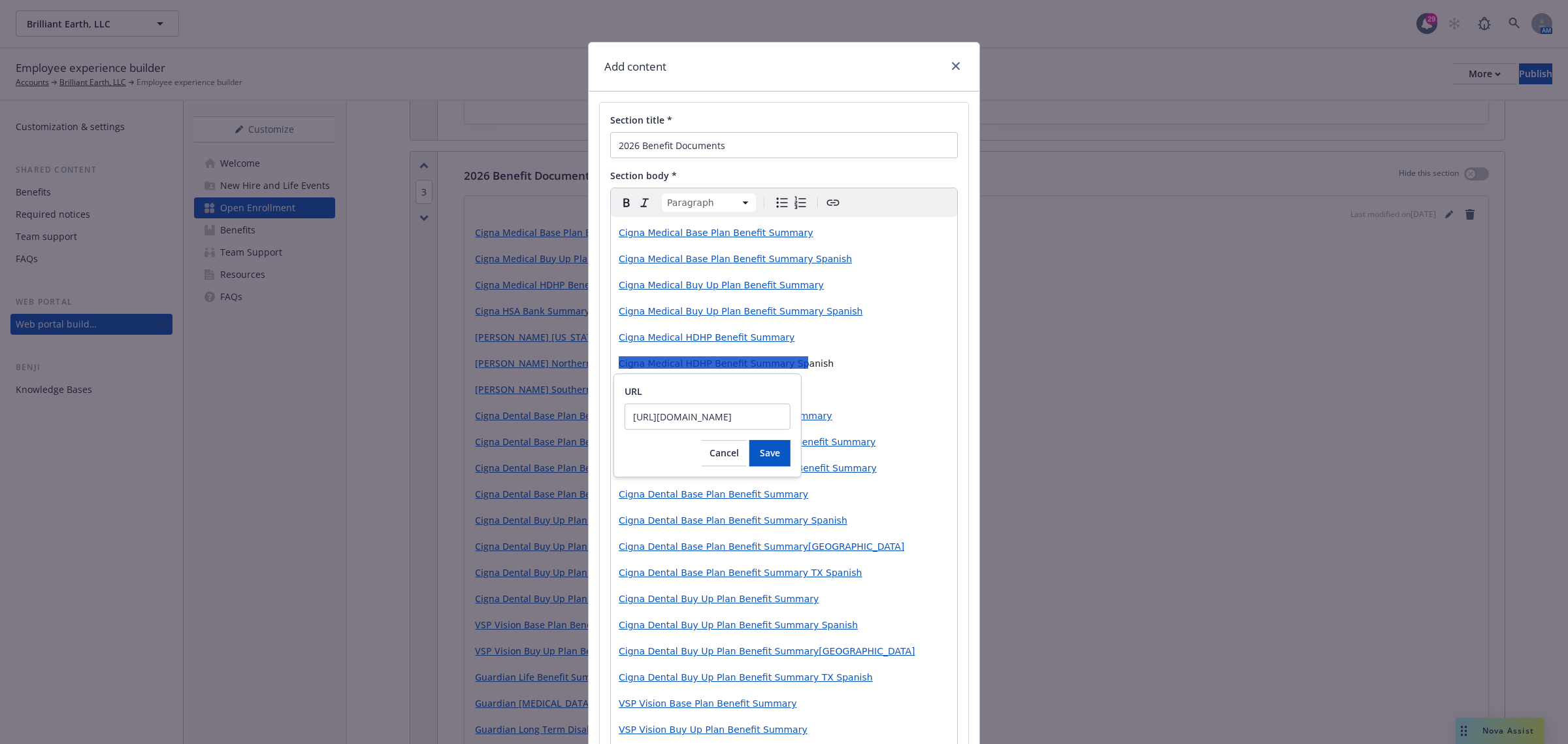
scroll to position [0, 211]
type input "https://cdn.newfront.com/uploads/files-api/6e617bad-a185-4ace-8ed4-c286c845cf46"
click at [772, 449] on span "Save" at bounding box center [770, 452] width 20 height 12
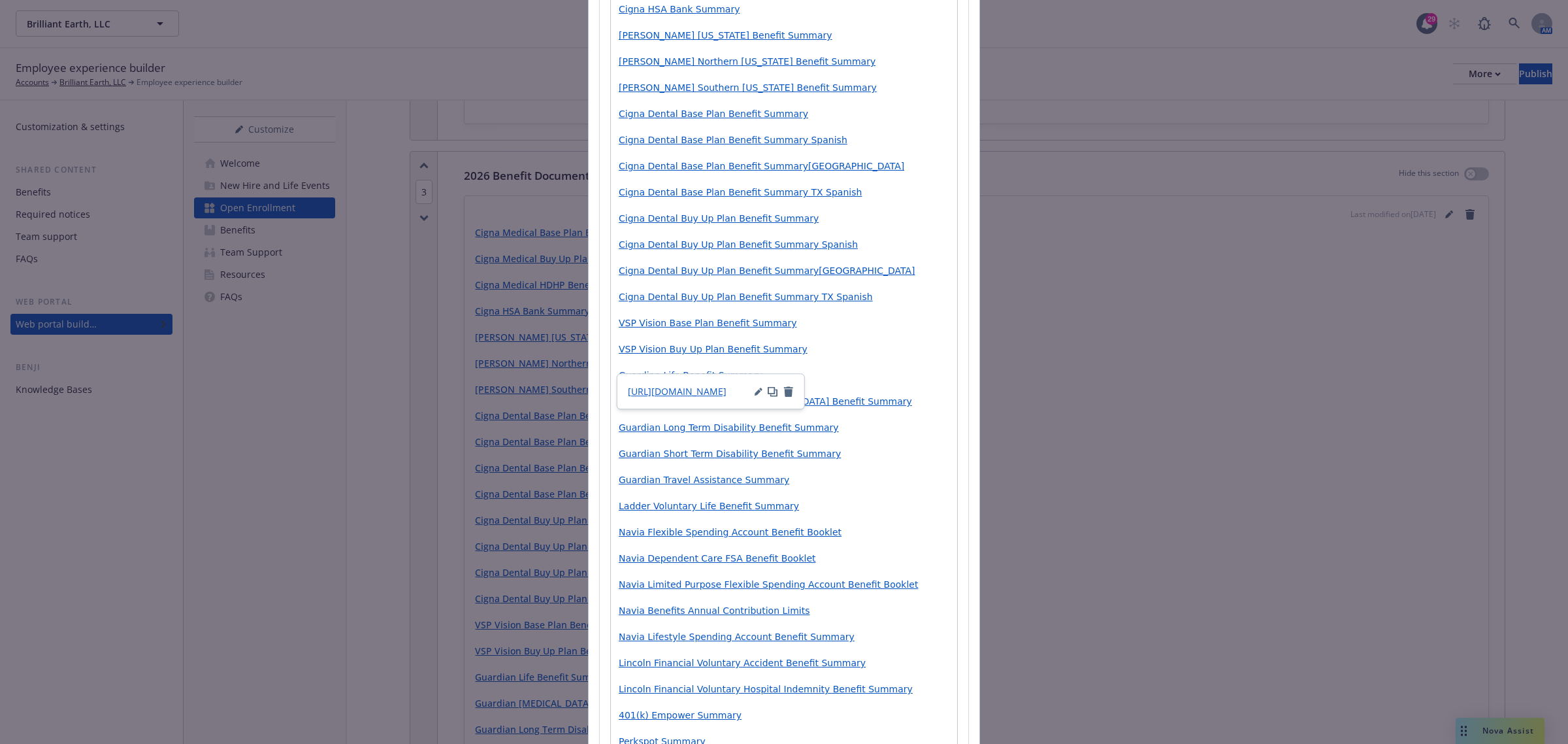
scroll to position [517, 0]
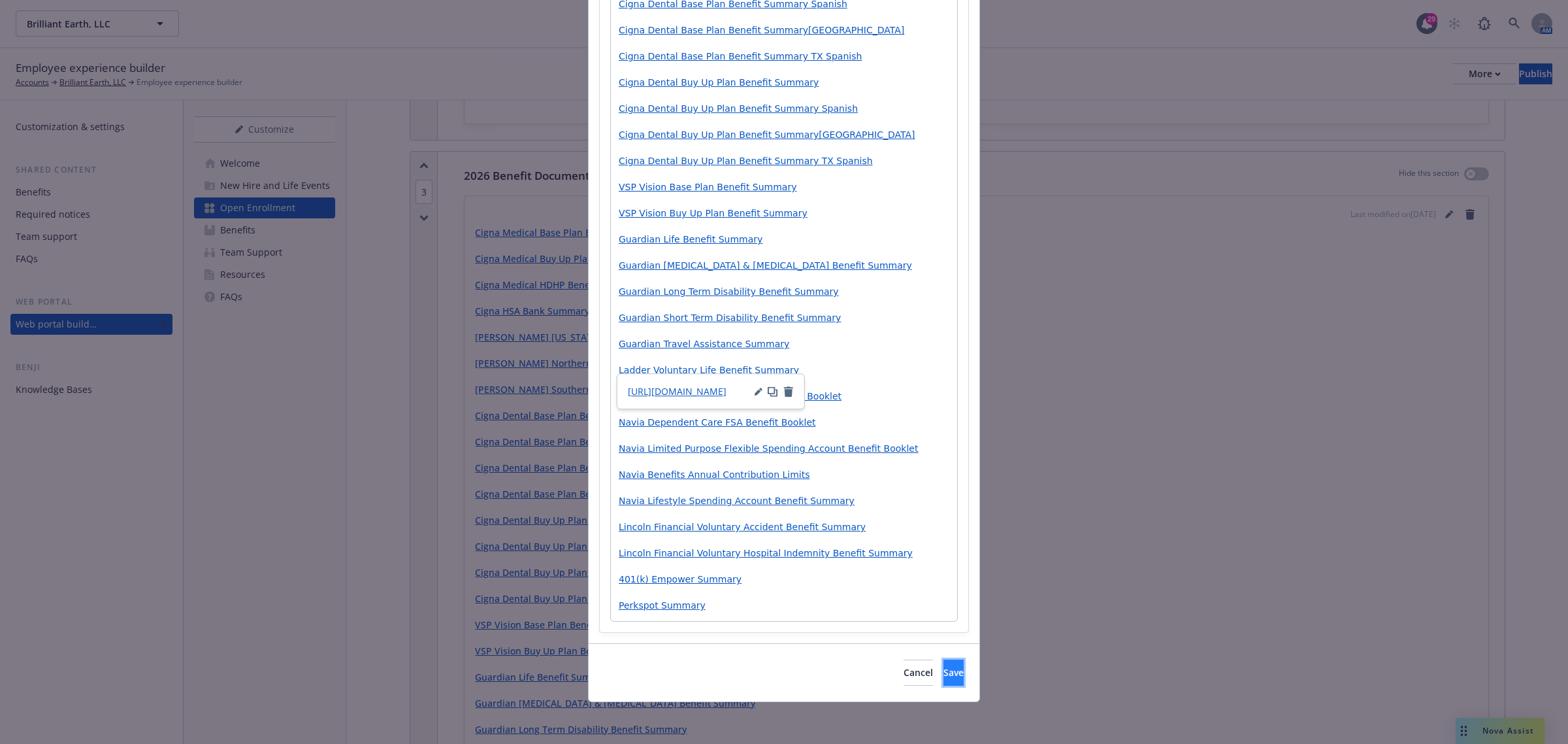
click at [944, 677] on span "Save" at bounding box center [954, 672] width 20 height 12
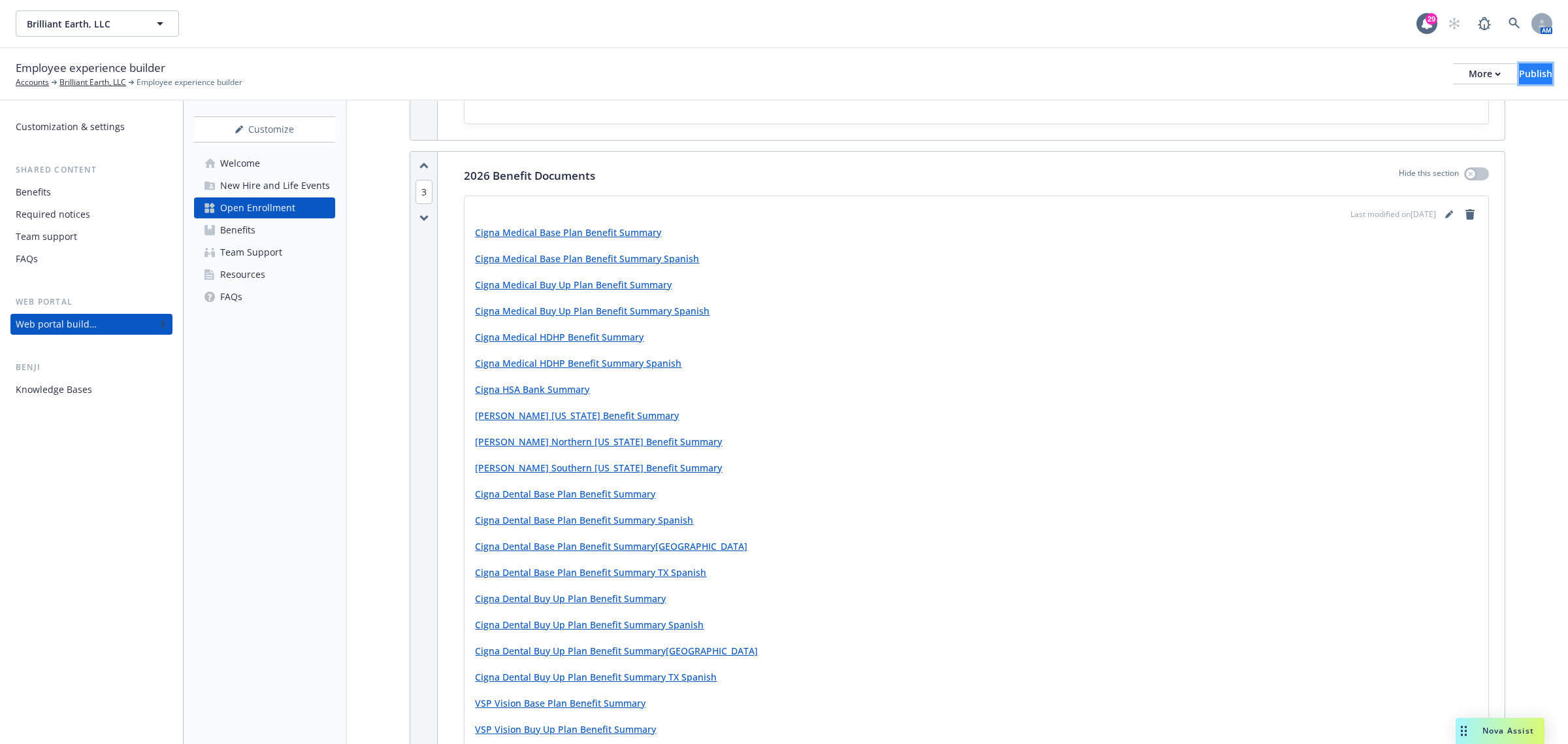
click at [1520, 74] on div "Publish" at bounding box center [1536, 74] width 33 height 20
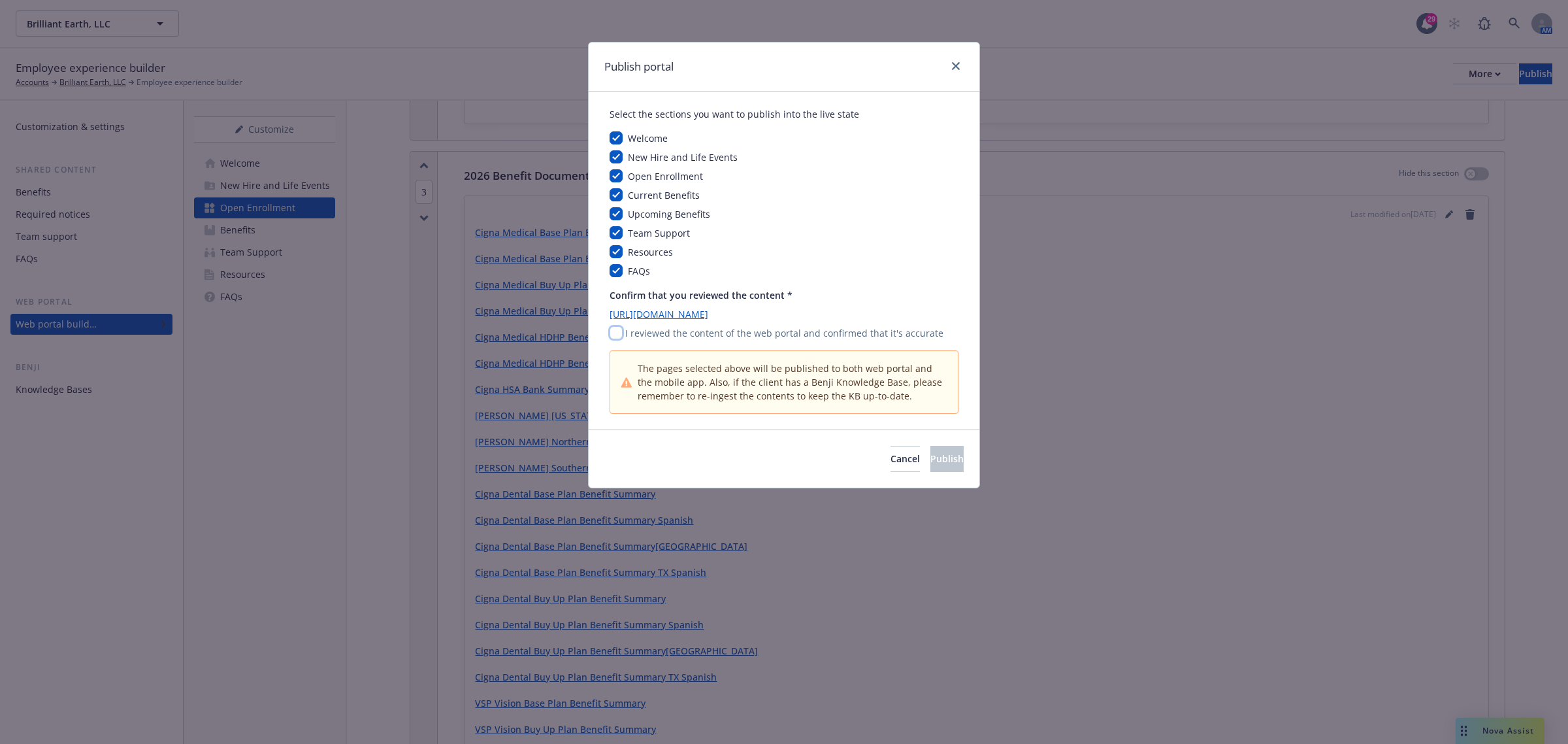
click at [613, 335] on input "checkbox" at bounding box center [617, 333] width 13 height 13
checkbox input "true"
click at [930, 459] on button "Publish" at bounding box center [947, 459] width 33 height 26
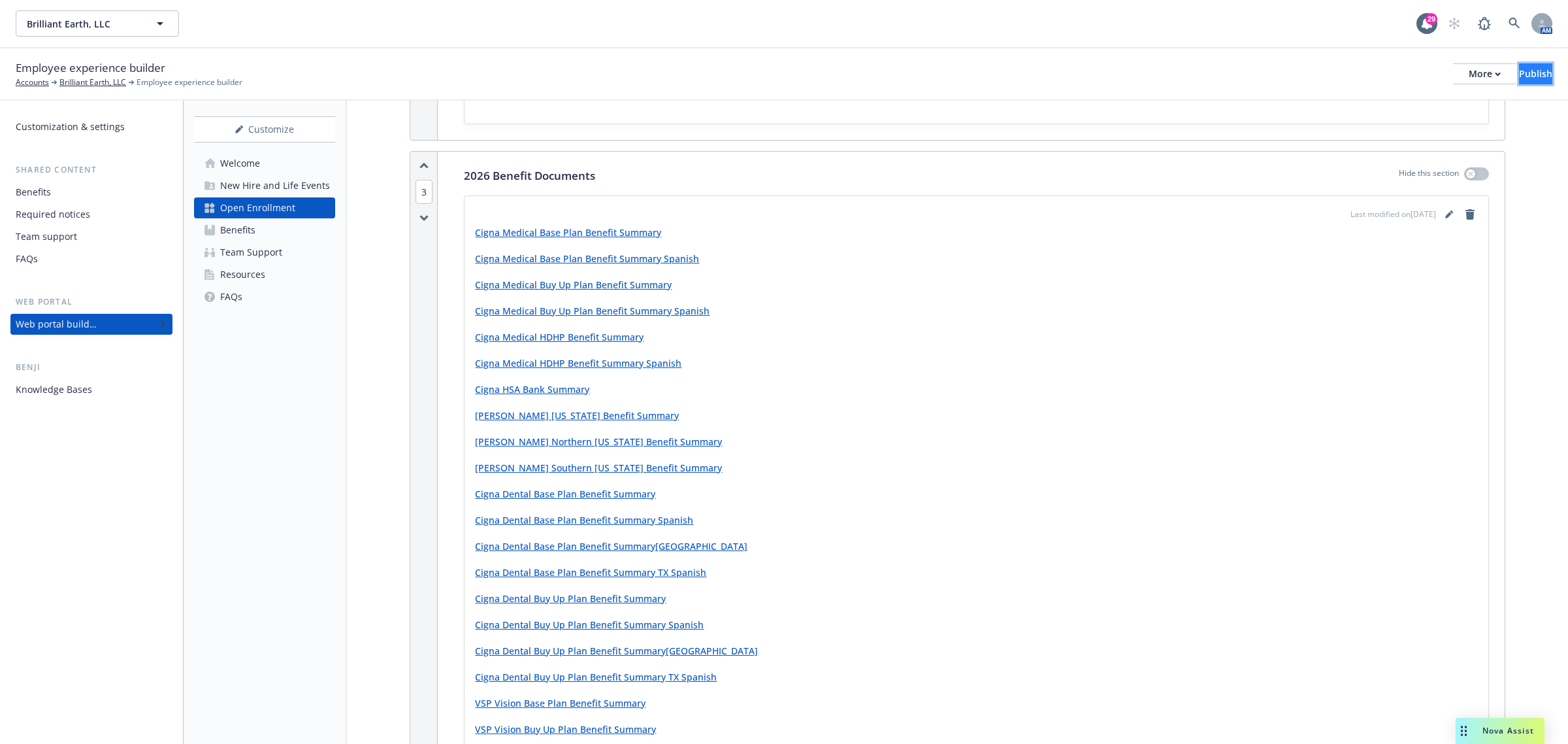
click at [1520, 78] on div "Publish" at bounding box center [1536, 74] width 33 height 20
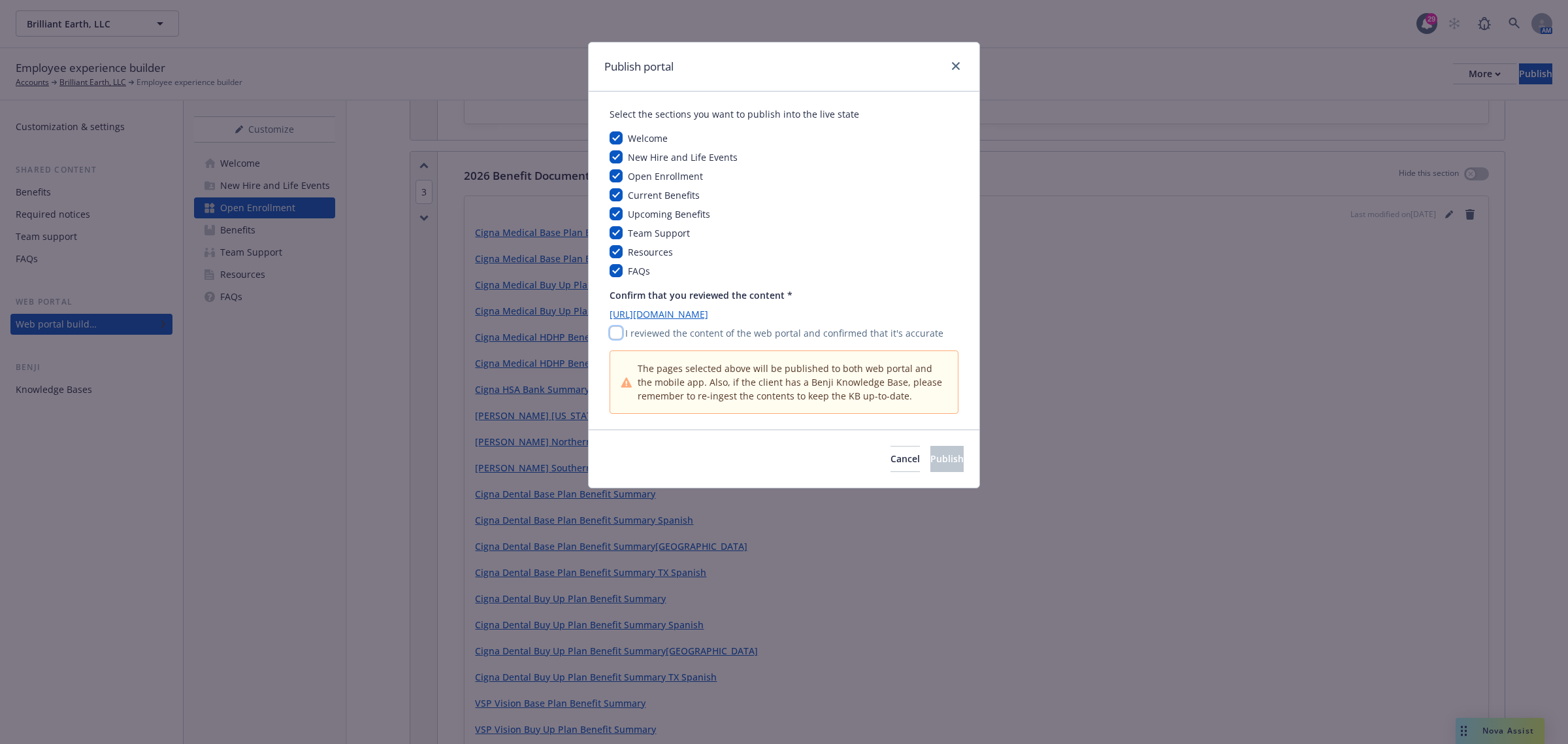
click at [615, 337] on input "checkbox" at bounding box center [617, 333] width 13 height 13
checkbox input "true"
click at [955, 473] on div "Cancel Publish" at bounding box center [784, 459] width 391 height 58
click at [949, 459] on button "Publish" at bounding box center [947, 459] width 33 height 26
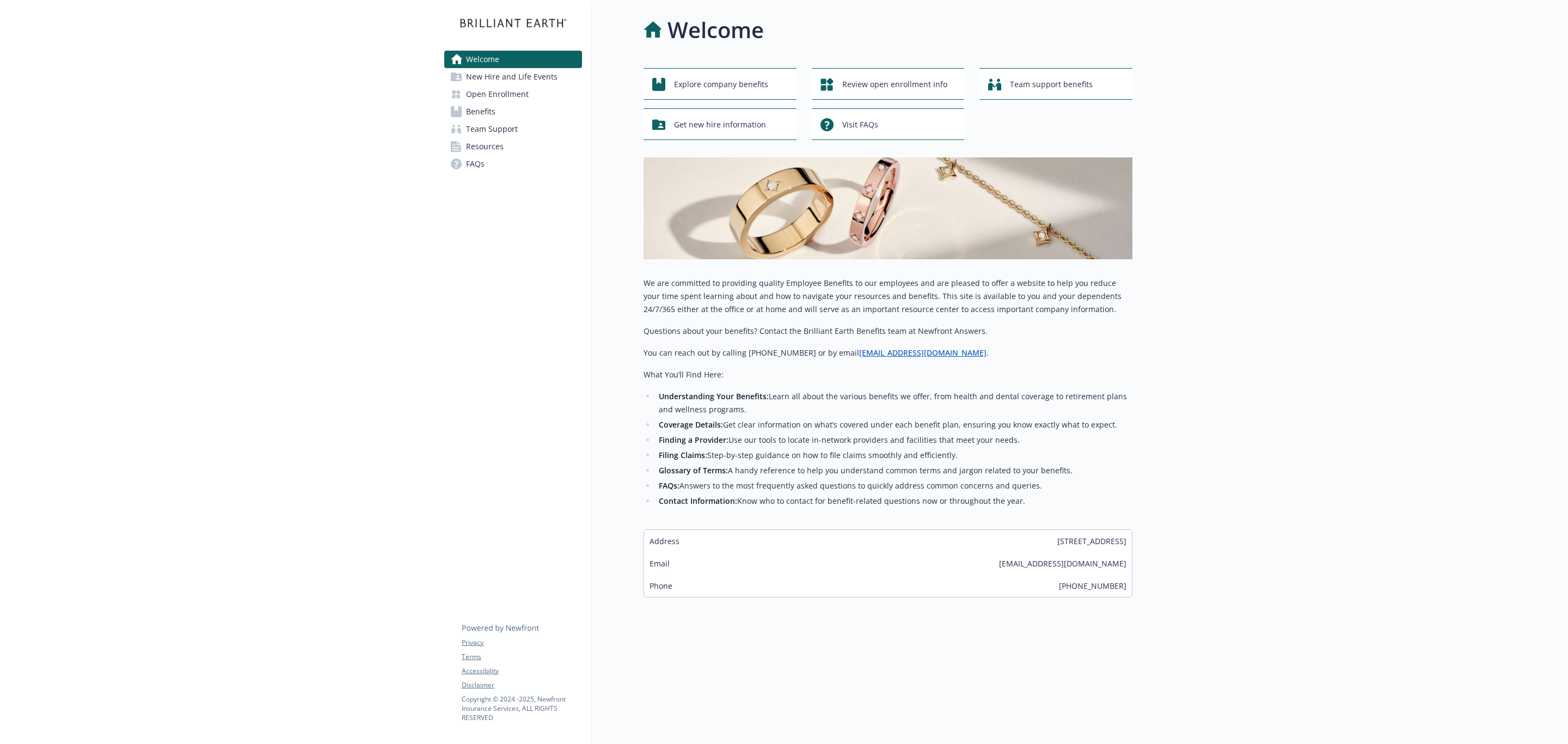
click at [502, 113] on link "Benefits" at bounding box center [513, 111] width 138 height 17
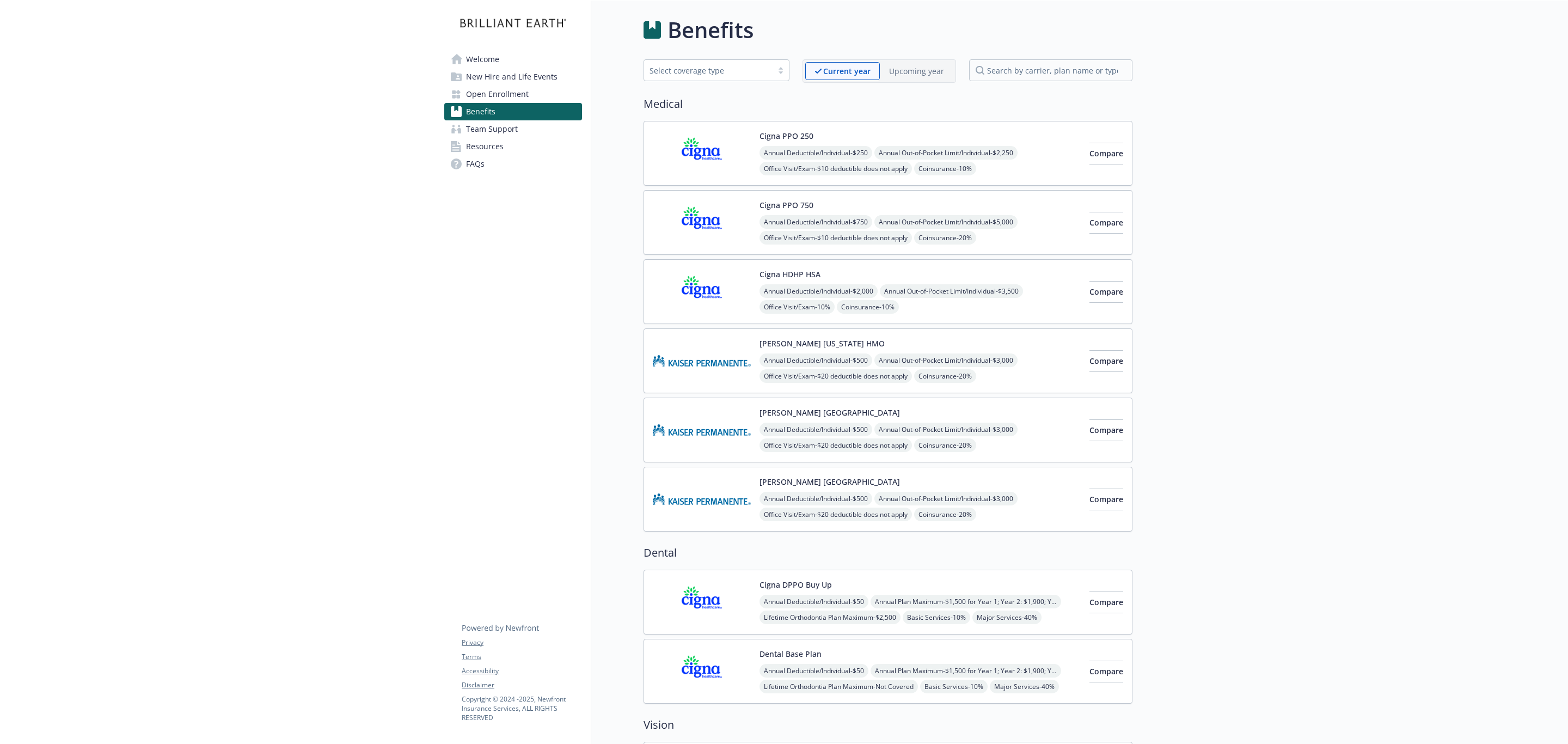
click at [938, 61] on div "Current year Upcoming year" at bounding box center [879, 71] width 153 height 24
click at [935, 64] on div "Upcoming year" at bounding box center [917, 71] width 74 height 18
click at [1089, 149] on button "Compare" at bounding box center [1106, 153] width 34 height 21
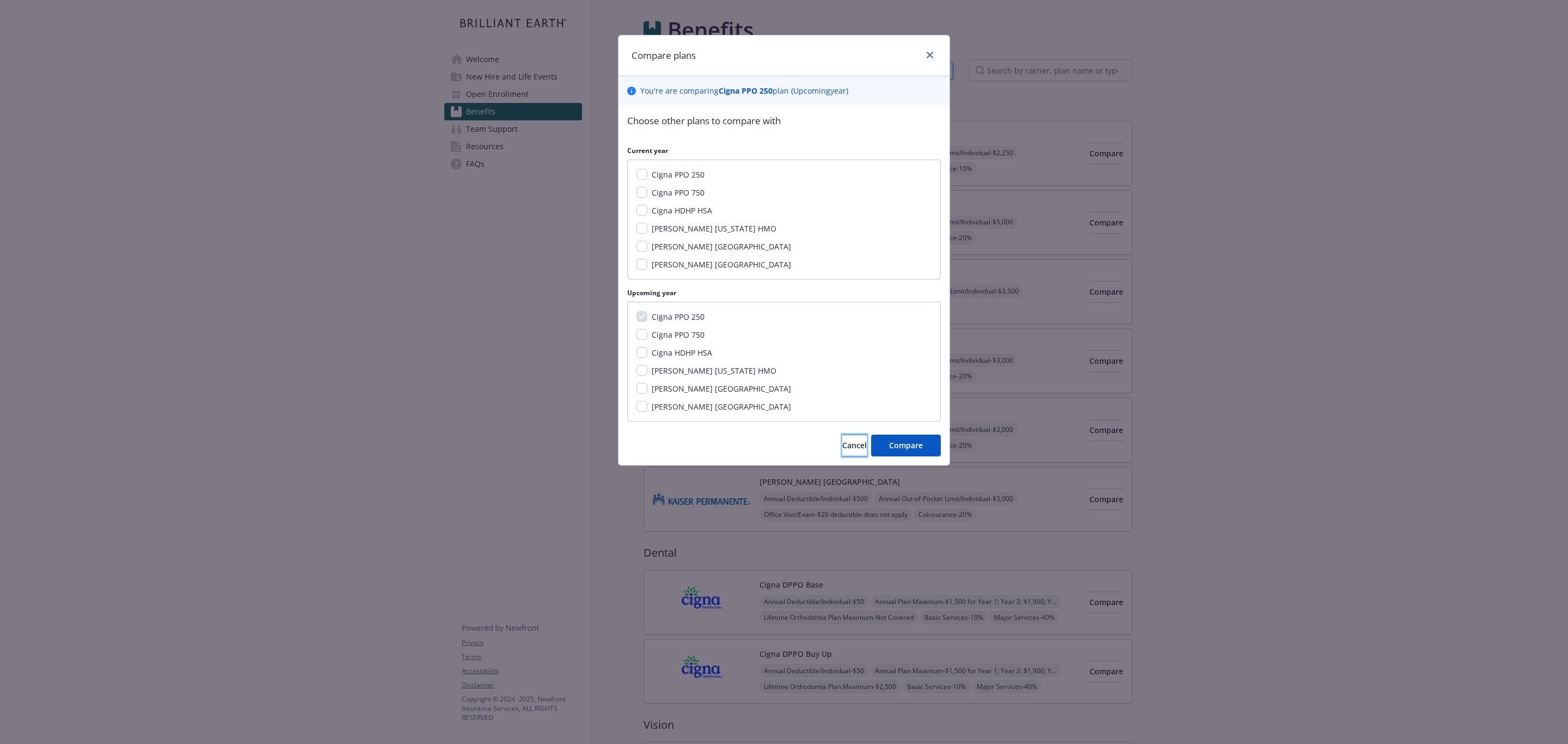
click at [848, 446] on button "Cancel" at bounding box center [854, 445] width 24 height 21
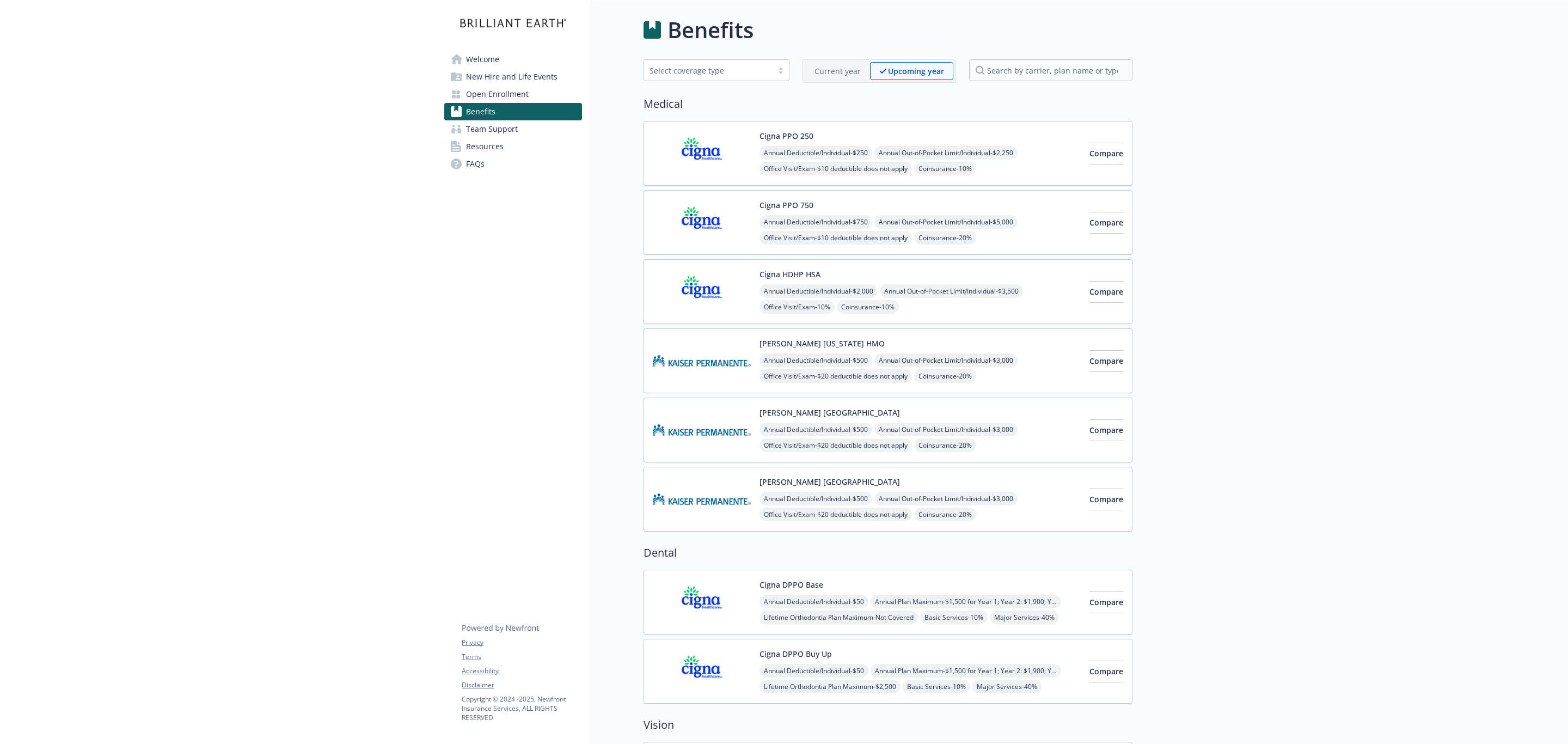
click at [863, 128] on div "Cigna PPO 250 Annual Deductible/Individual - $250 Annual Out-of-Pocket Limit/In…" at bounding box center [888, 153] width 489 height 64
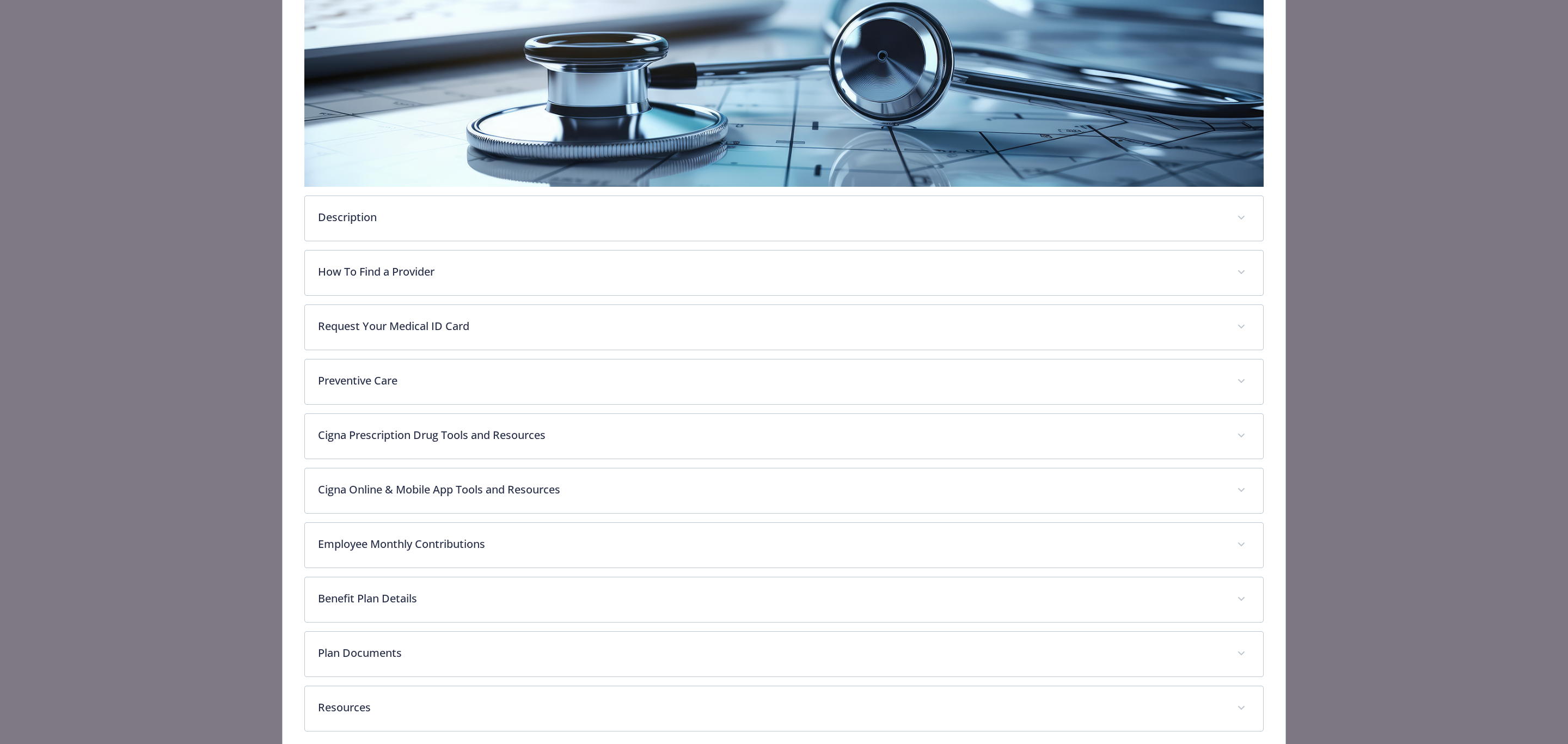
scroll to position [250, 0]
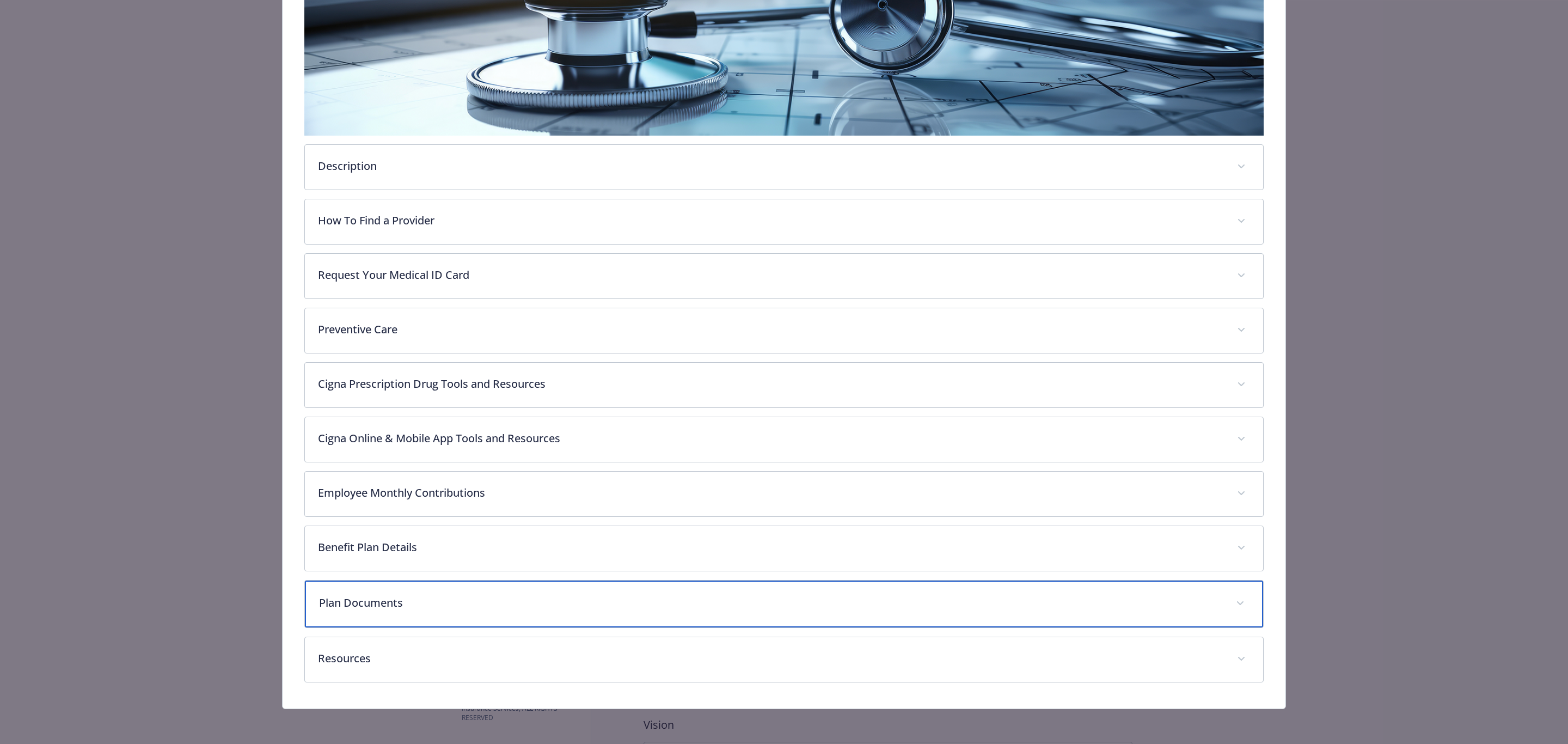
click at [687, 600] on p "Plan Documents" at bounding box center [770, 603] width 904 height 17
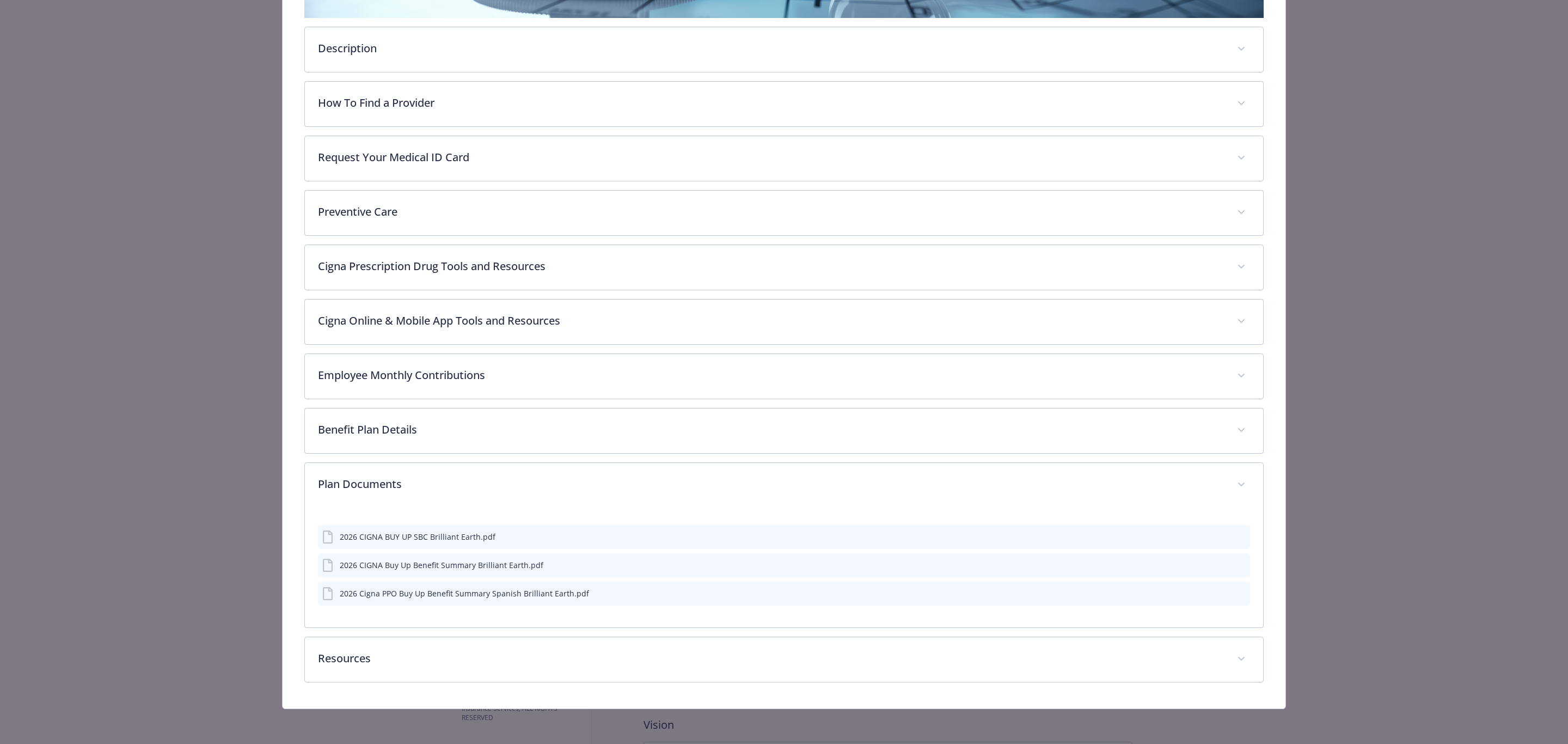
scroll to position [369, 0]
click at [1235, 594] on icon "preview file" at bounding box center [1240, 592] width 10 height 8
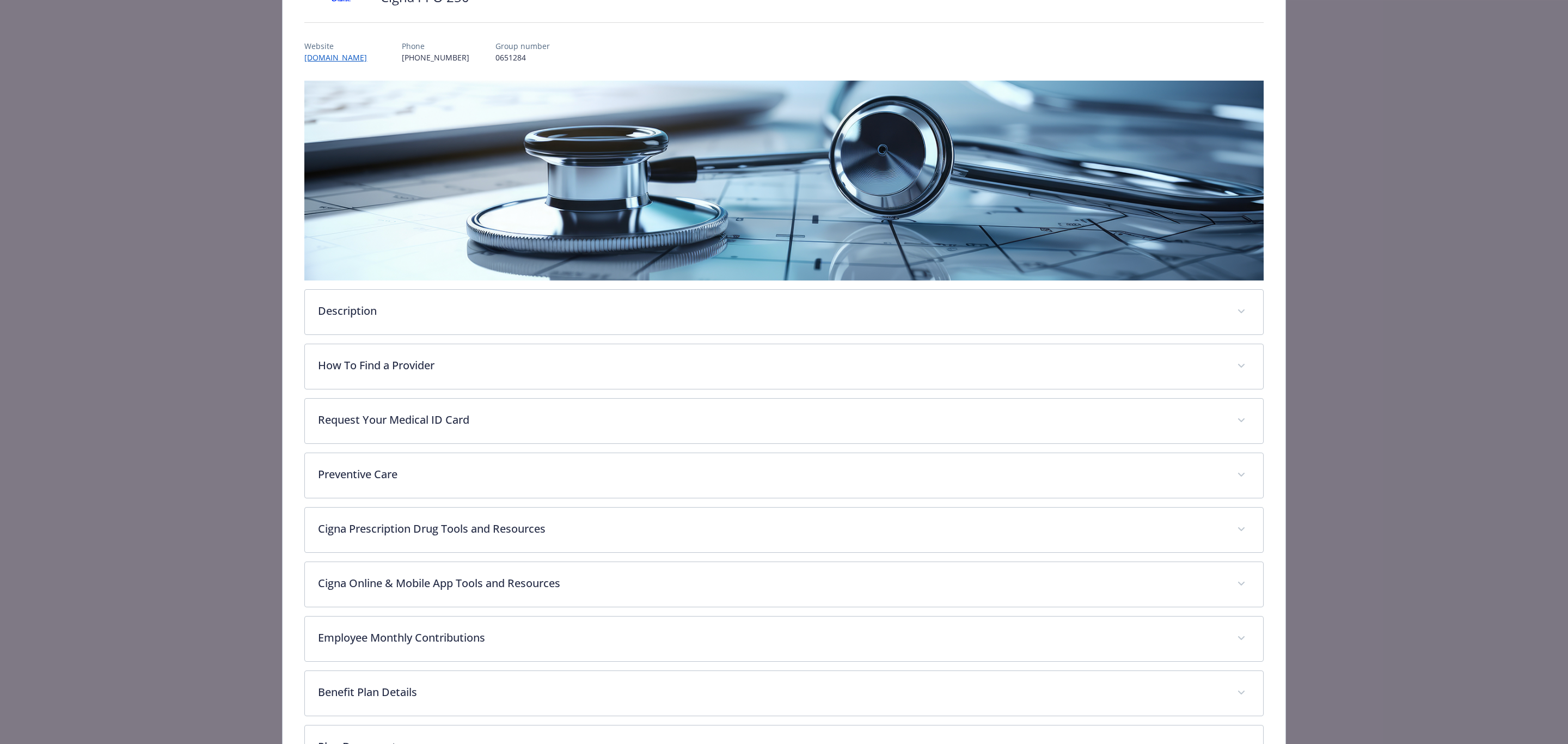
scroll to position [0, 0]
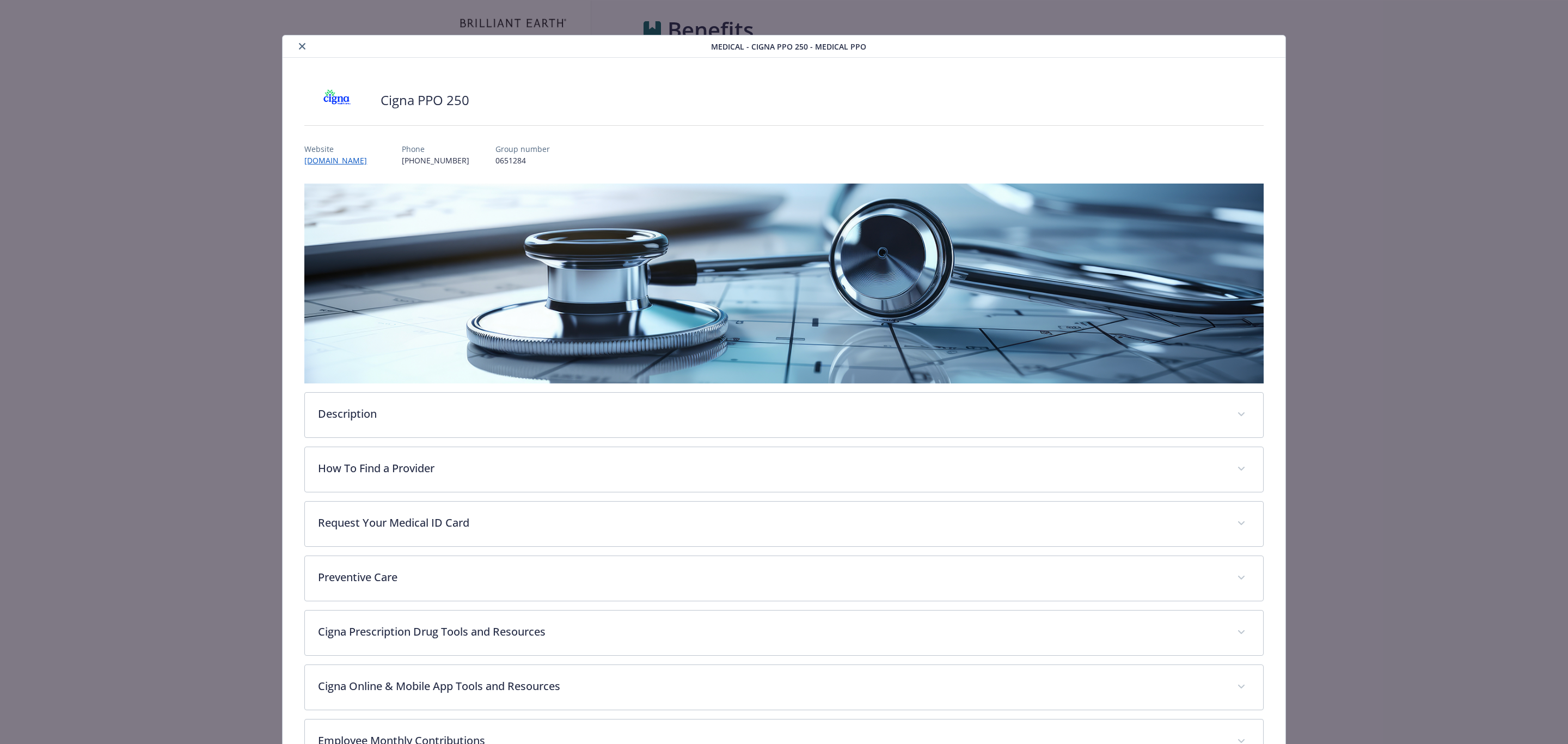
click at [301, 47] on icon "close" at bounding box center [302, 46] width 6 height 6
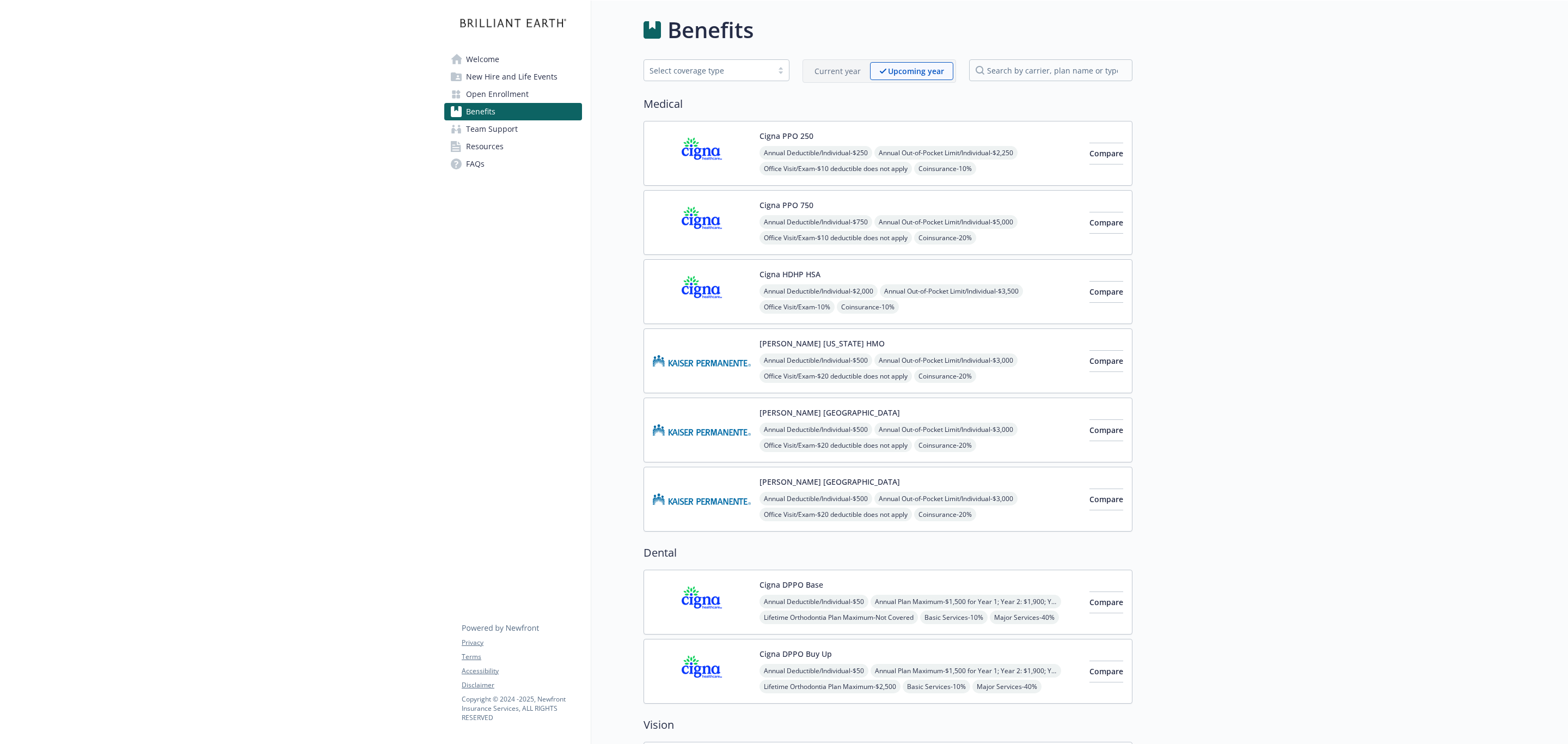
click at [945, 231] on div "Annual Deductible/Individual - $750 Annual Out-of-Pocket Limit/Individual - $5,…" at bounding box center [920, 261] width 321 height 93
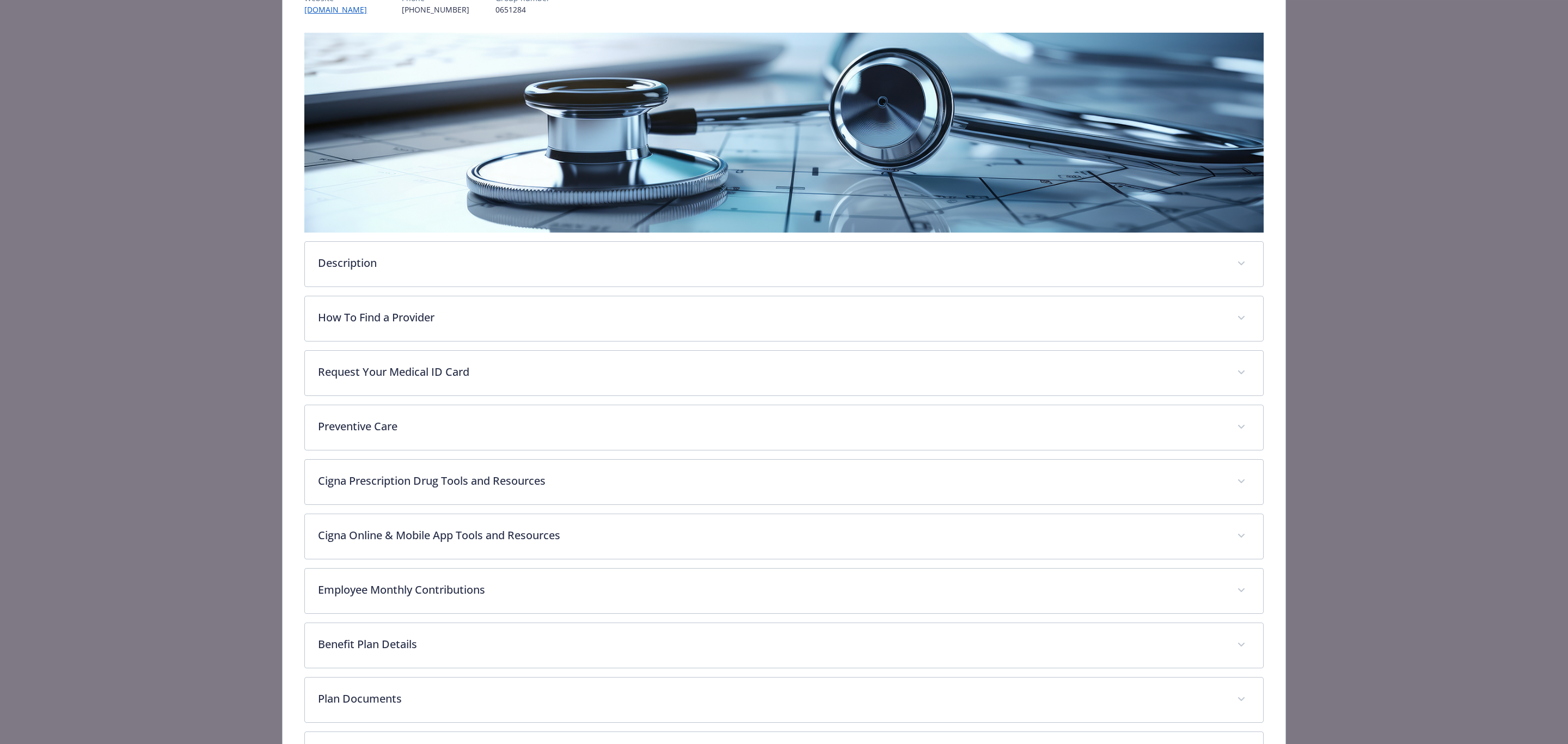
scroll to position [250, 0]
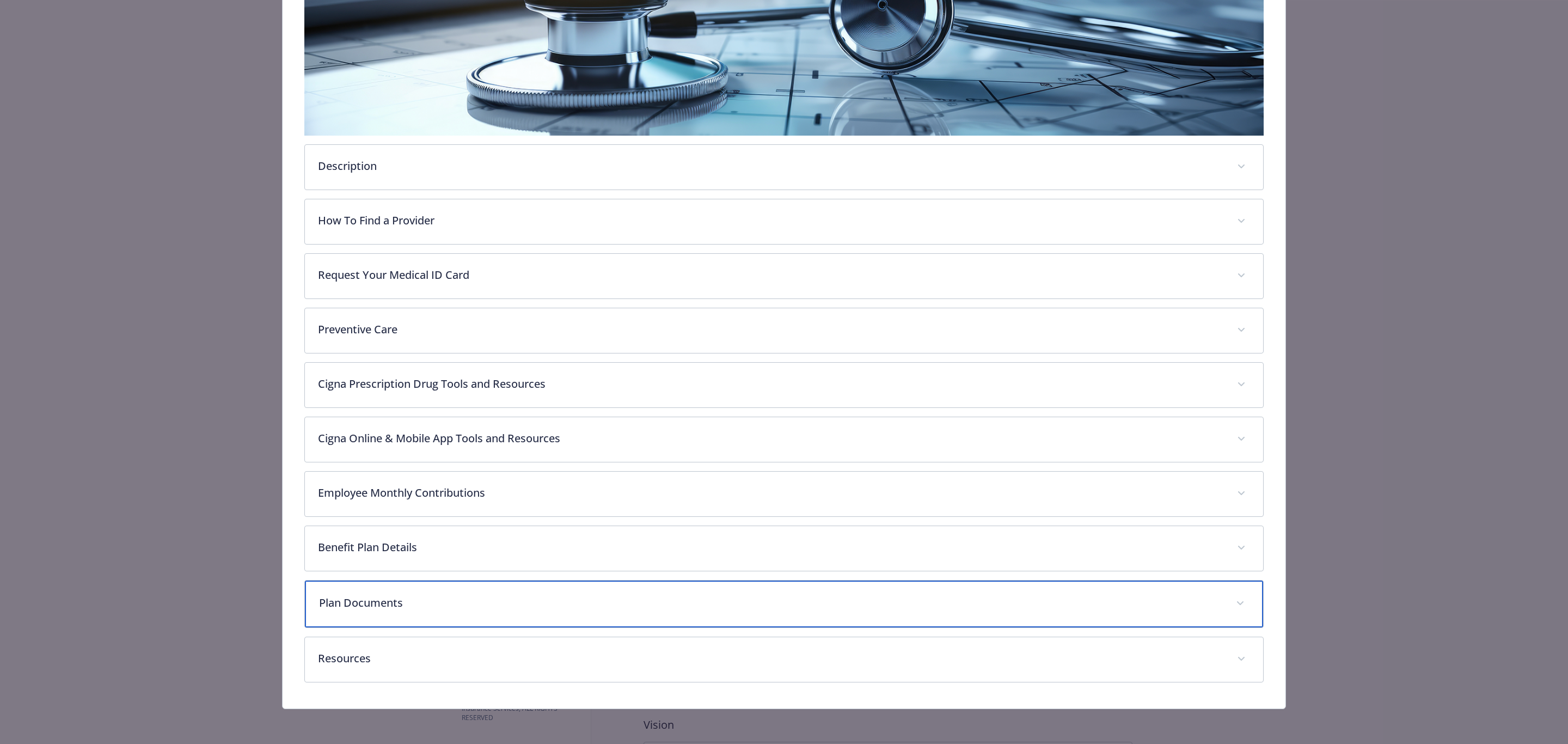
click at [1190, 606] on p "Plan Documents" at bounding box center [770, 603] width 904 height 17
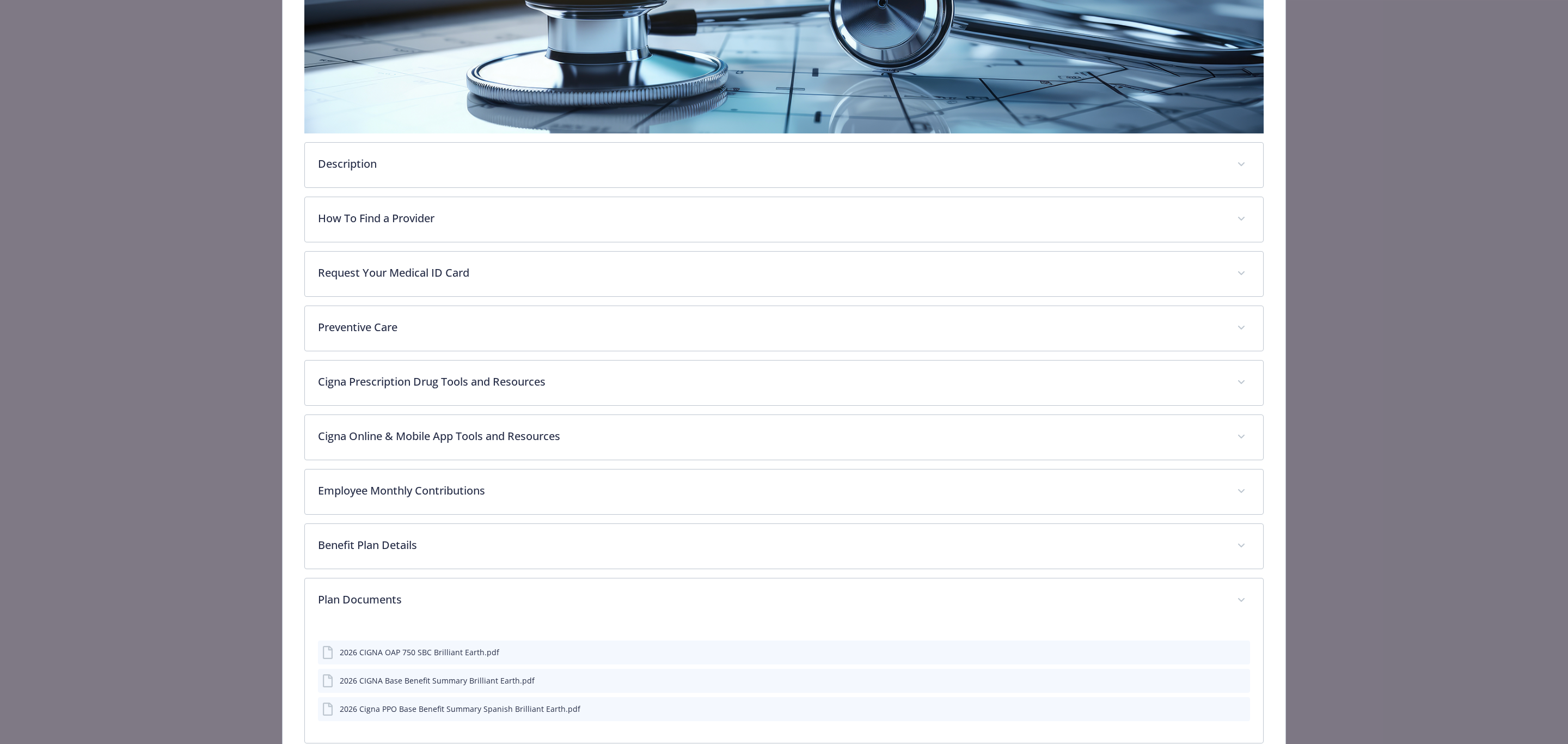
click at [1235, 711] on icon "preview file" at bounding box center [1240, 707] width 10 height 8
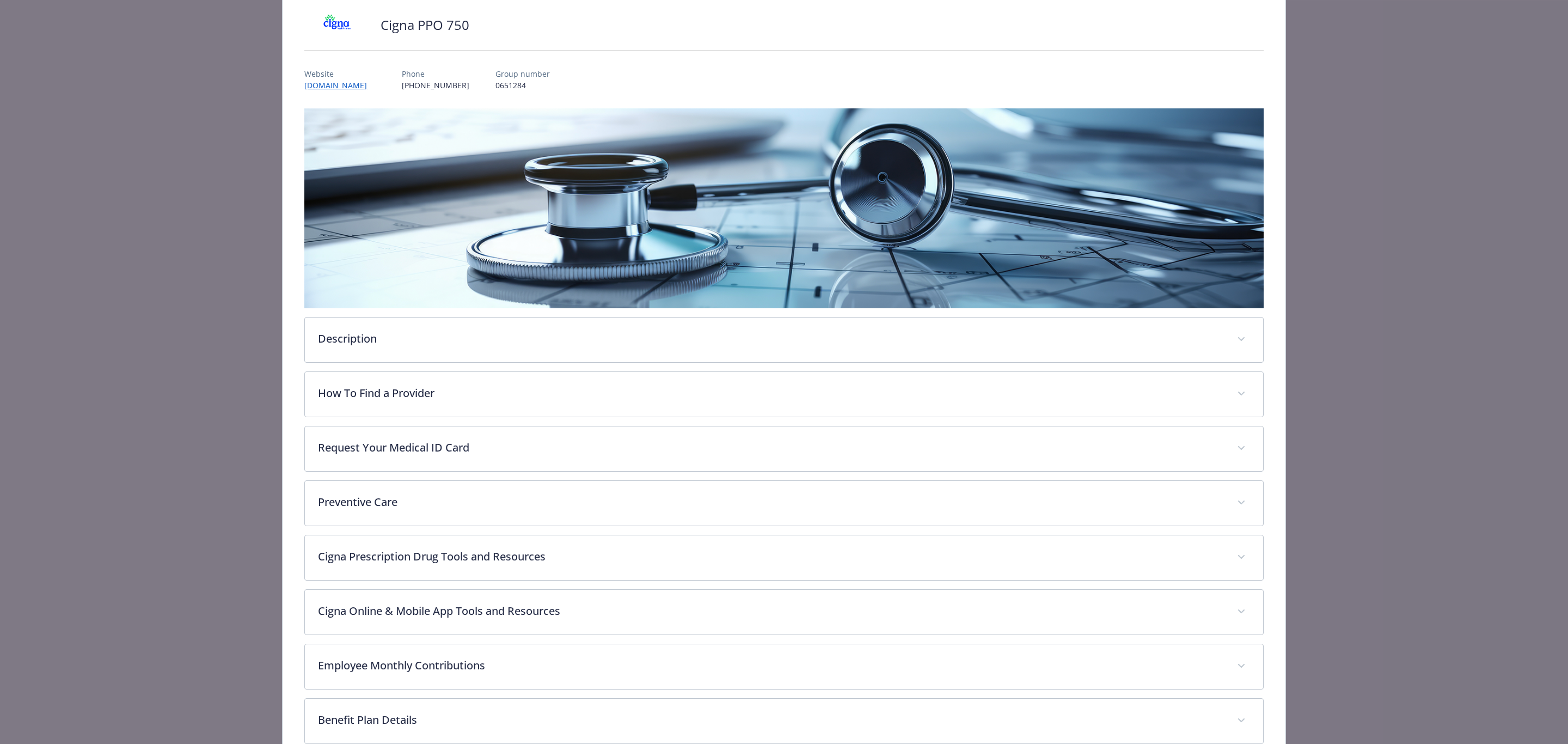
scroll to position [0, 0]
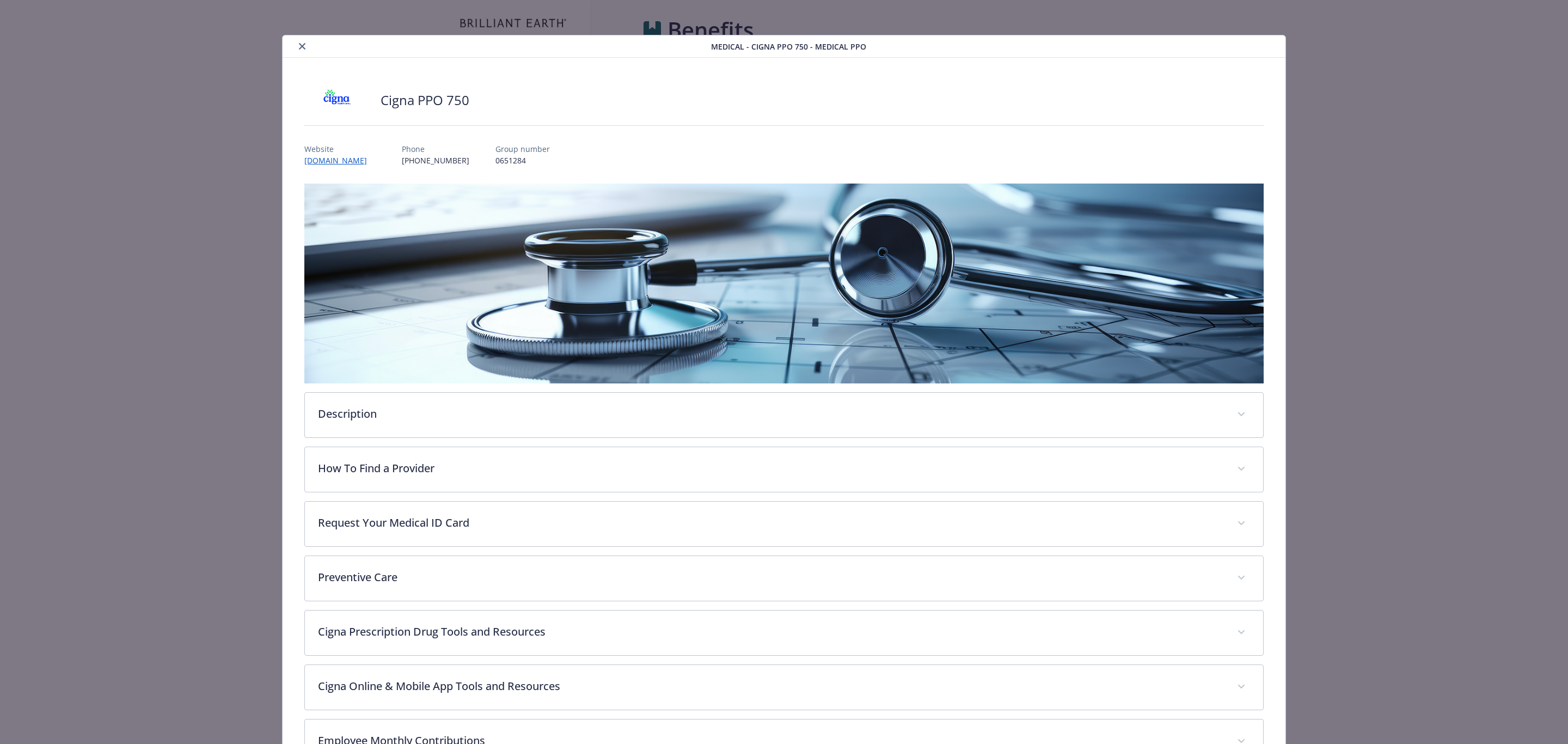
click at [300, 43] on icon "close" at bounding box center [302, 46] width 6 height 6
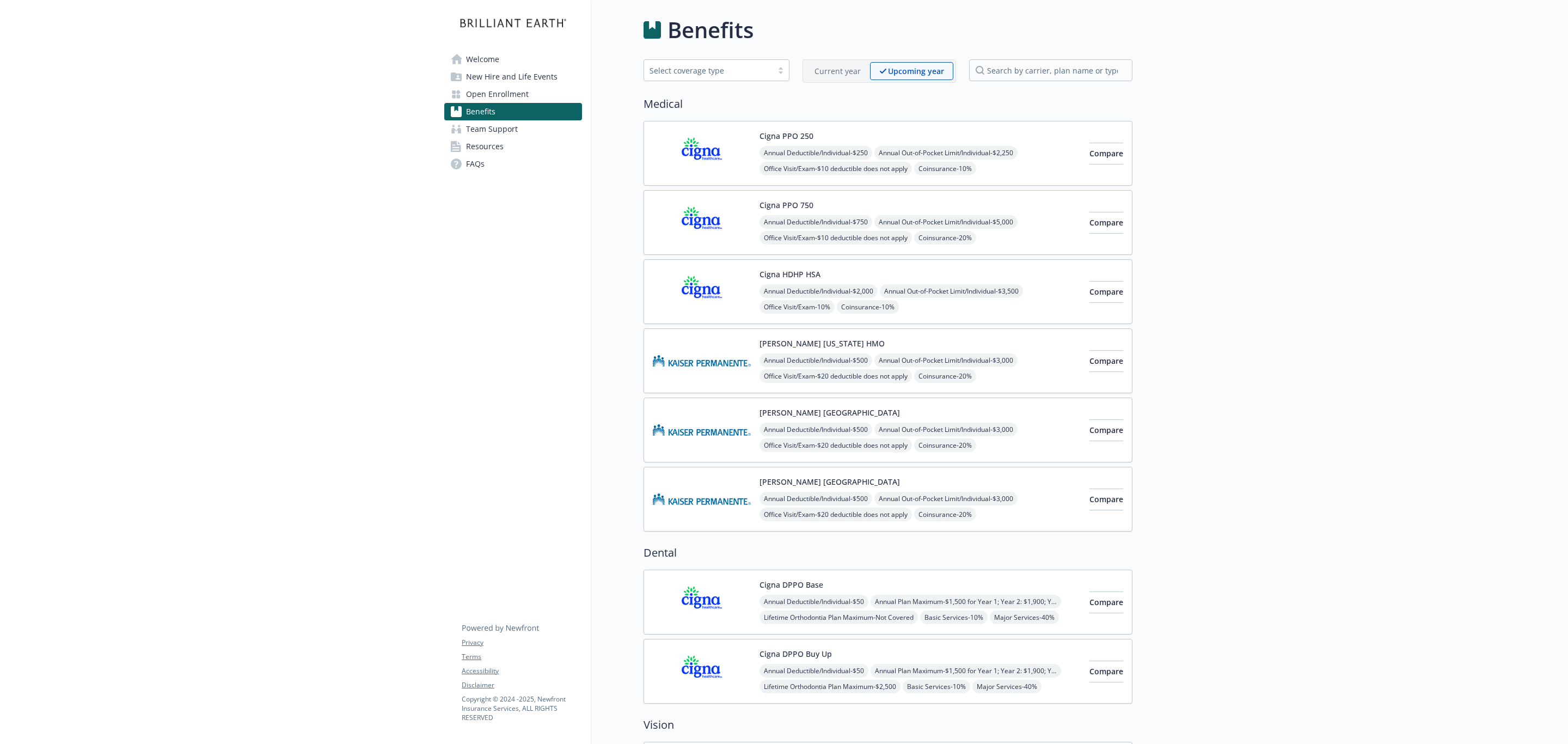
click at [1089, 275] on div "Compare" at bounding box center [1106, 291] width 34 height 46
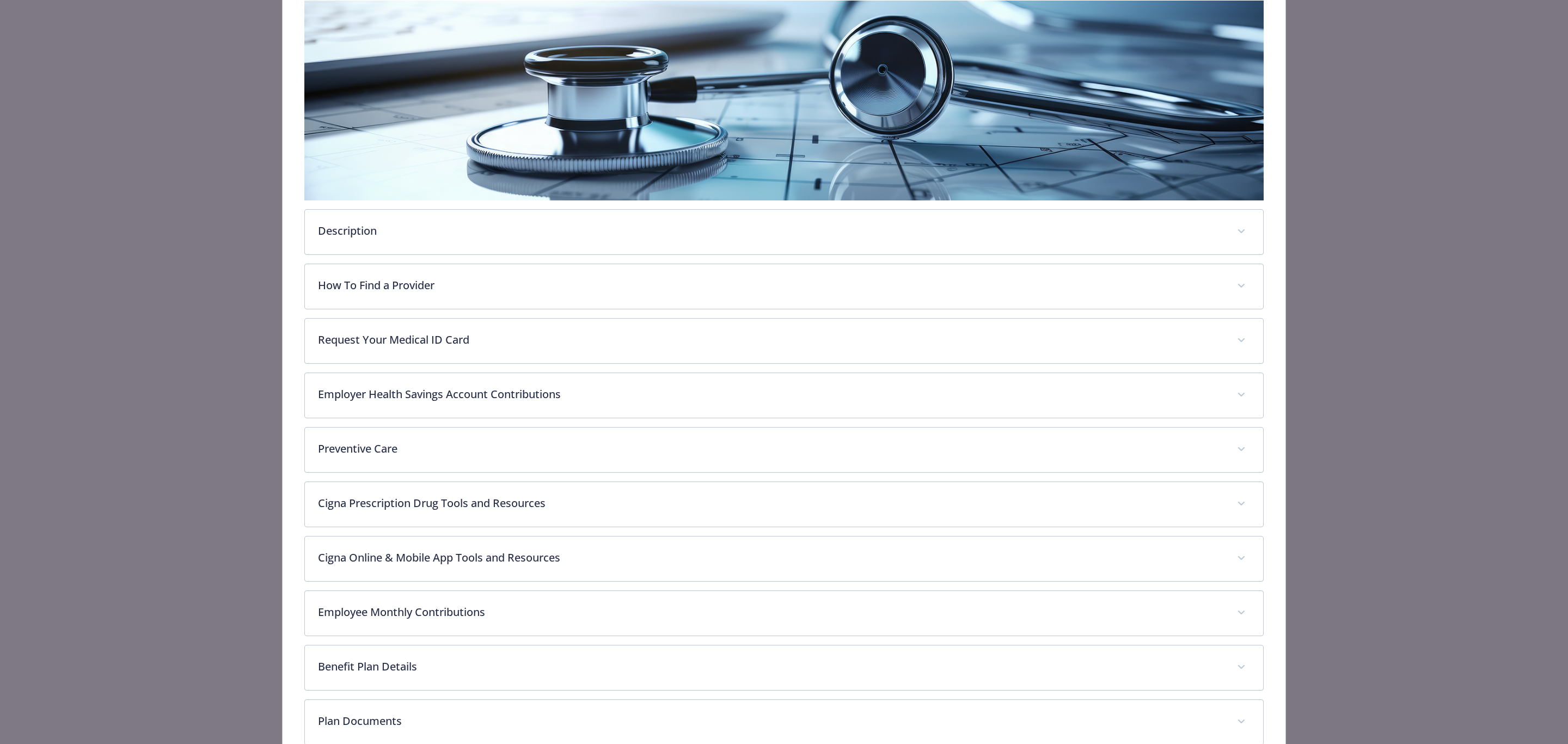
scroll to position [304, 0]
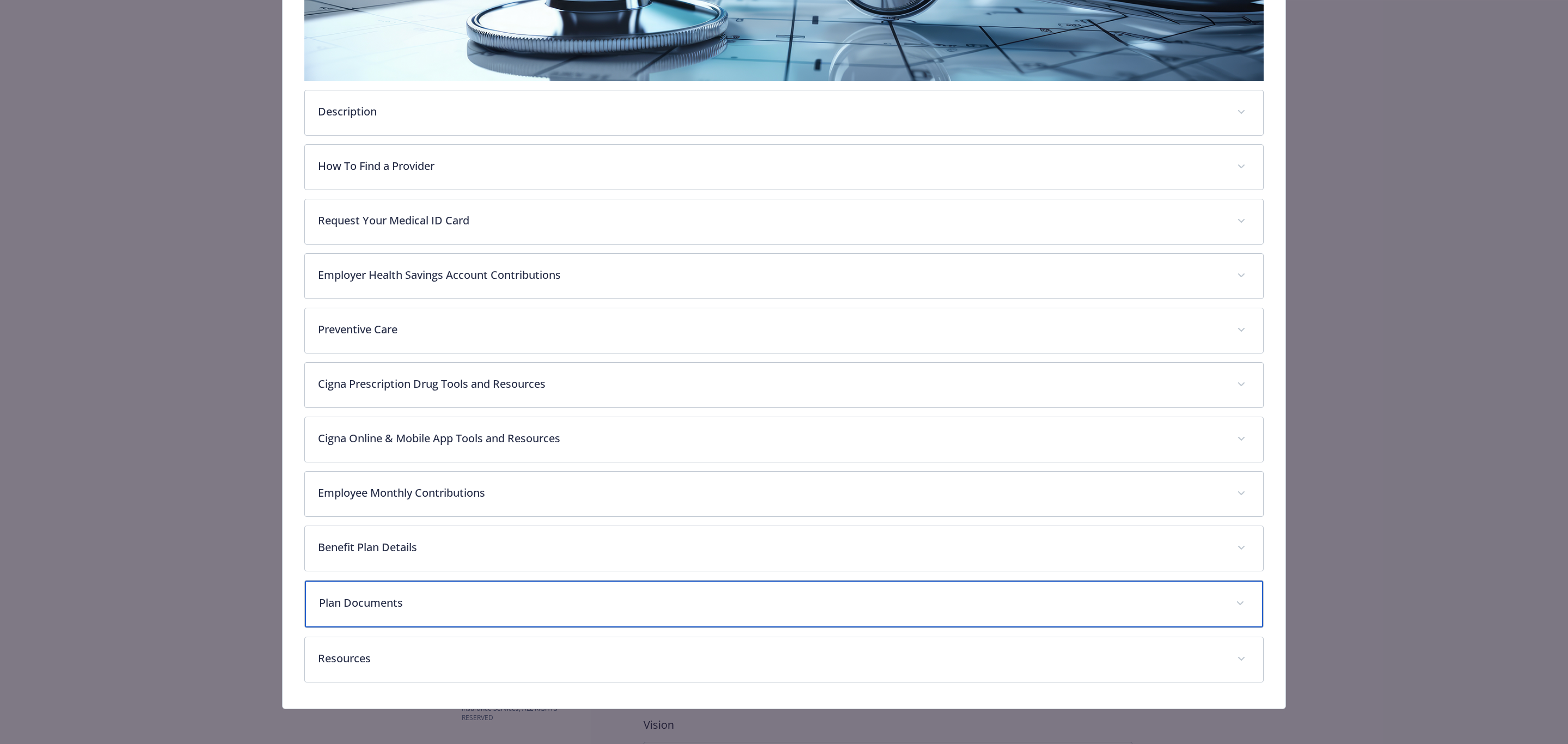
click at [775, 589] on div "Plan Documents" at bounding box center [784, 604] width 958 height 47
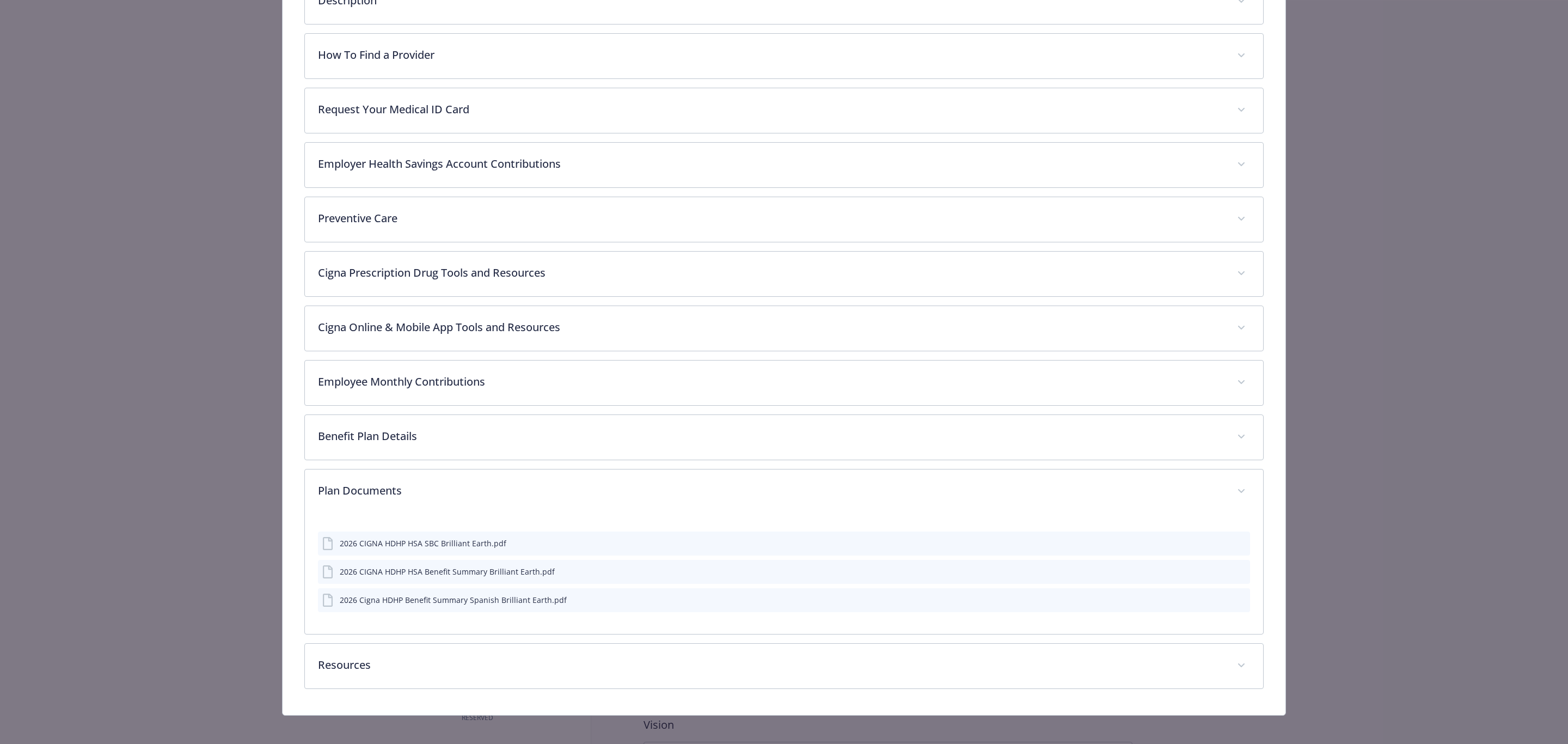
scroll to position [424, 0]
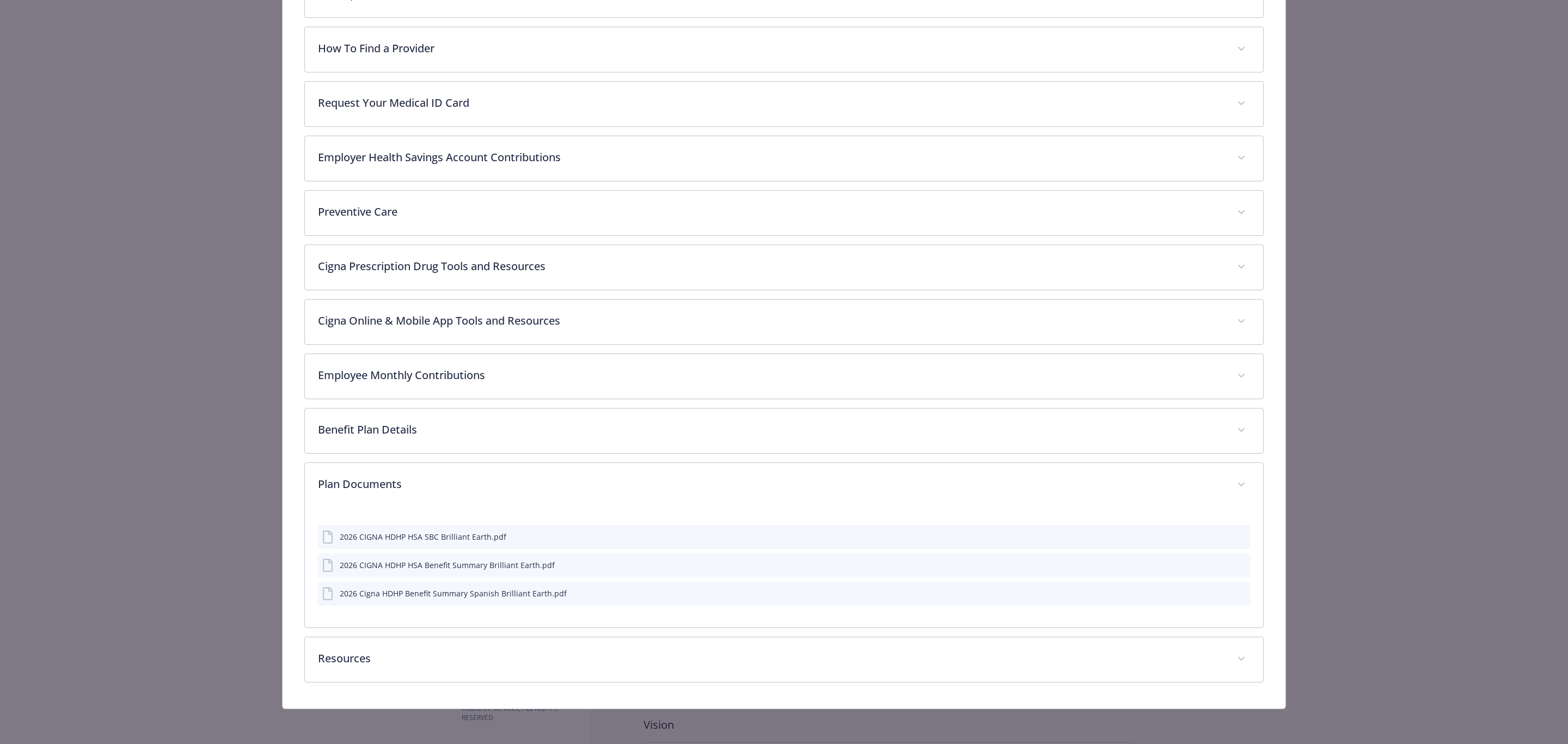
click at [1234, 596] on button "details for plan Medical - Cigna HDHP HSA - HDHP PPO" at bounding box center [1239, 593] width 12 height 11
click at [1235, 589] on icon "preview file" at bounding box center [1240, 593] width 10 height 8
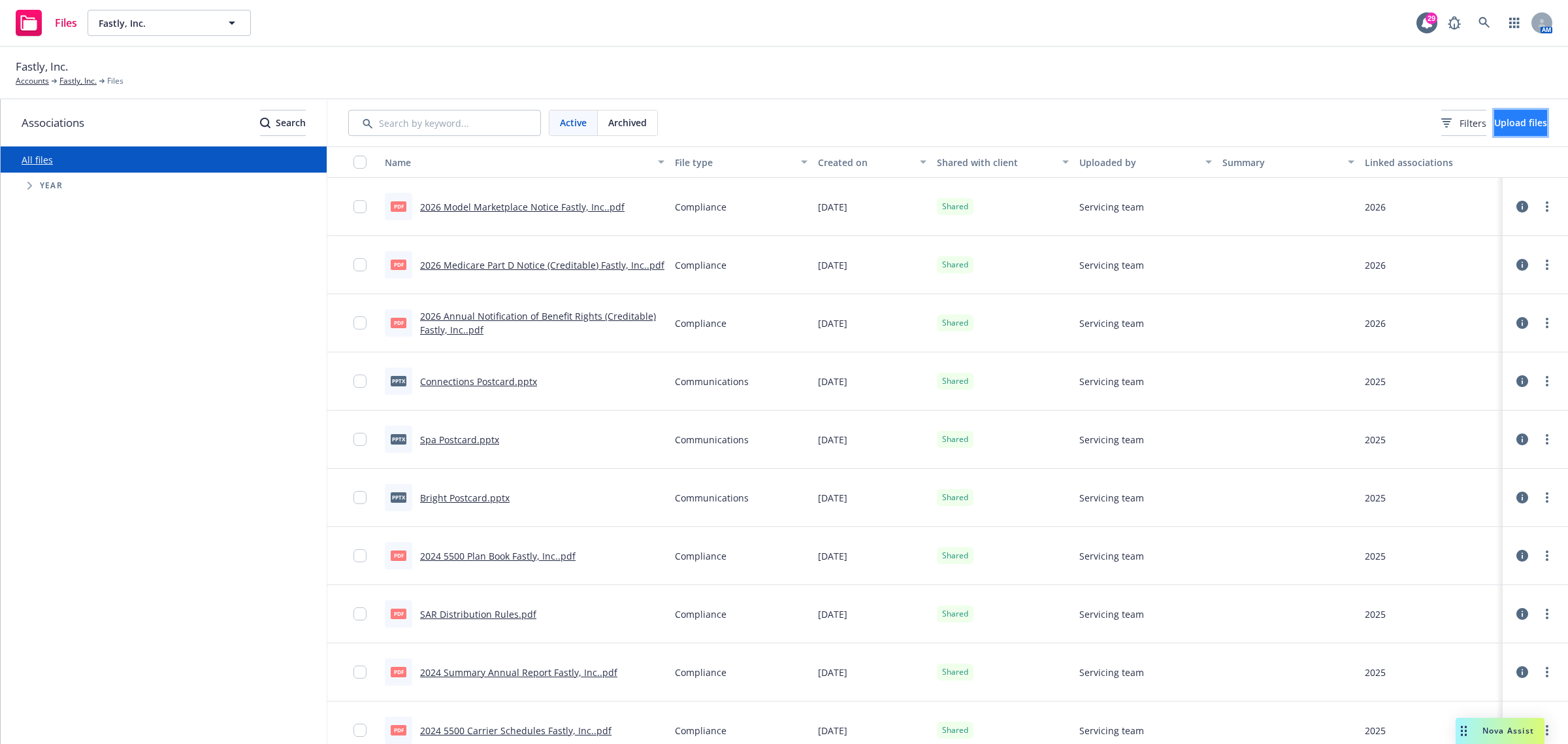
click at [1495, 118] on span "Upload files" at bounding box center [1521, 122] width 53 height 12
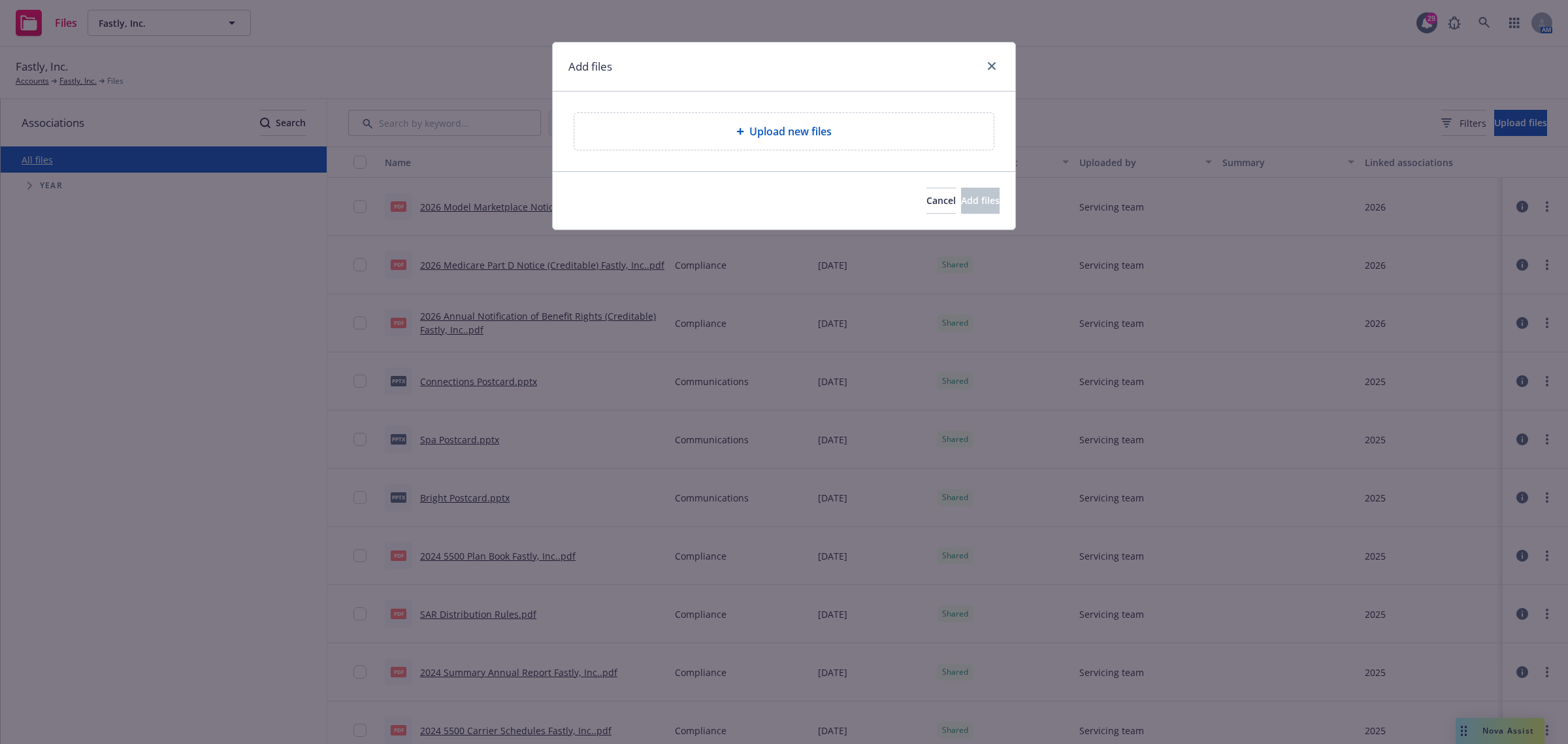
click at [731, 110] on div "Upload new files" at bounding box center [784, 131] width 463 height 80
click at [730, 132] on div "Upload new files" at bounding box center [784, 131] width 399 height 16
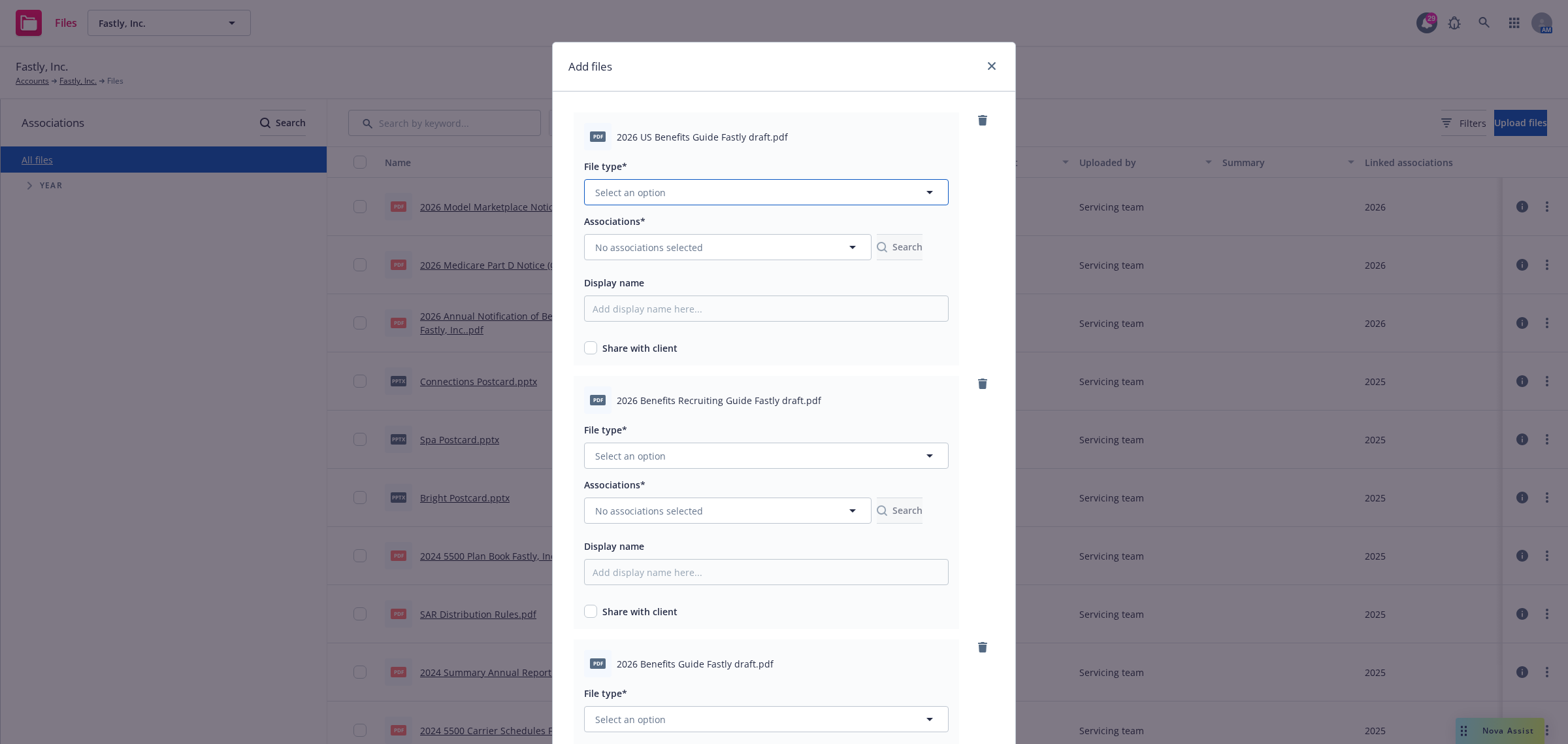
click at [731, 188] on button "Select an option" at bounding box center [767, 191] width 365 height 26
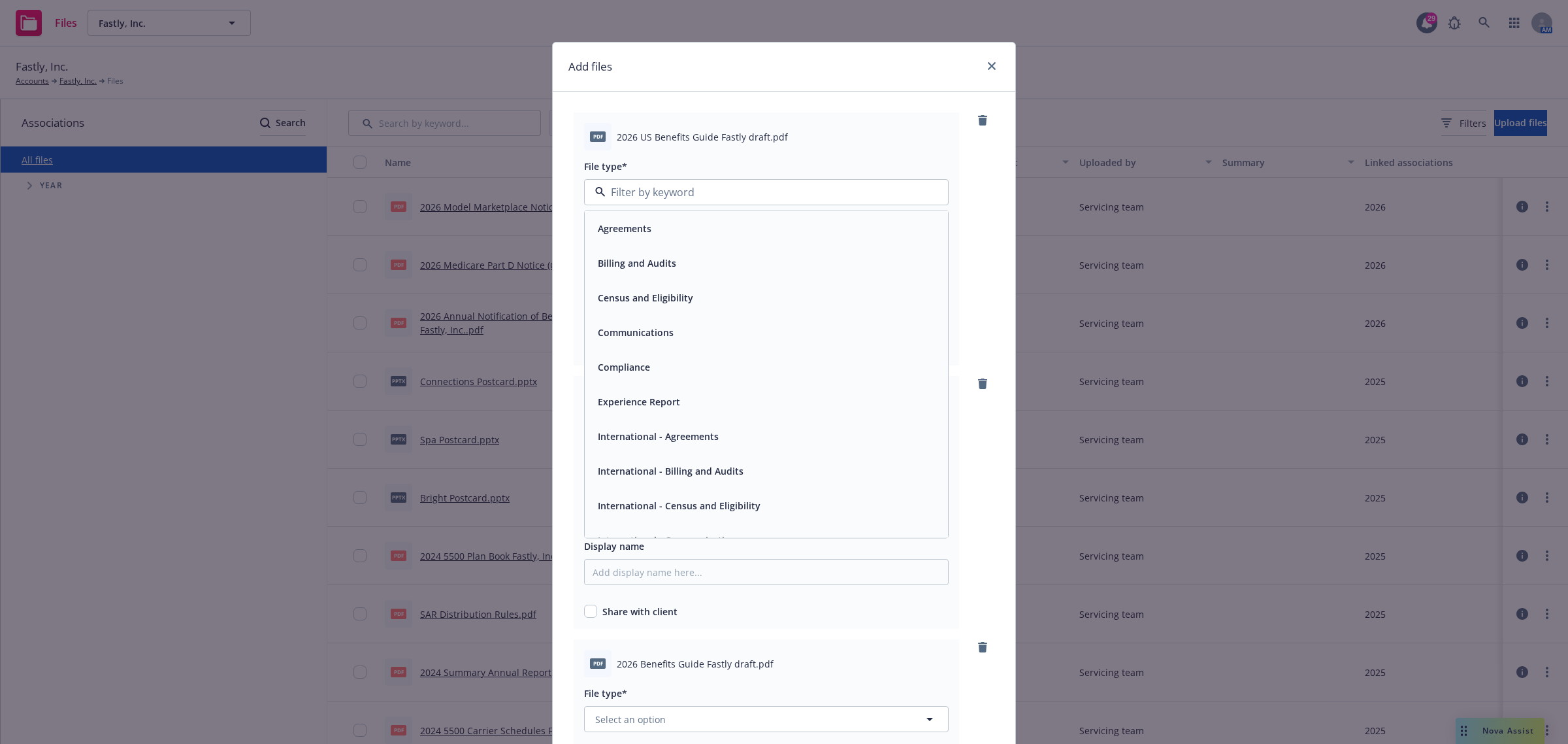
click at [618, 332] on span "Communications" at bounding box center [635, 332] width 76 height 13
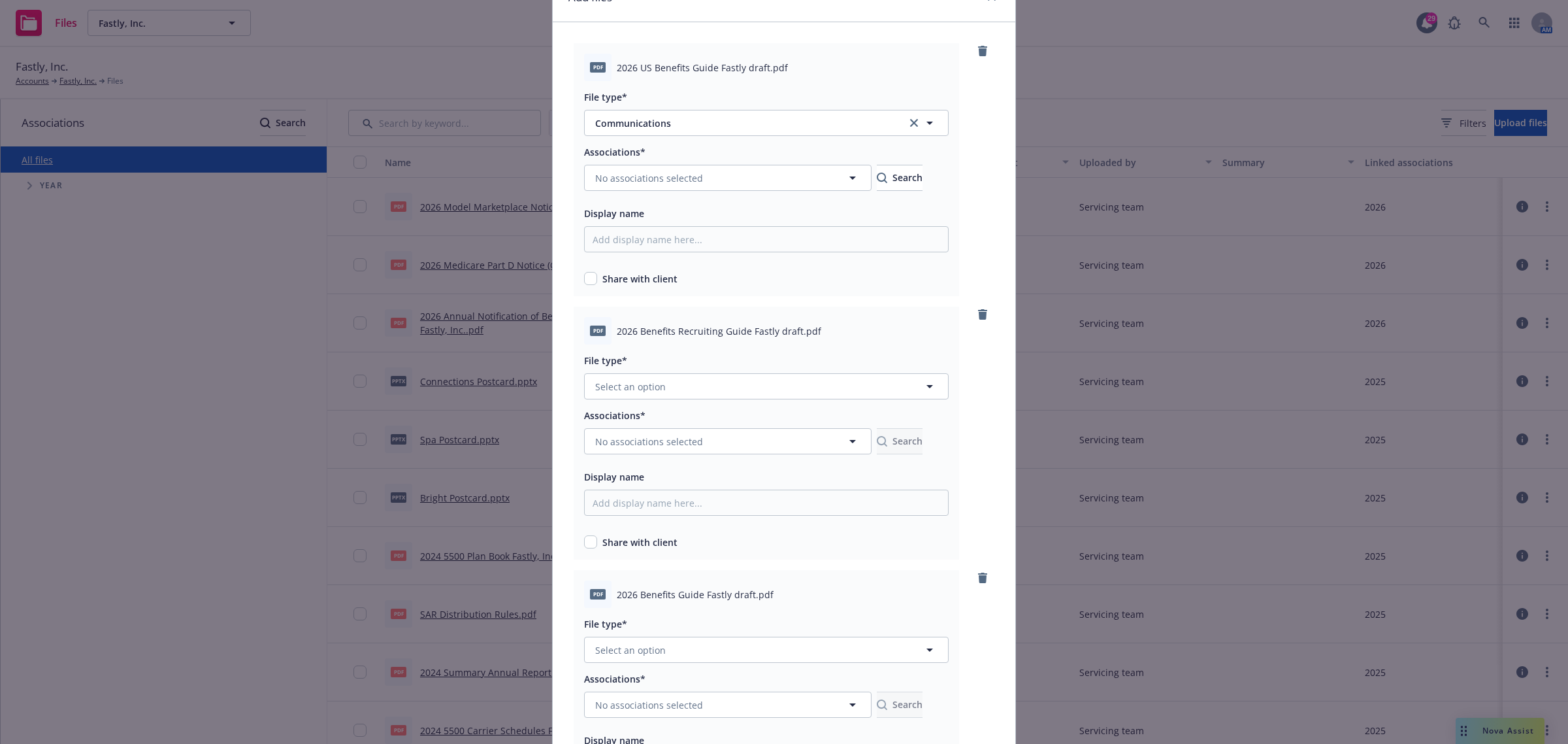
scroll to position [163, 0]
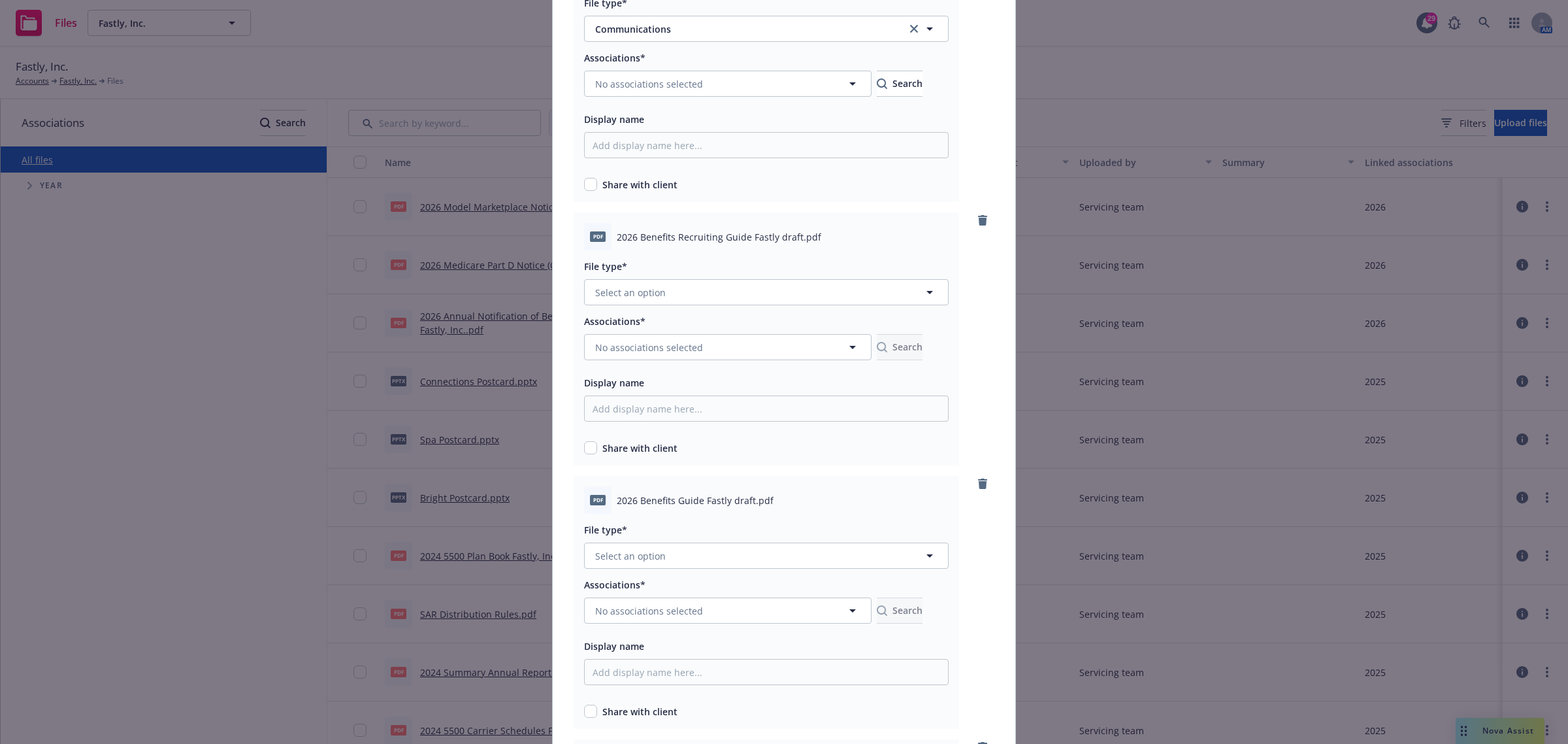
click at [720, 271] on div "File type*" at bounding box center [767, 265] width 365 height 16
click at [719, 286] on button "Select an option" at bounding box center [767, 291] width 365 height 26
click at [693, 420] on div "Communications" at bounding box center [767, 433] width 364 height 35
click at [743, 570] on div at bounding box center [767, 572] width 365 height 7
click at [743, 568] on button "Select an option" at bounding box center [767, 555] width 365 height 26
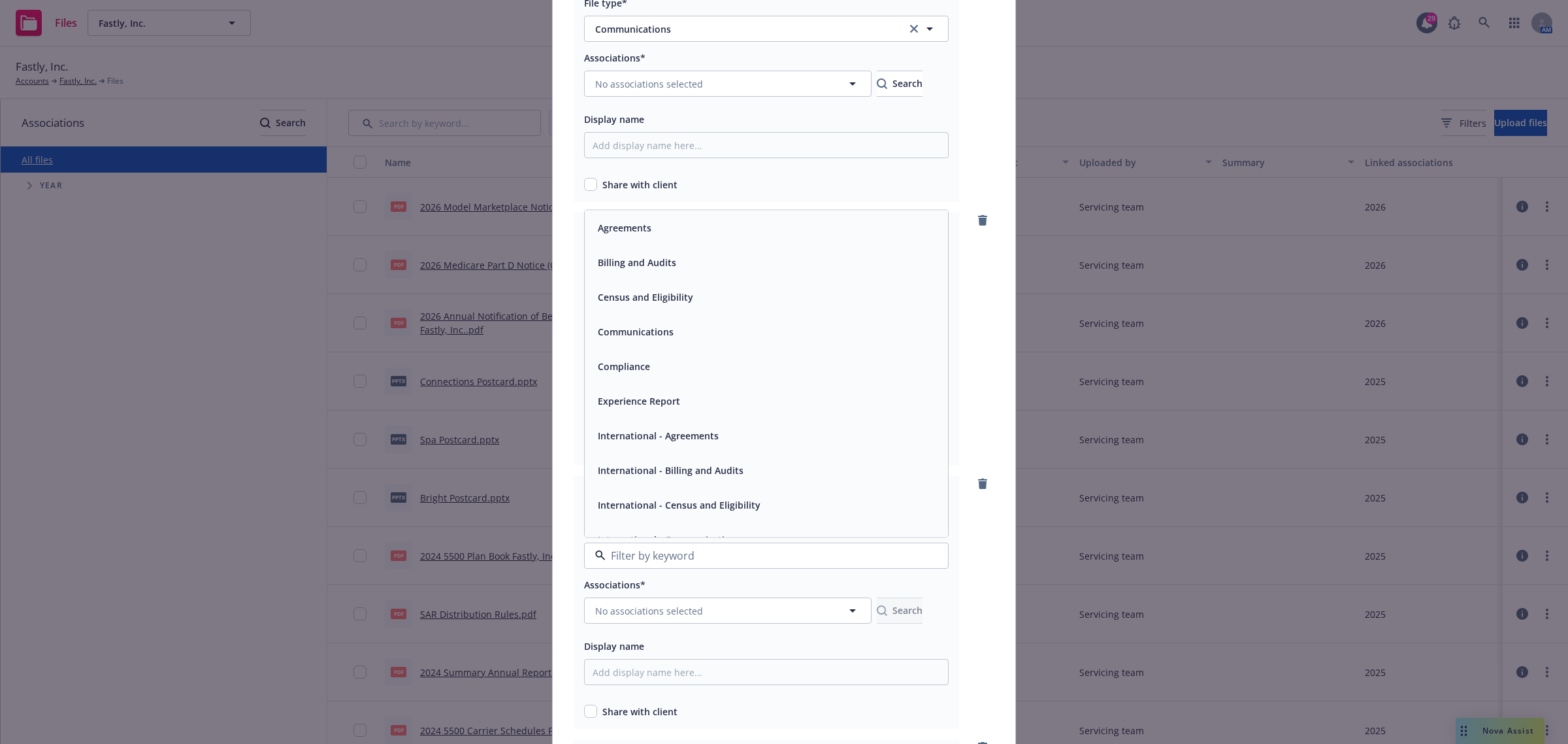
click at [707, 342] on div "Communications" at bounding box center [767, 332] width 364 height 35
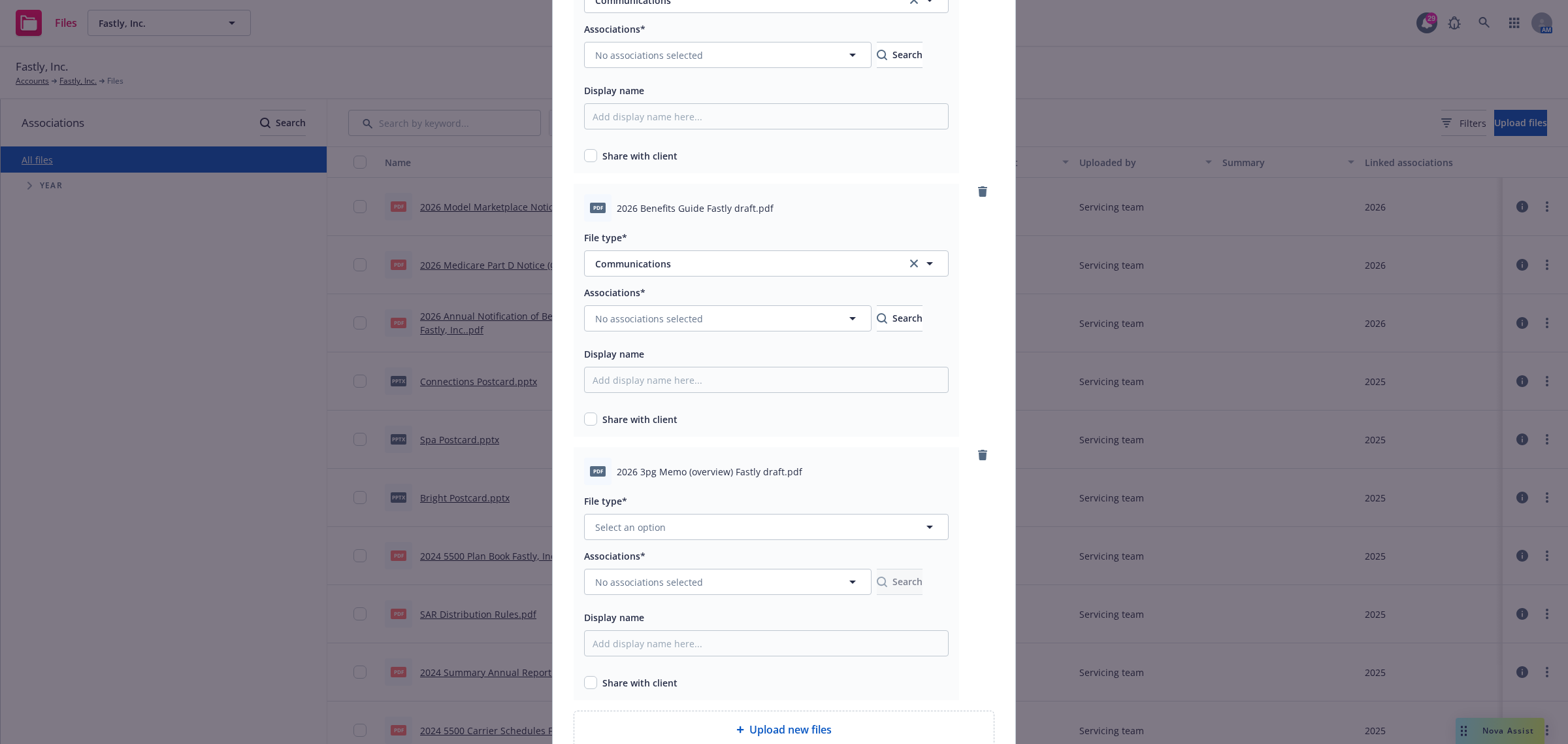
scroll to position [490, 0]
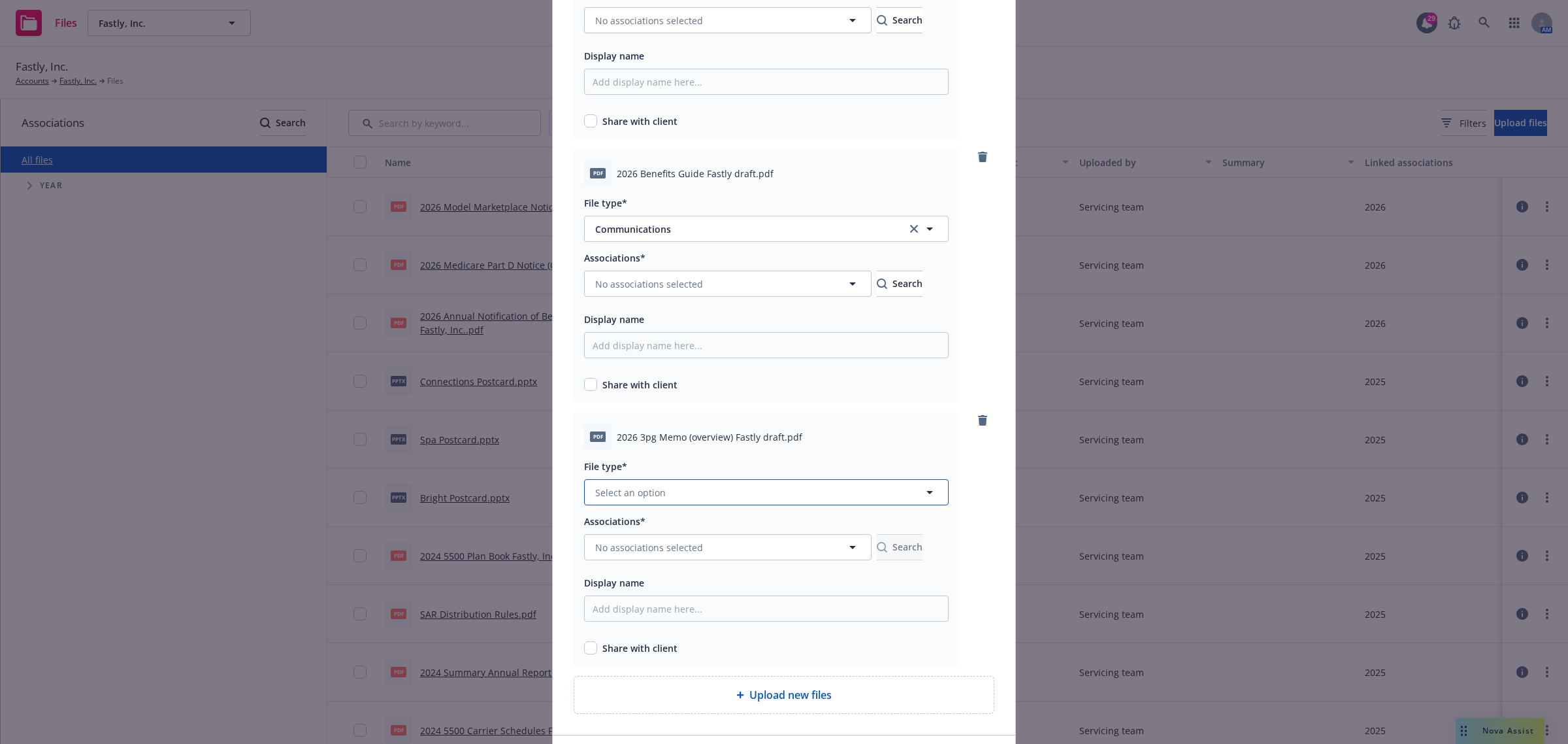
click at [768, 492] on button "Select an option" at bounding box center [767, 492] width 365 height 26
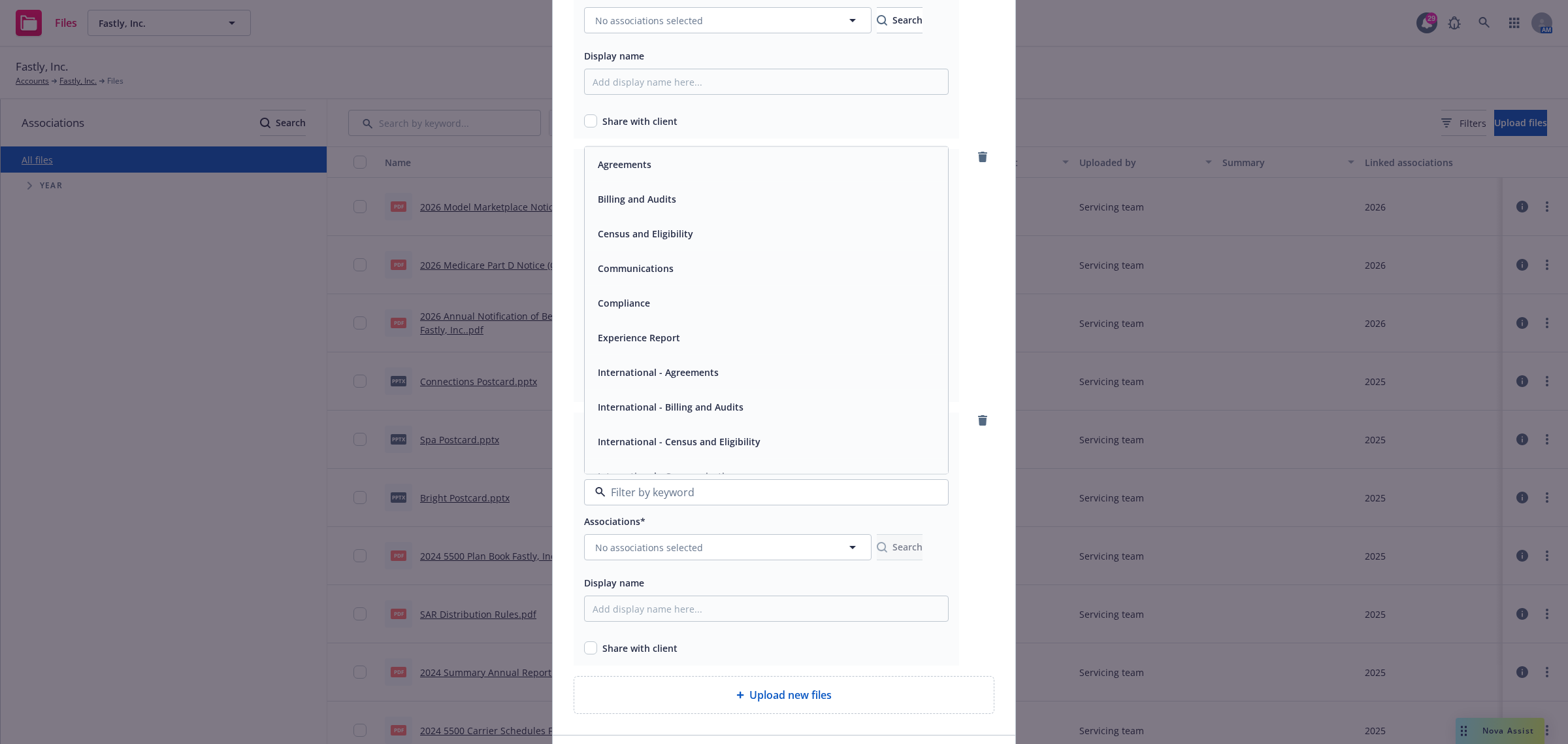
click at [704, 262] on div "Communications" at bounding box center [767, 268] width 348 height 19
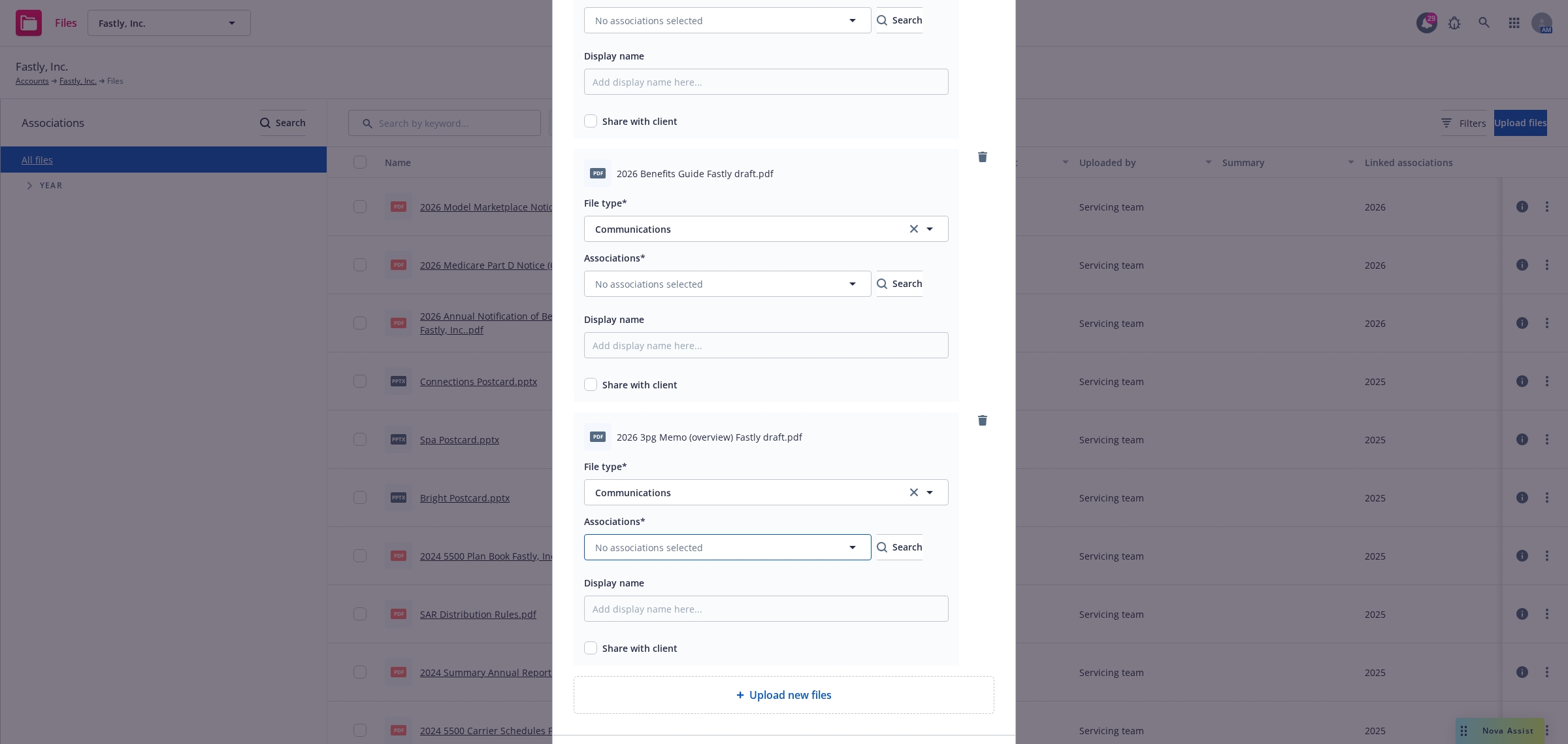
click at [796, 547] on button "No associations selected" at bounding box center [727, 547] width 287 height 26
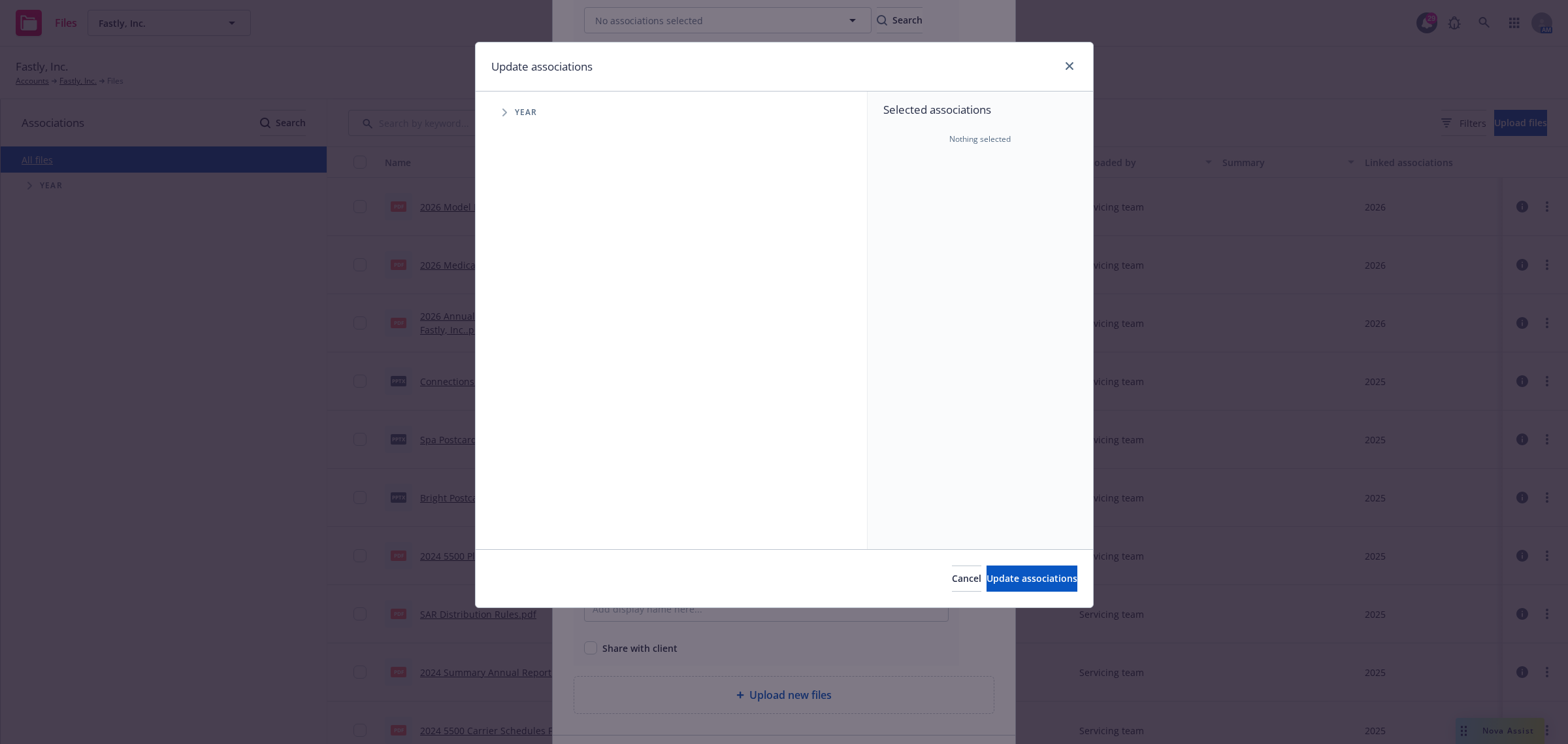
click at [505, 111] on icon "Tree Example" at bounding box center [504, 112] width 4 height 7
click at [540, 319] on input "Tree Example" at bounding box center [538, 321] width 13 height 13
checkbox input "true"
click at [987, 578] on span "Update associations" at bounding box center [1032, 578] width 91 height 12
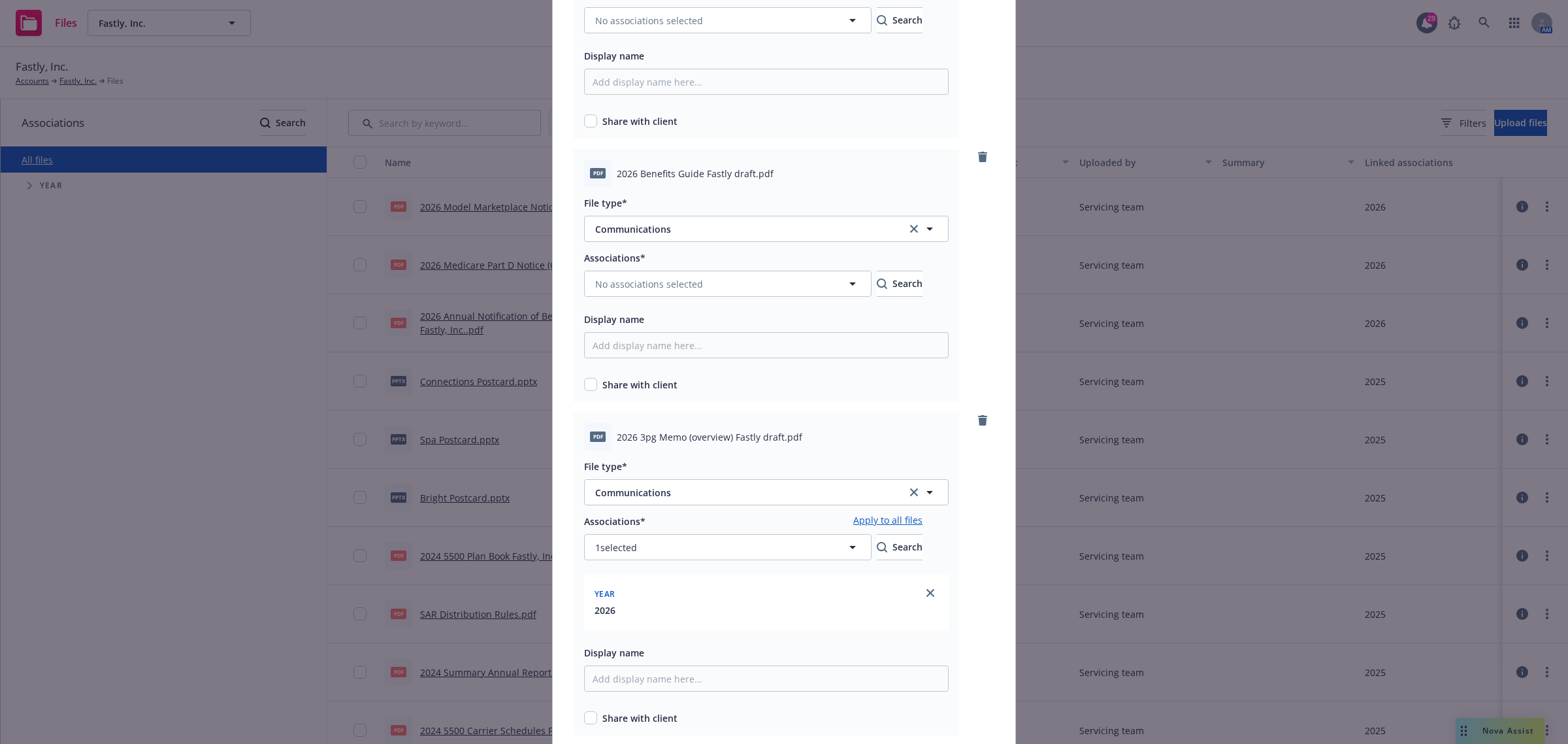
click at [923, 520] on link "Apply to all files" at bounding box center [887, 520] width 69 height 16
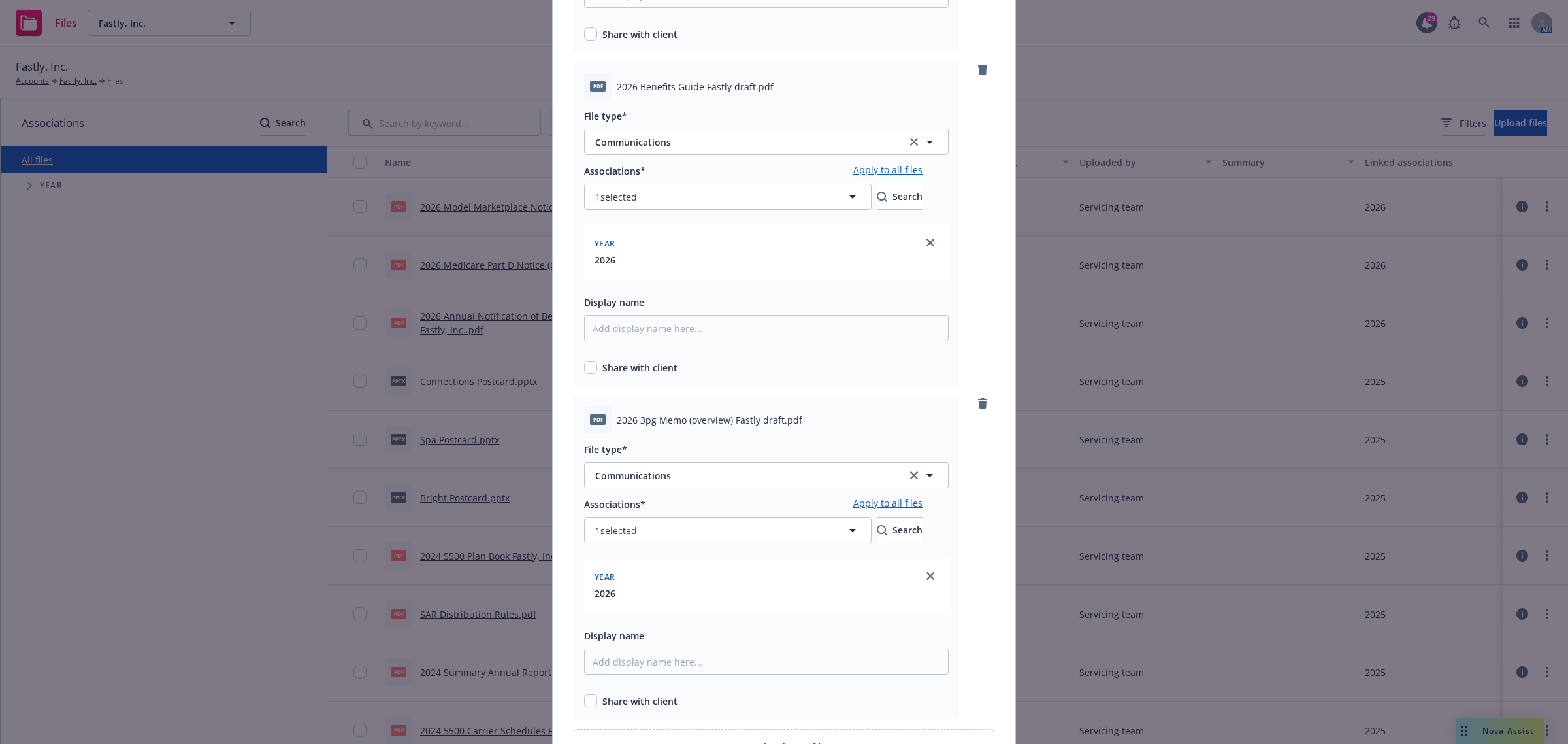
scroll to position [861, 0]
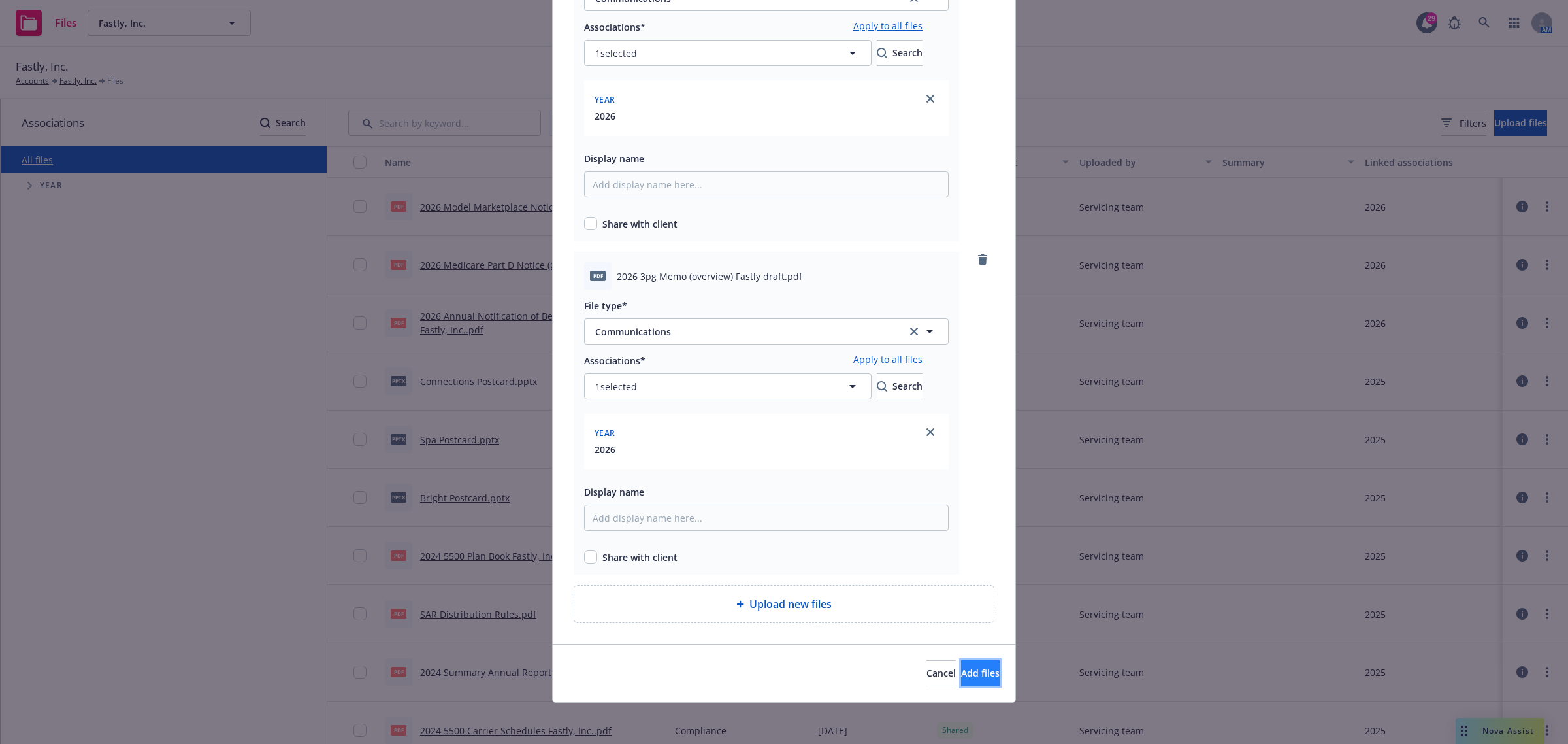
click at [961, 675] on span "Add files" at bounding box center [980, 672] width 38 height 12
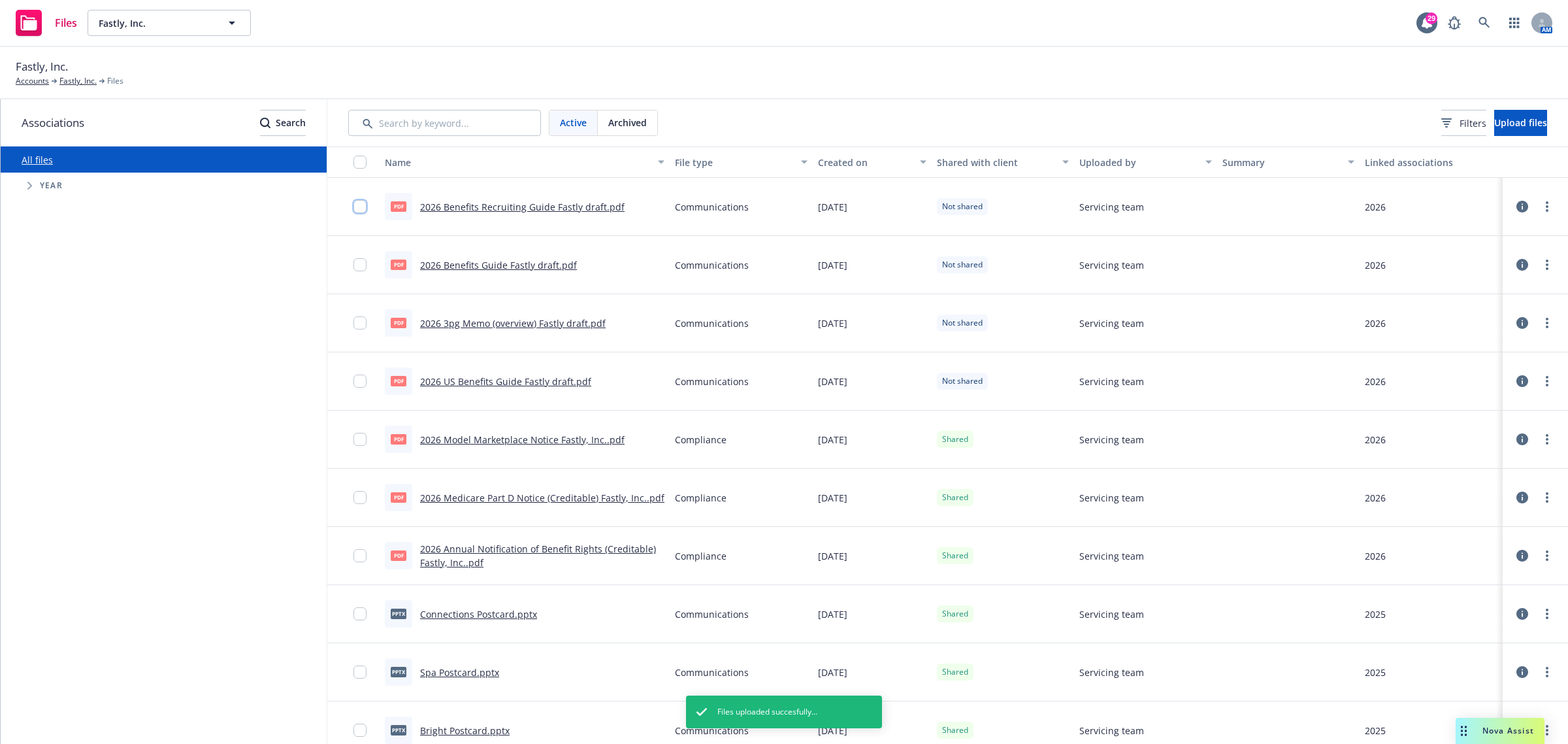
click at [361, 207] on input "checkbox" at bounding box center [360, 206] width 13 height 13
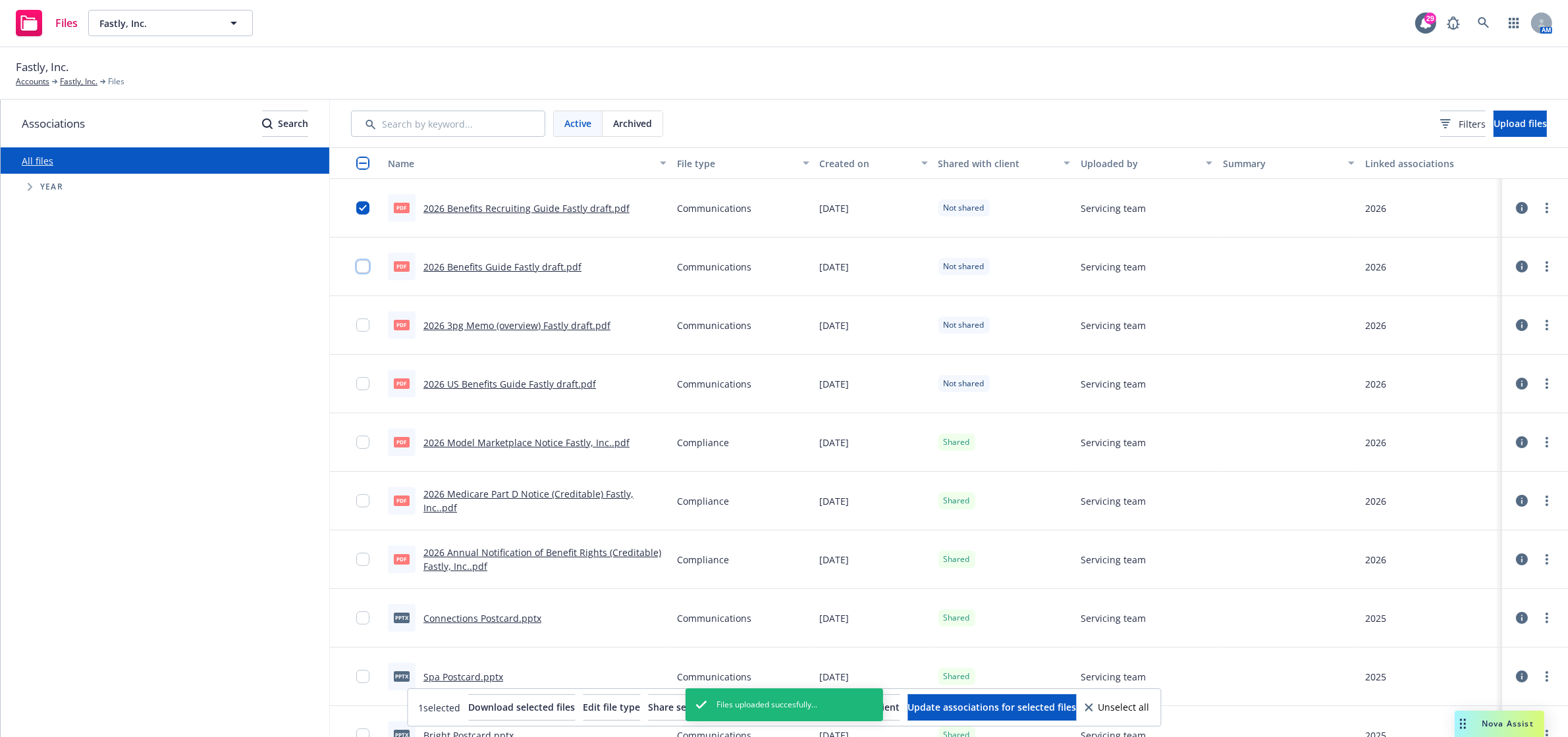
click at [359, 265] on input "checkbox" at bounding box center [363, 267] width 13 height 13
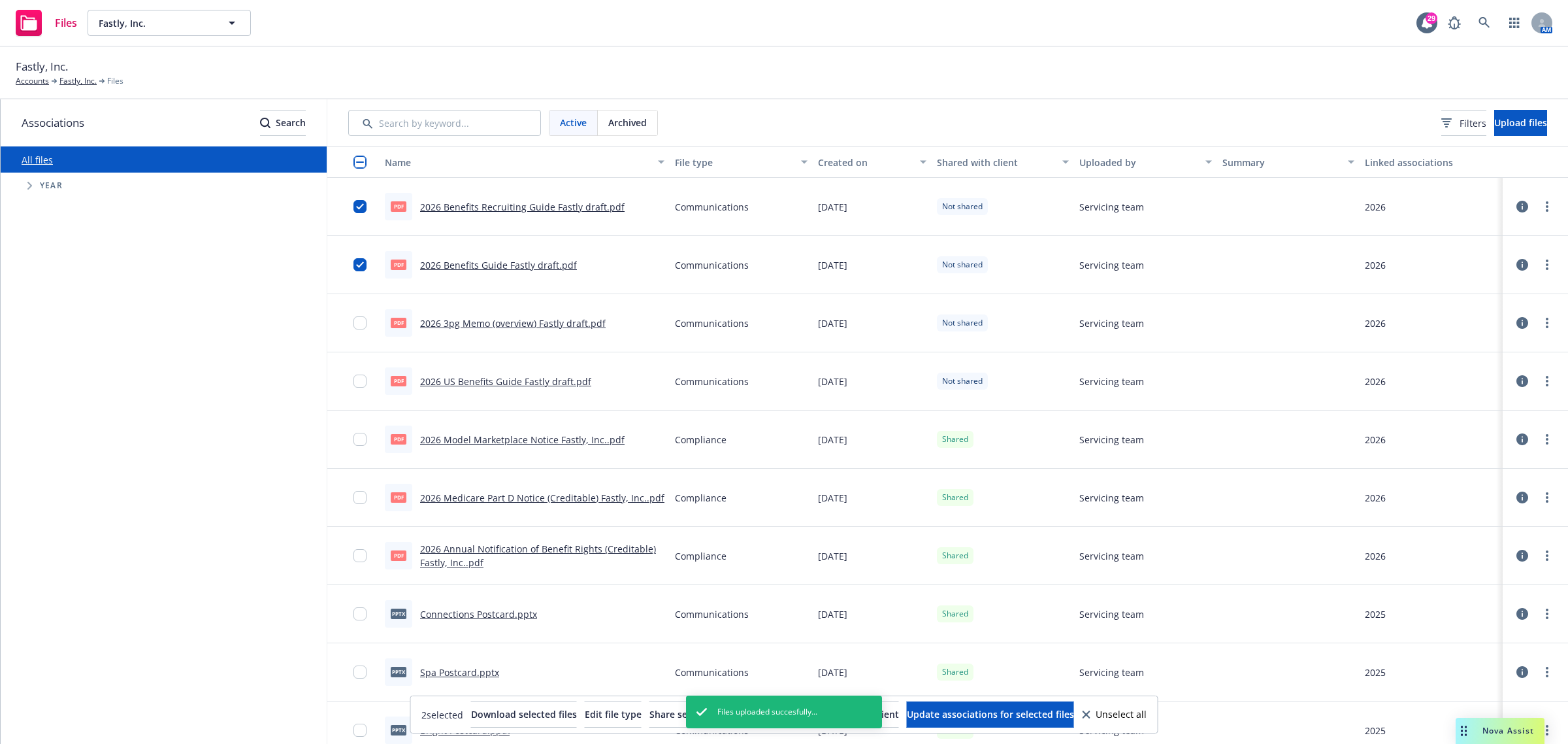
click at [358, 312] on div at bounding box center [364, 323] width 21 height 42
click at [360, 324] on input "checkbox" at bounding box center [360, 323] width 13 height 13
click at [360, 385] on input "checkbox" at bounding box center [360, 381] width 13 height 13
click at [649, 719] on button "Share selected with client" at bounding box center [707, 714] width 115 height 26
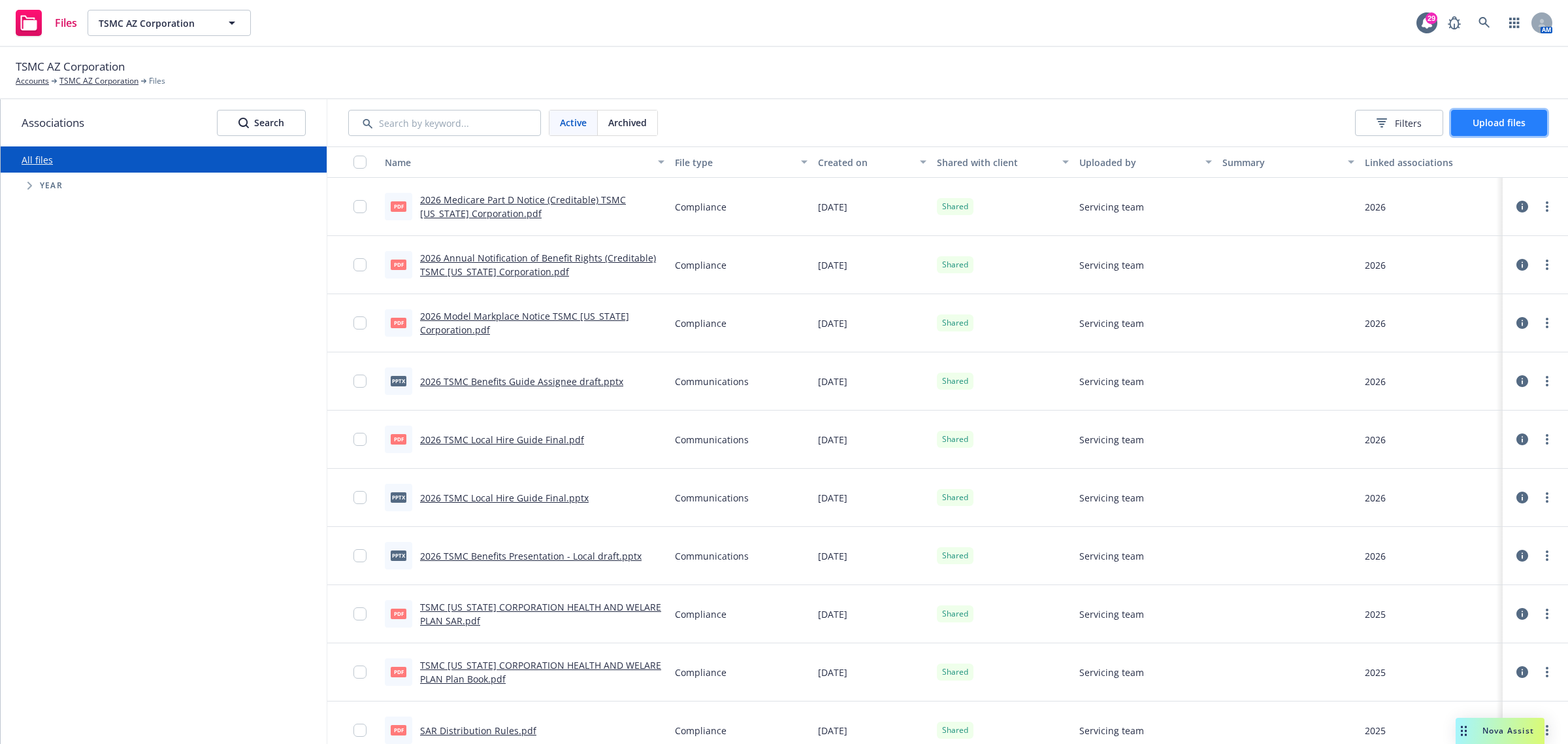
click at [1480, 110] on button "Upload files" at bounding box center [1499, 122] width 96 height 26
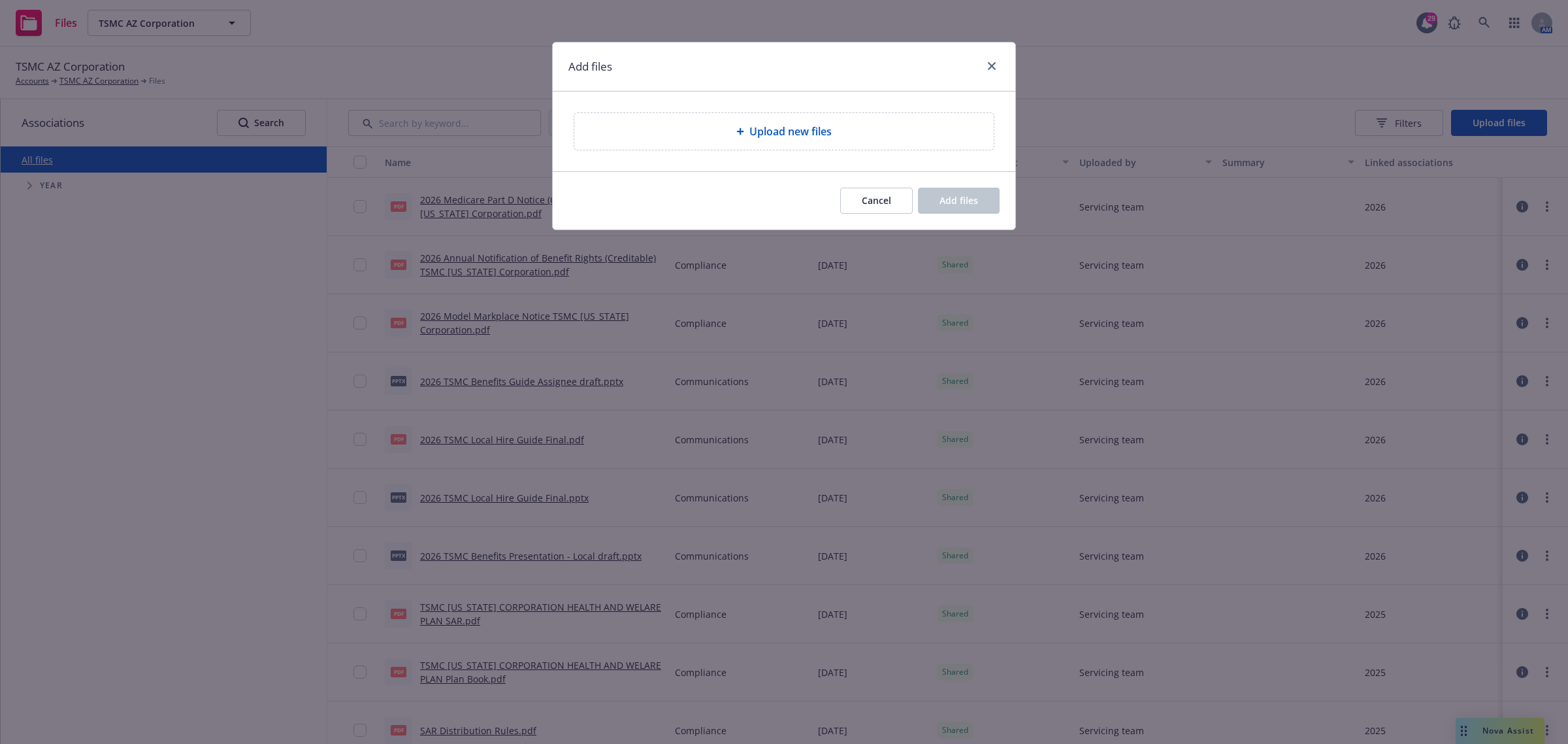
click at [792, 145] on div "Upload new files" at bounding box center [784, 131] width 419 height 37
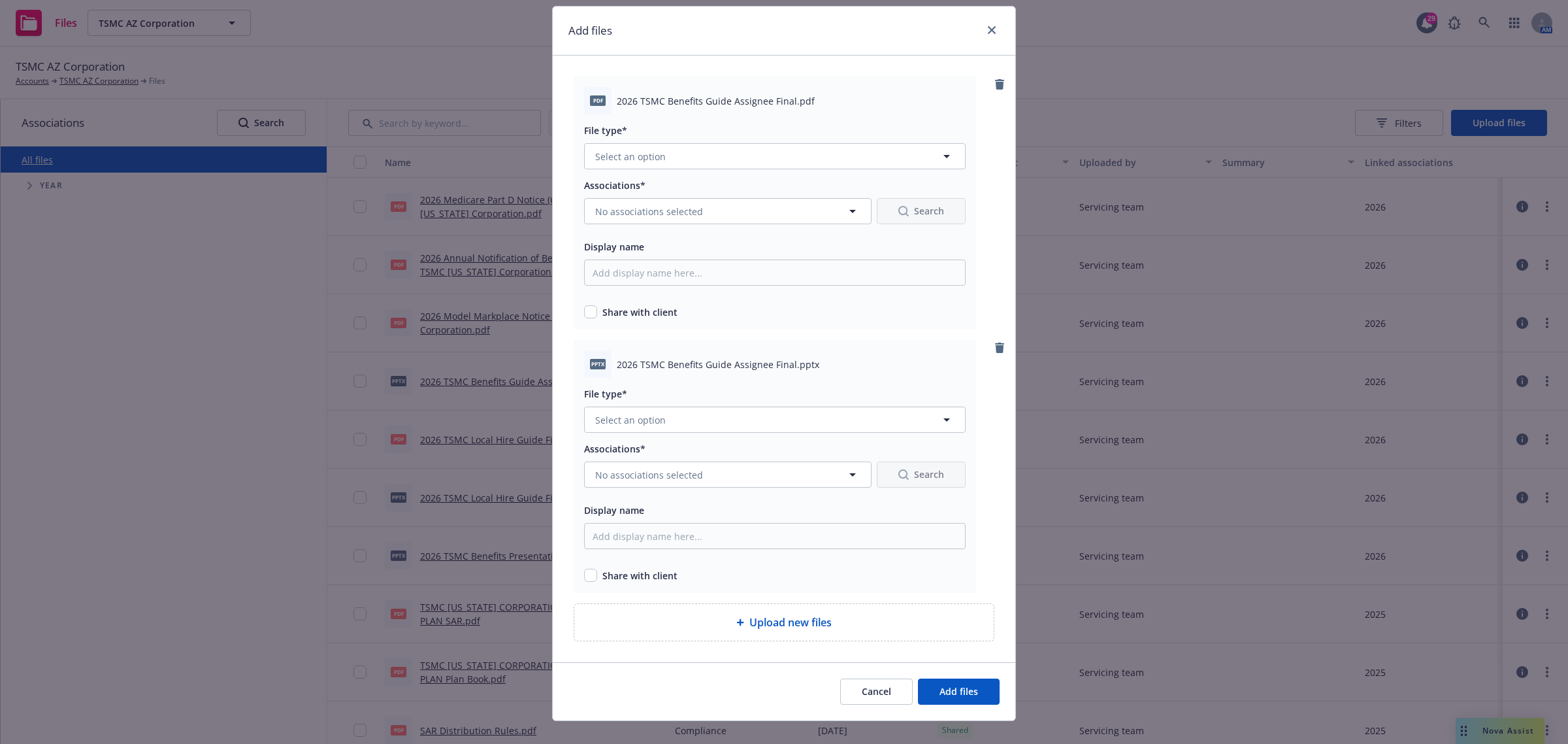
scroll to position [56, 0]
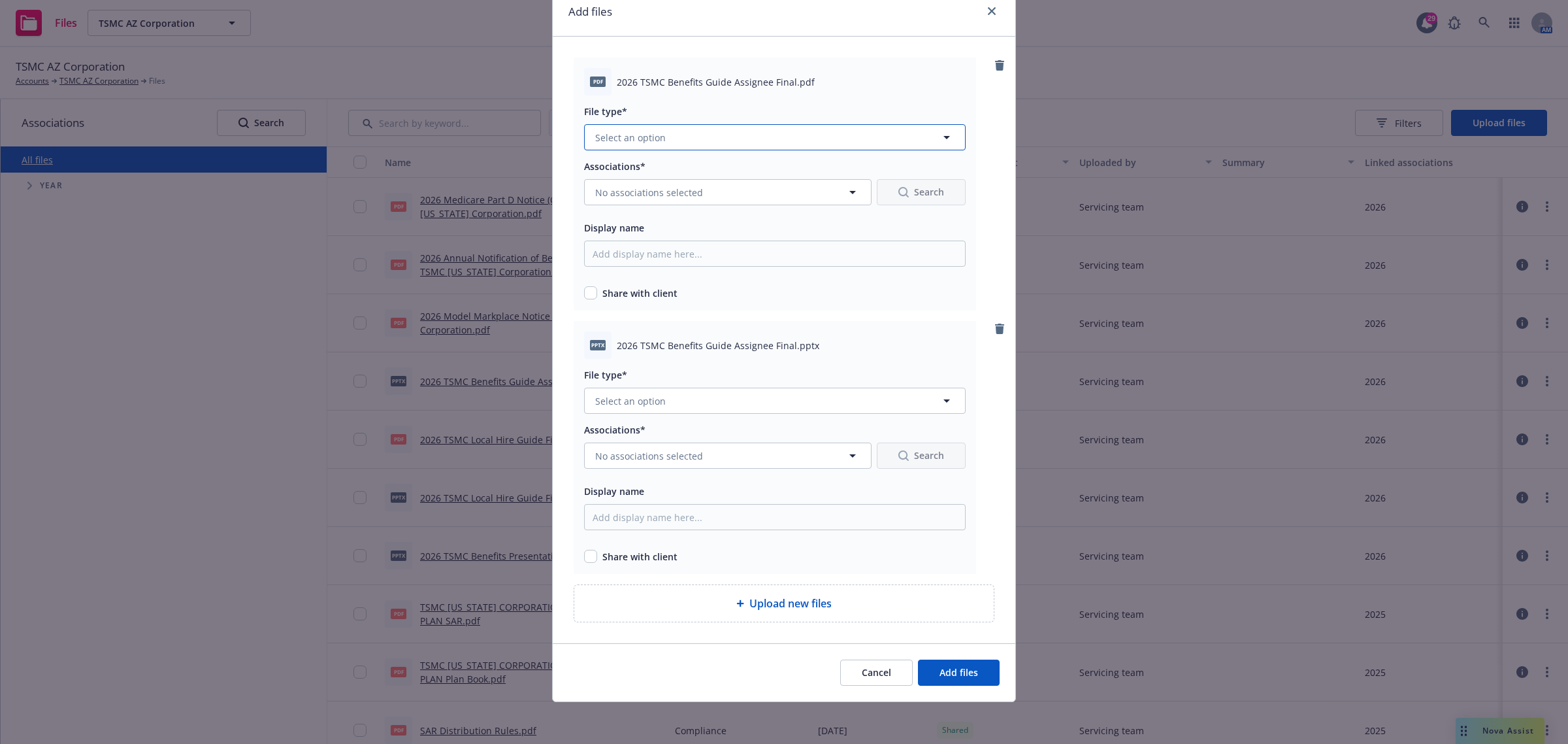
click at [752, 132] on button "Select an option" at bounding box center [775, 136] width 382 height 26
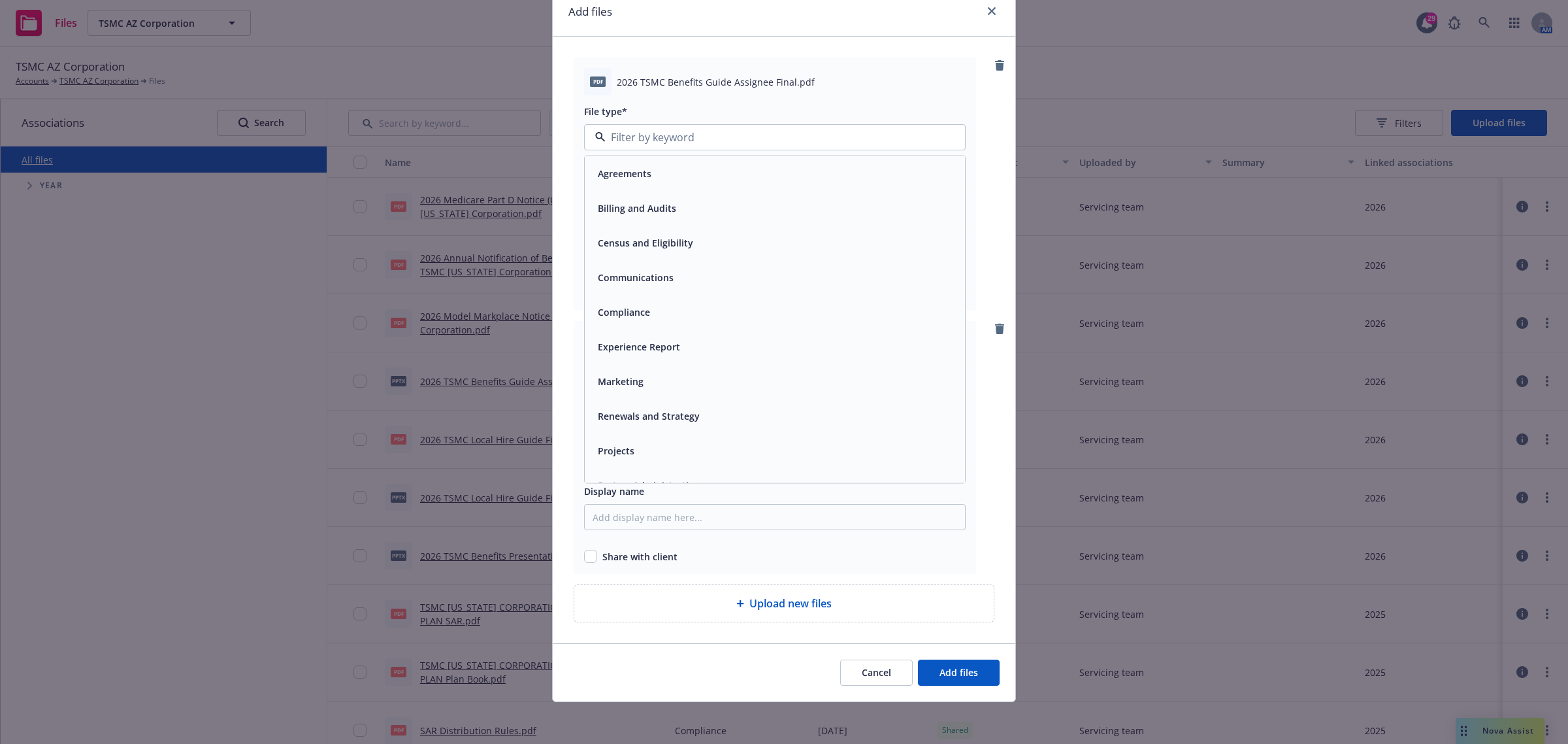
click at [690, 265] on div "Communications" at bounding box center [775, 278] width 380 height 35
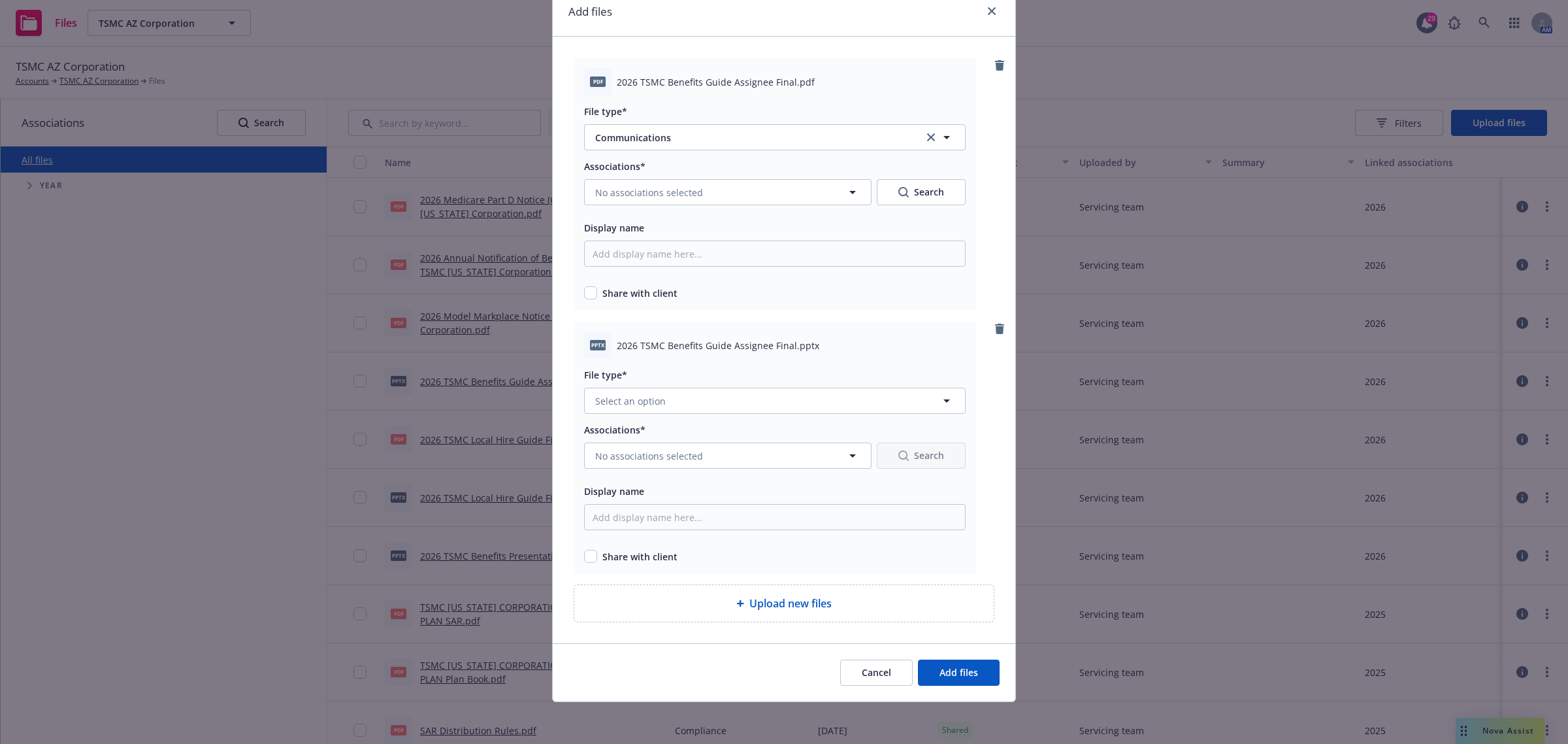
click at [707, 384] on div "File type* Select an option" at bounding box center [775, 389] width 382 height 47
click at [707, 397] on button "Select an option" at bounding box center [775, 400] width 382 height 26
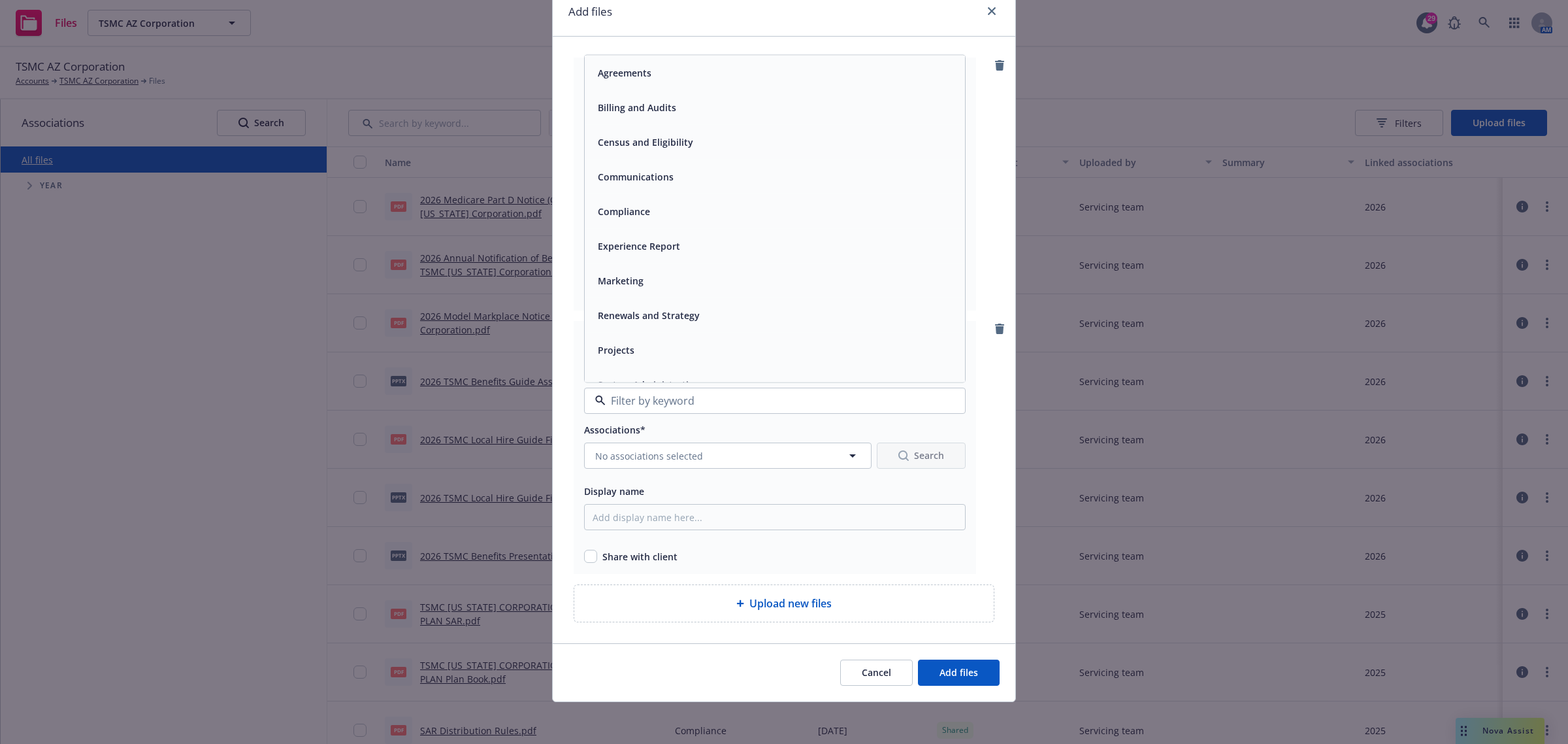
click at [665, 173] on span "Communications" at bounding box center [635, 176] width 76 height 13
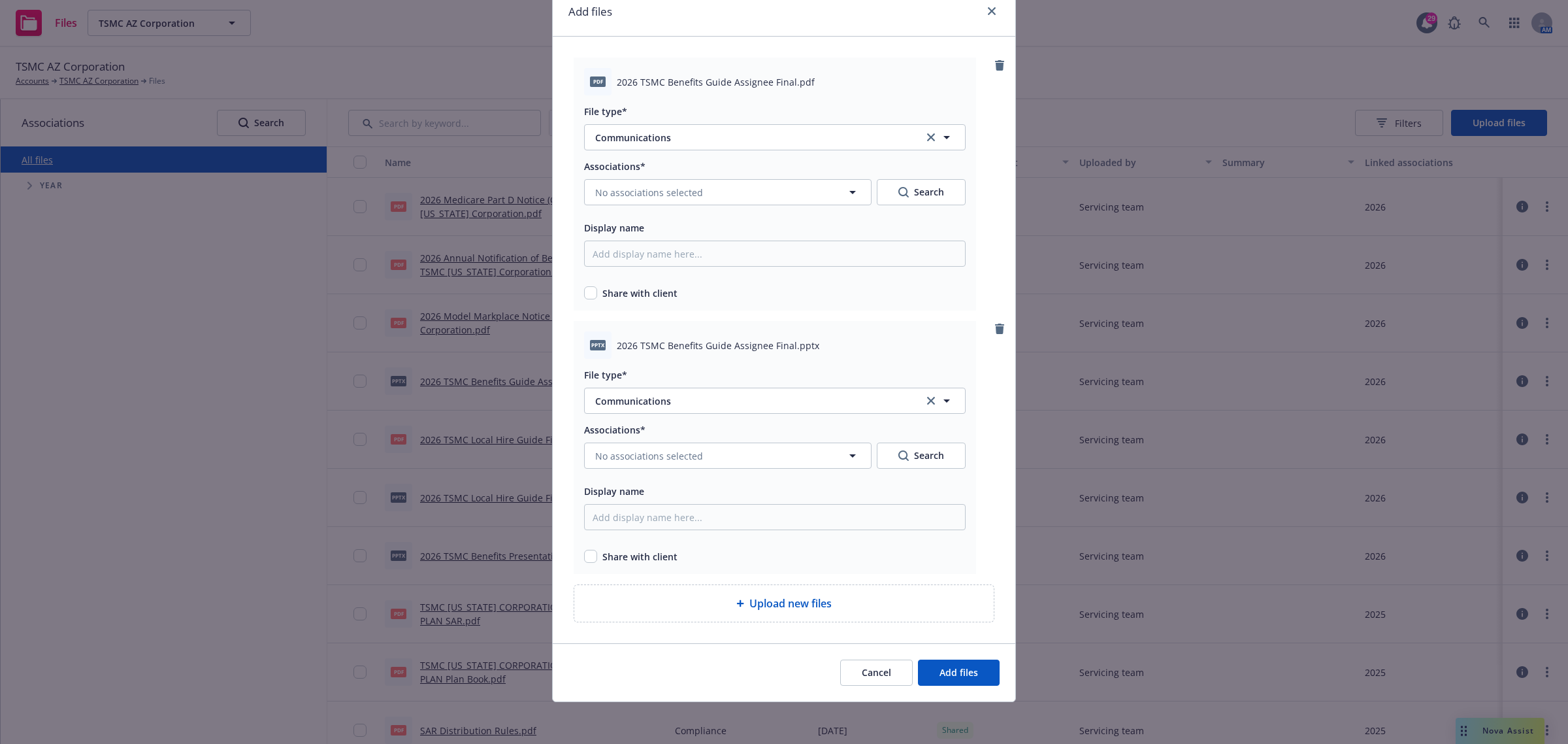
drag, startPoint x: 582, startPoint y: 546, endPoint x: 583, endPoint y: 553, distance: 7.1
click at [584, 547] on div "Share with client" at bounding box center [775, 553] width 382 height 19
click at [584, 553] on input "checkbox" at bounding box center [591, 556] width 13 height 13
checkbox input "true"
click at [585, 299] on input "checkbox" at bounding box center [591, 293] width 13 height 13
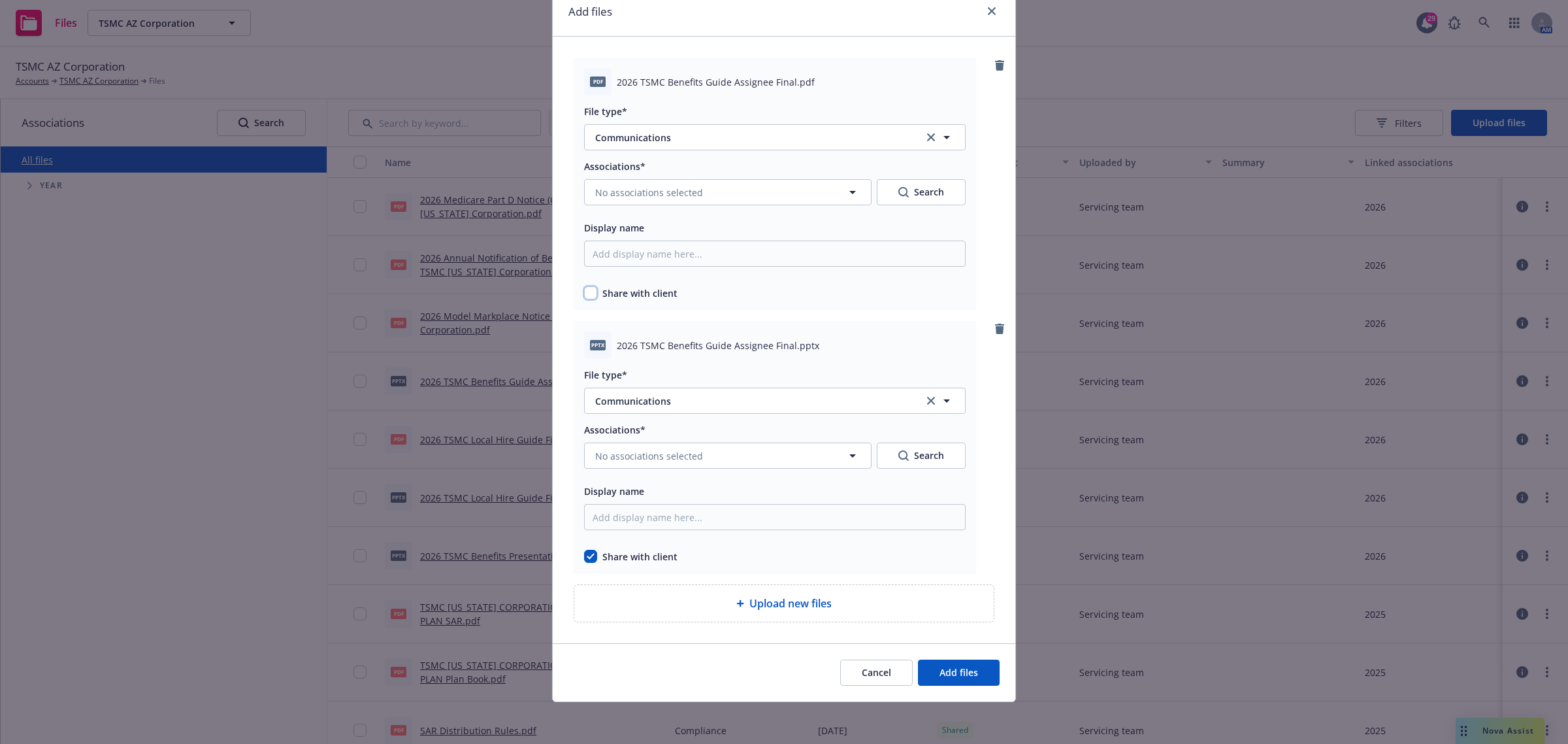
checkbox input "true"
click at [672, 195] on span "No associations selected" at bounding box center [649, 192] width 108 height 13
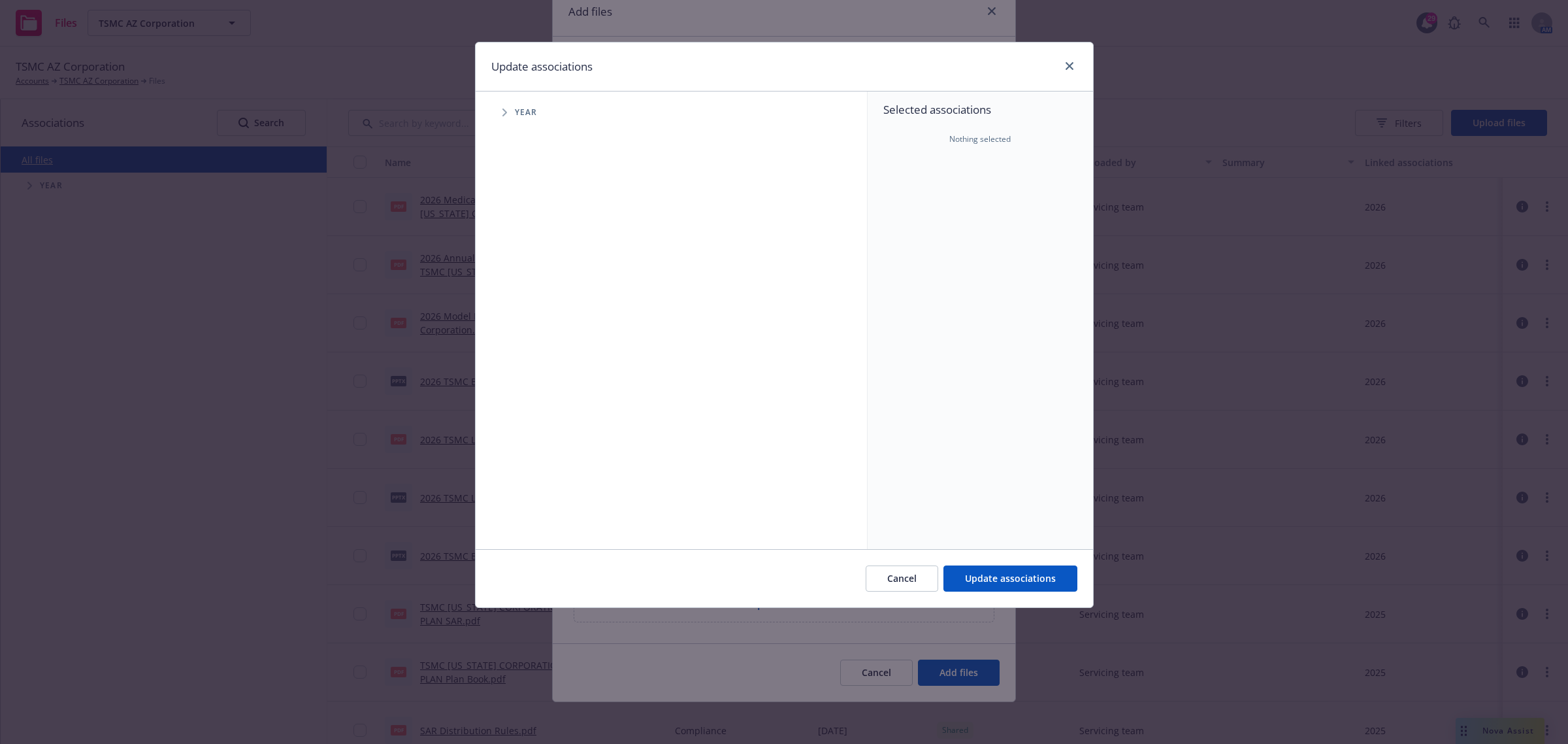
click at [507, 111] on span "Tree Example" at bounding box center [504, 112] width 21 height 21
click at [538, 318] on input "Tree Example" at bounding box center [538, 321] width 13 height 13
checkbox input "true"
click at [975, 563] on div "Cancel Update associations" at bounding box center [785, 578] width 618 height 58
click at [975, 577] on span "Update associations" at bounding box center [1010, 578] width 91 height 12
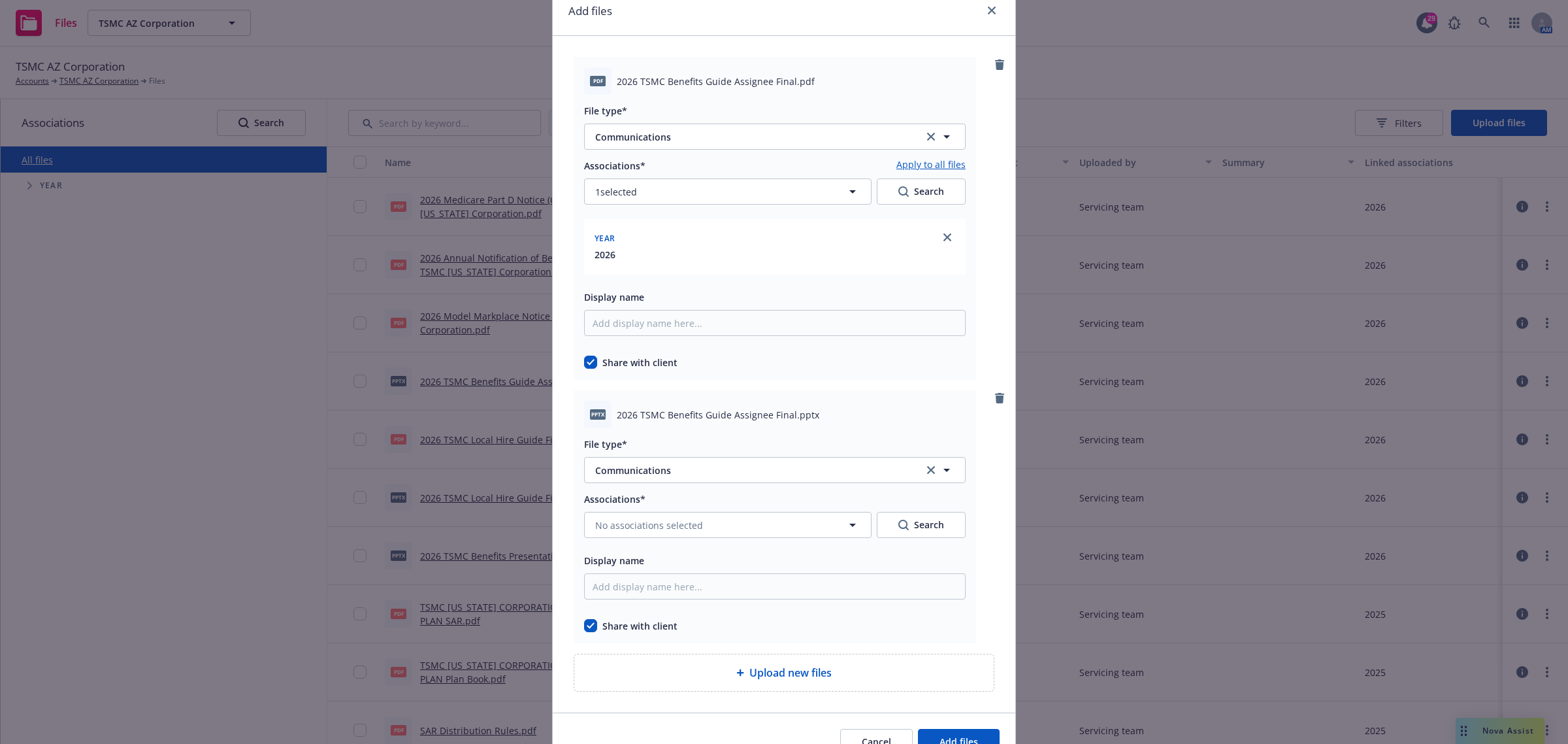
click at [939, 165] on link "Apply to all files" at bounding box center [930, 165] width 69 height 16
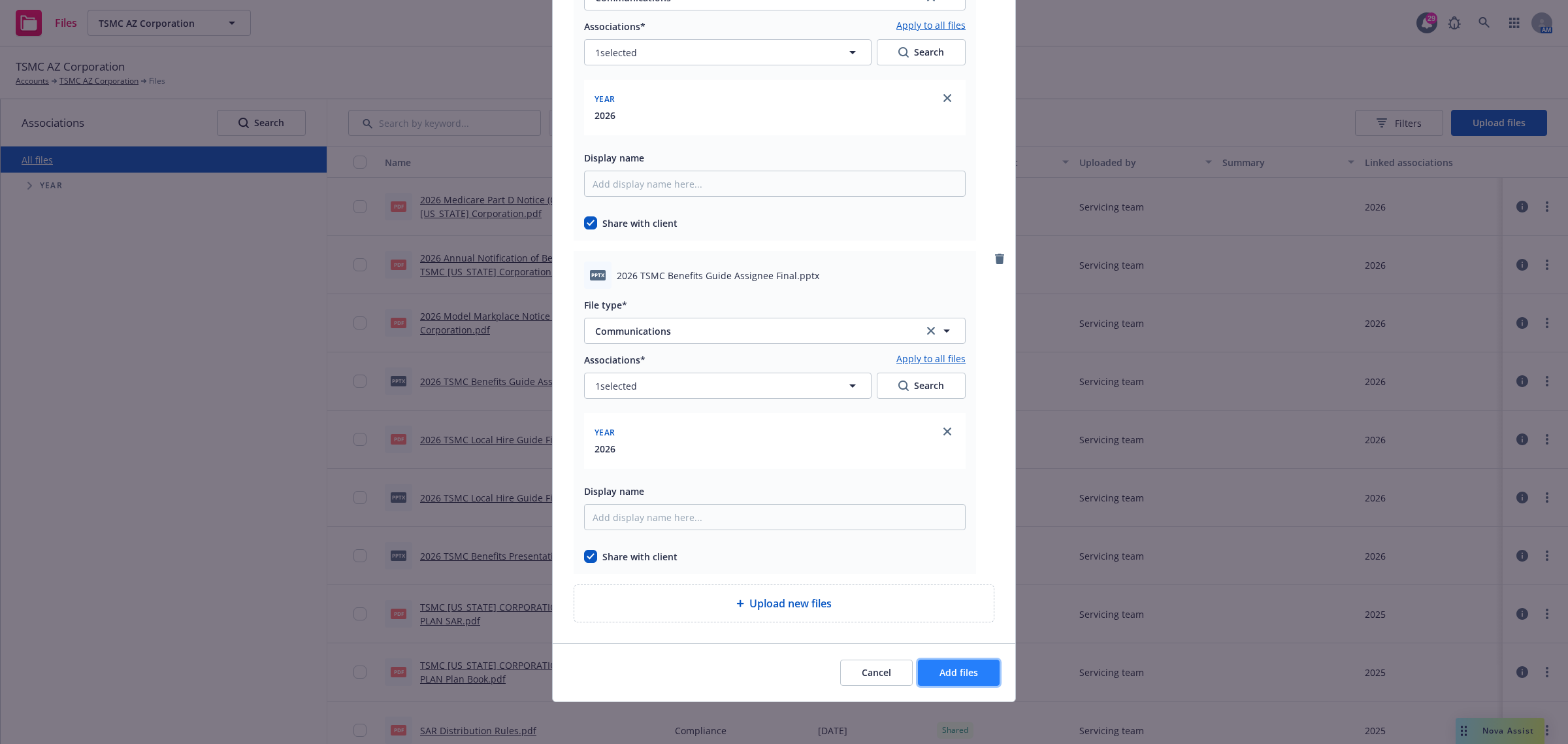
click at [952, 664] on button "Add files" at bounding box center [959, 672] width 82 height 26
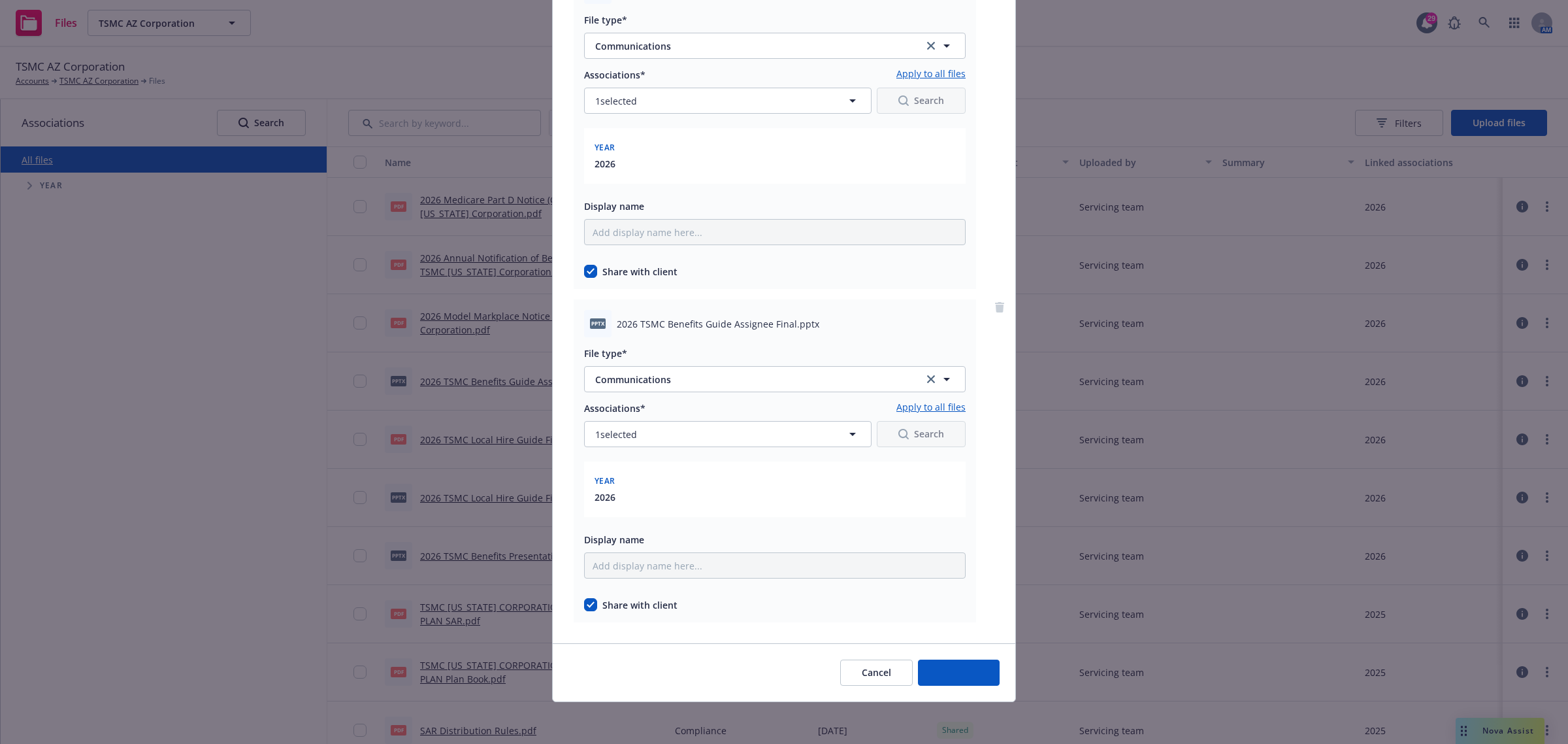
scroll to position [146, 0]
